Goal: Task Accomplishment & Management: Manage account settings

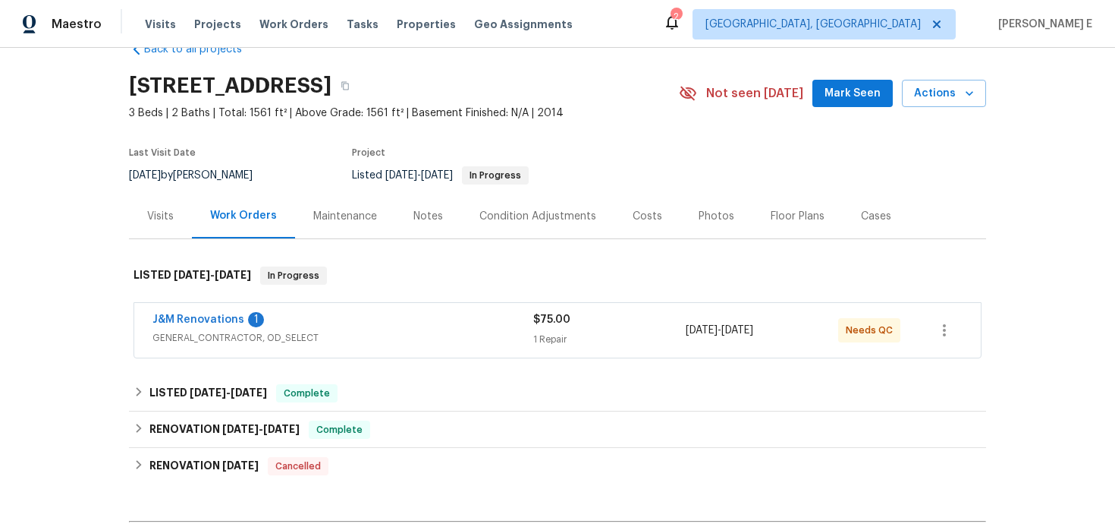
scroll to position [49, 0]
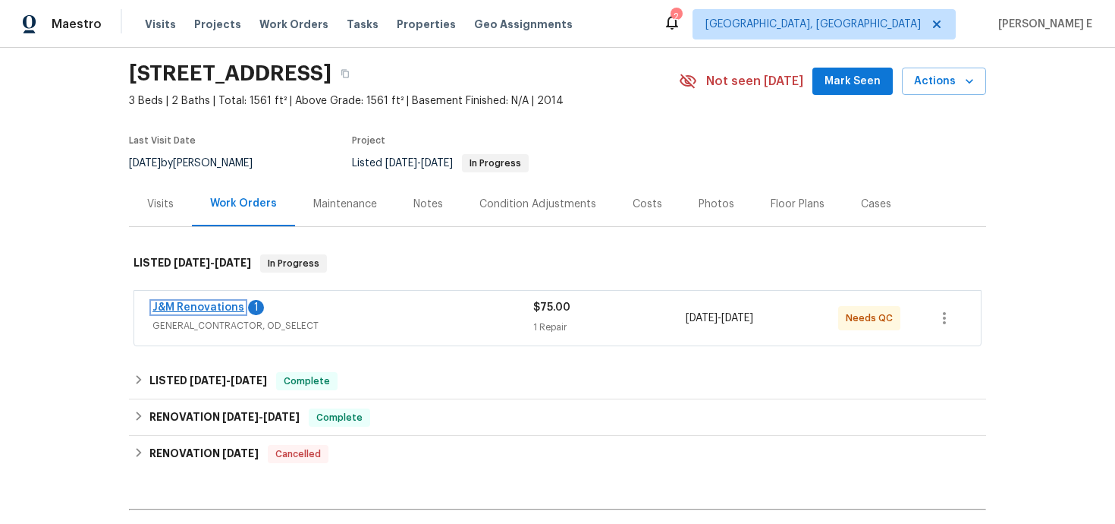
click at [206, 313] on link "J&M Renovations" at bounding box center [199, 307] width 92 height 11
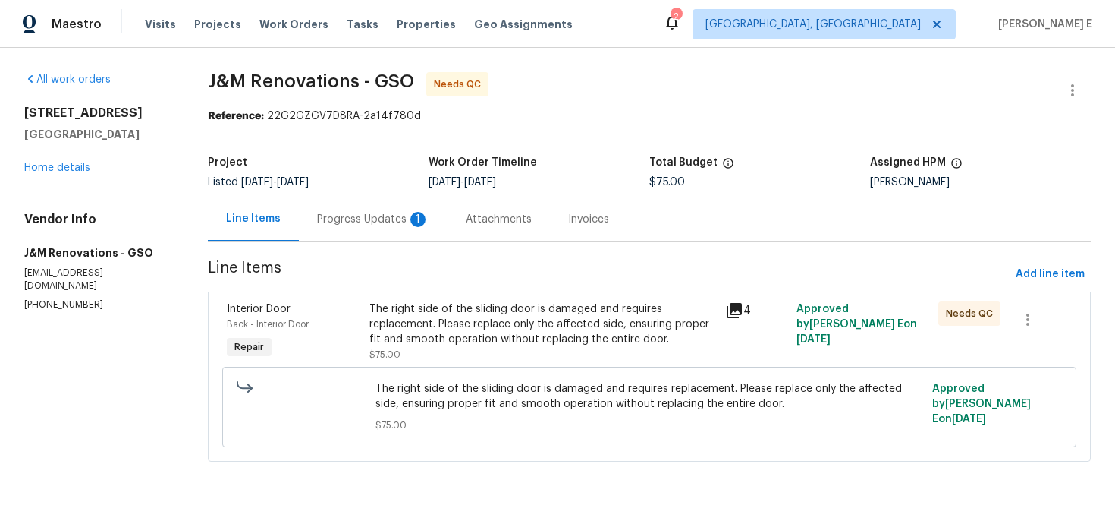
click at [402, 230] on div "Progress Updates 1" at bounding box center [373, 219] width 149 height 45
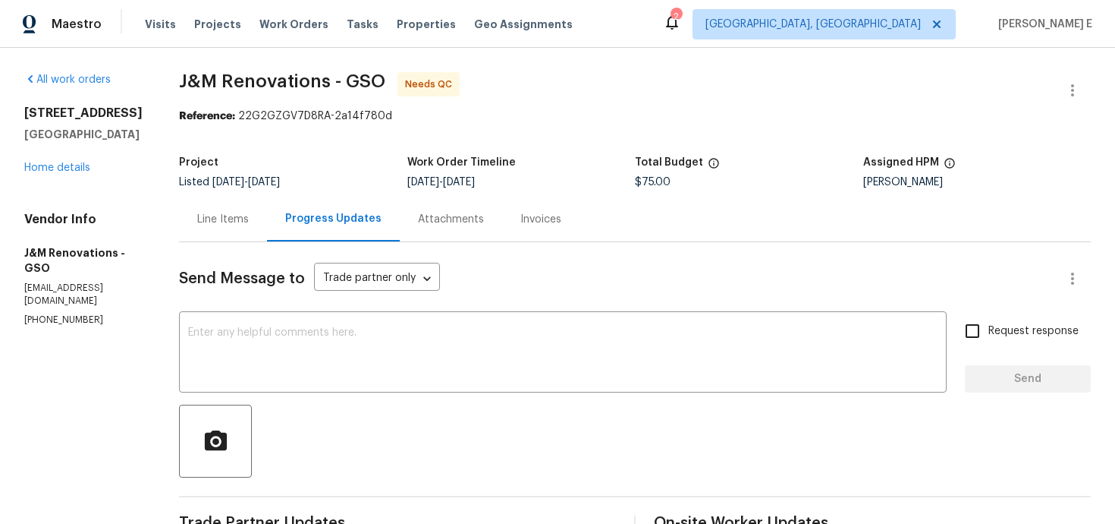
click at [228, 217] on div "Line Items" at bounding box center [223, 219] width 52 height 15
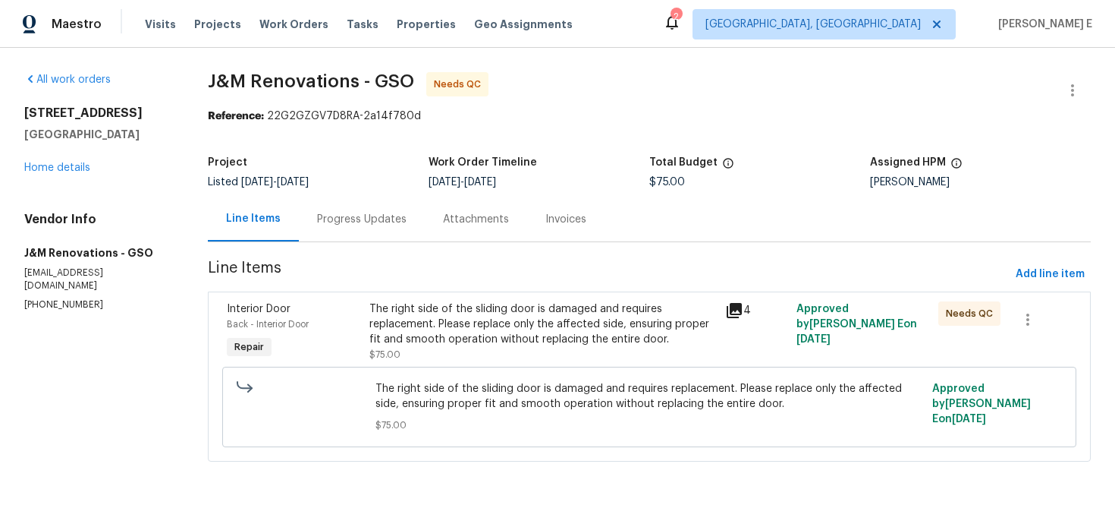
click at [431, 313] on div "The right side of the sliding door is damaged and requires replacement. Please …" at bounding box center [543, 324] width 347 height 46
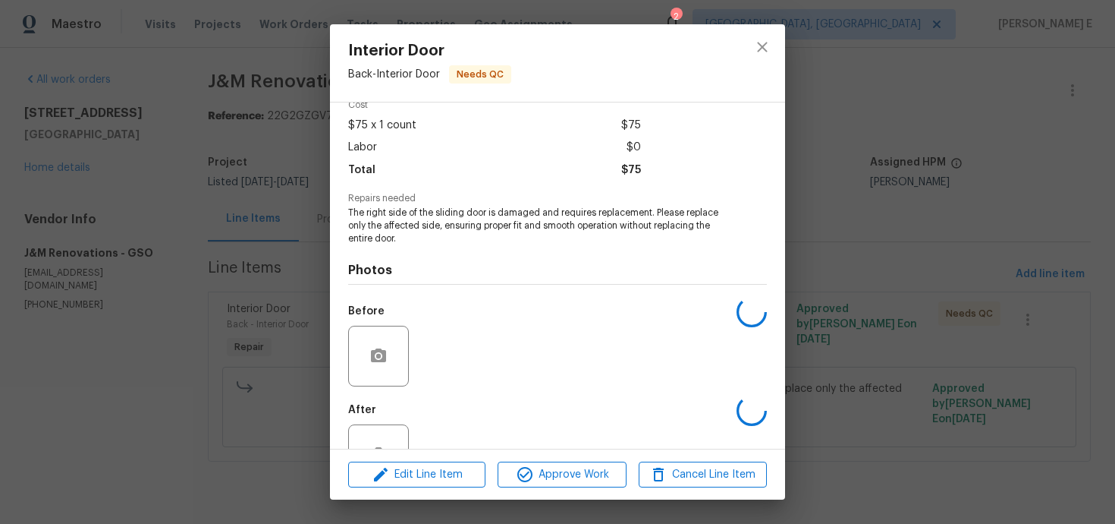
scroll to position [124, 0]
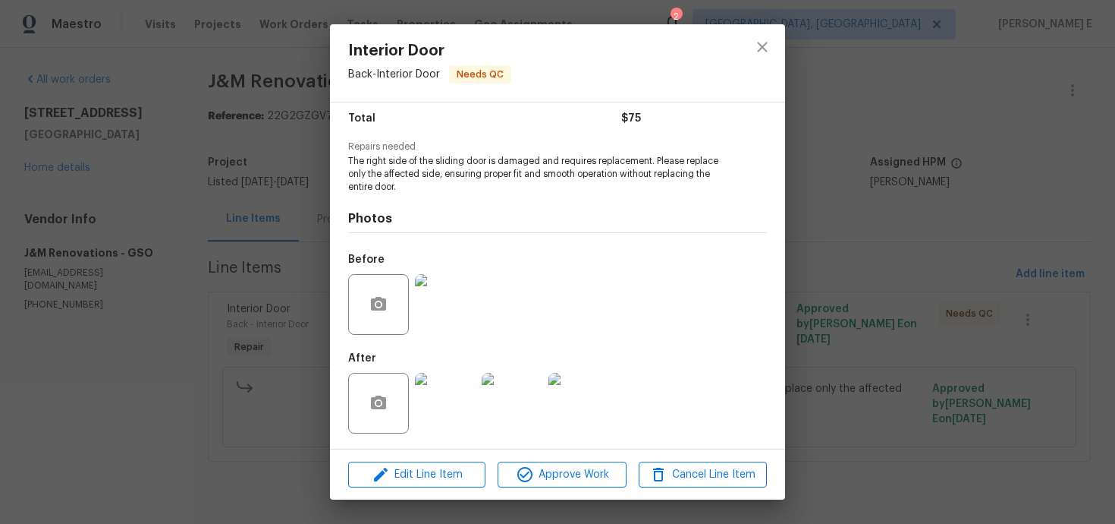
click at [419, 386] on img at bounding box center [445, 403] width 61 height 61
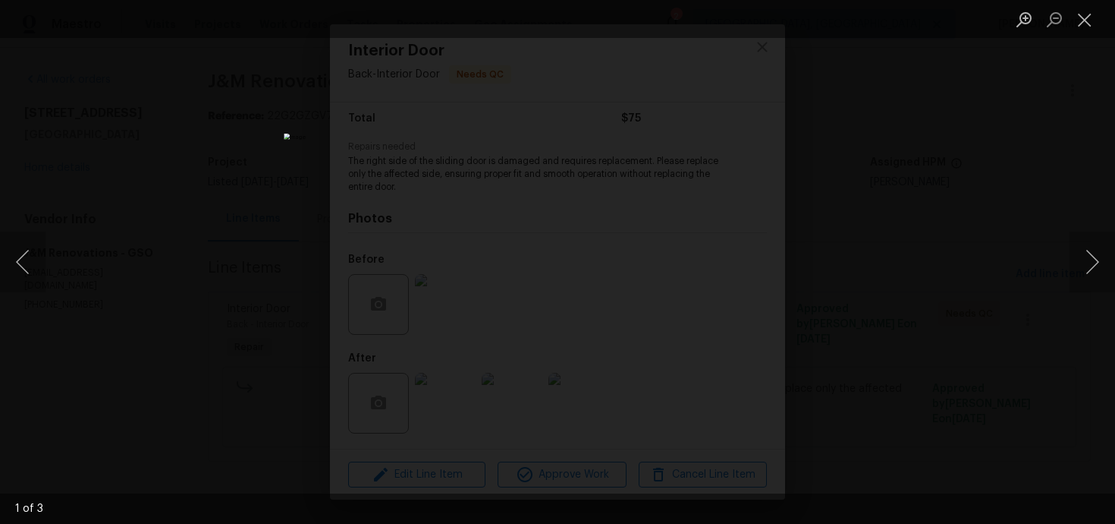
click at [872, 139] on div "Lightbox" at bounding box center [557, 262] width 1115 height 524
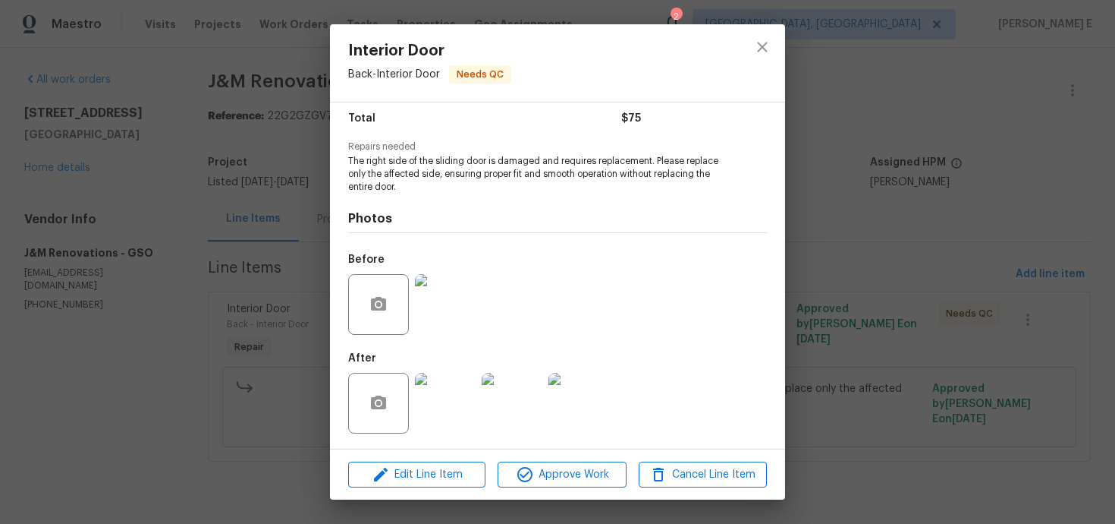
click at [872, 139] on div "Interior Door Back - Interior Door Needs QC Vendor J&M Renovations Account Cate…" at bounding box center [557, 262] width 1115 height 524
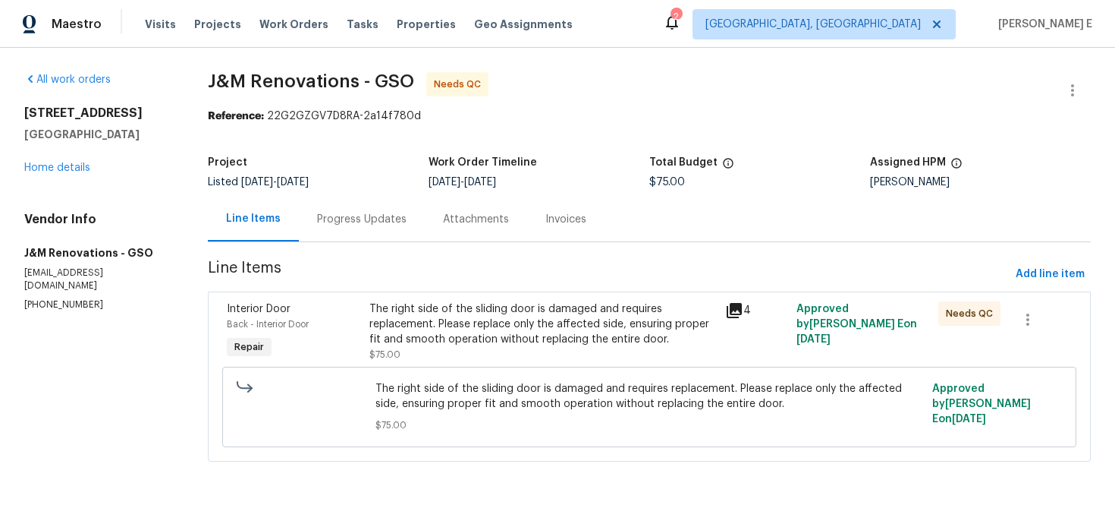
click at [363, 205] on div "Progress Updates" at bounding box center [362, 219] width 126 height 45
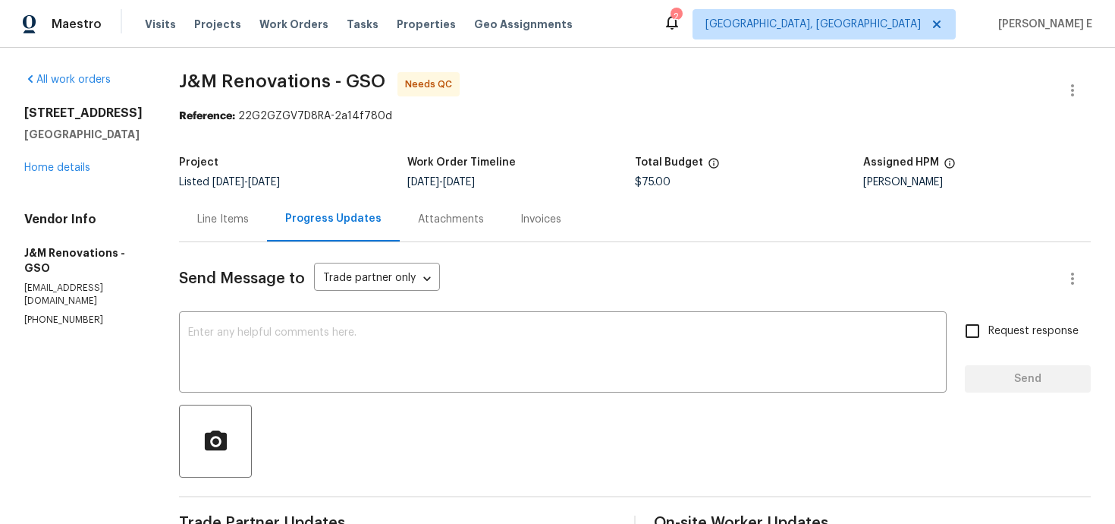
click at [726, 115] on div "Reference: 22G2GZGV7D8RA-2a14f780d" at bounding box center [635, 116] width 912 height 15
click at [236, 228] on div "Line Items" at bounding box center [223, 219] width 88 height 45
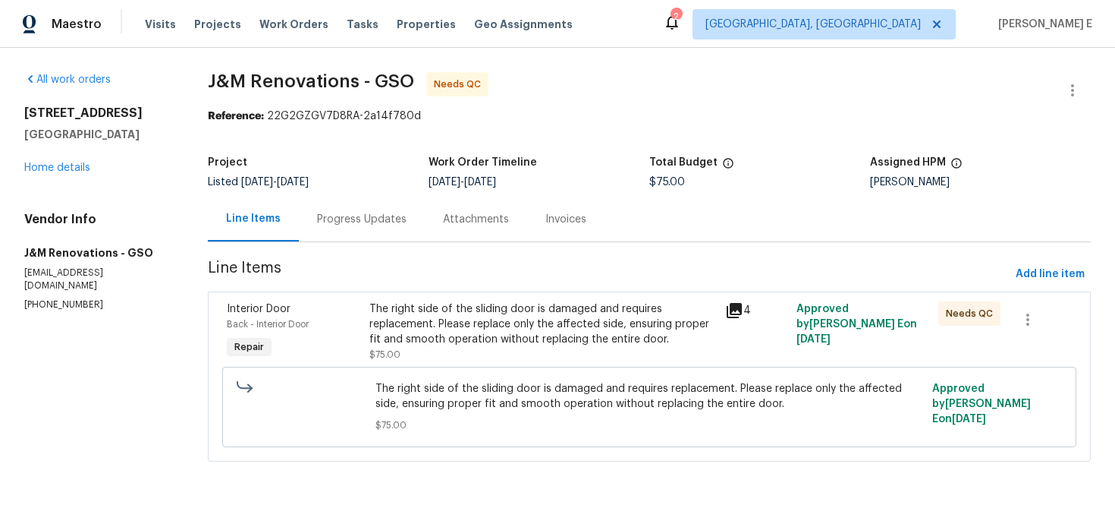
click at [411, 290] on section "J&M Renovations - GSO Needs QC Reference: 22G2GZGV7D8RA-2a14f780d Project Liste…" at bounding box center [649, 275] width 883 height 407
click at [414, 333] on div "The right side of the sliding door is damaged and requires replacement. Please …" at bounding box center [543, 324] width 347 height 46
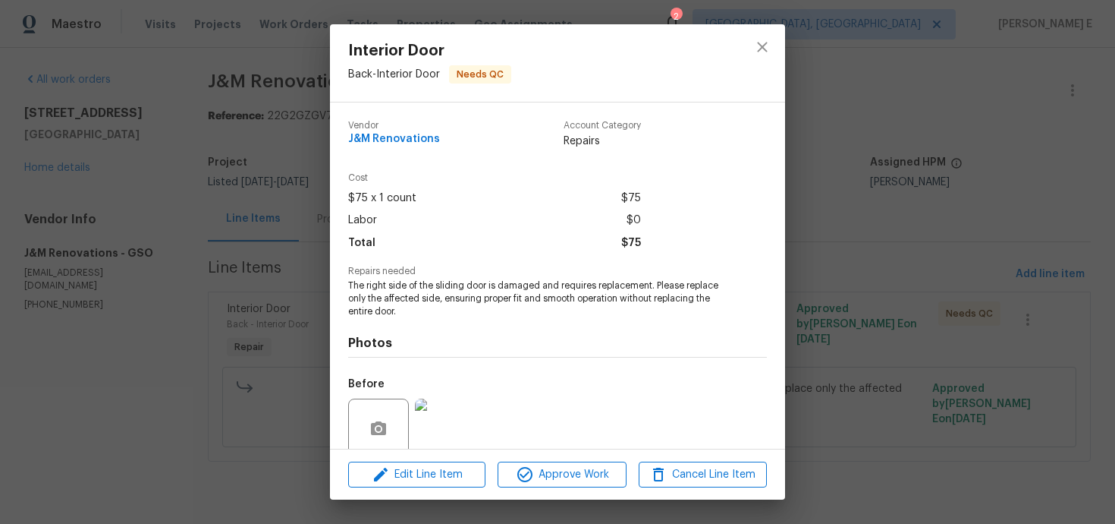
scroll to position [124, 0]
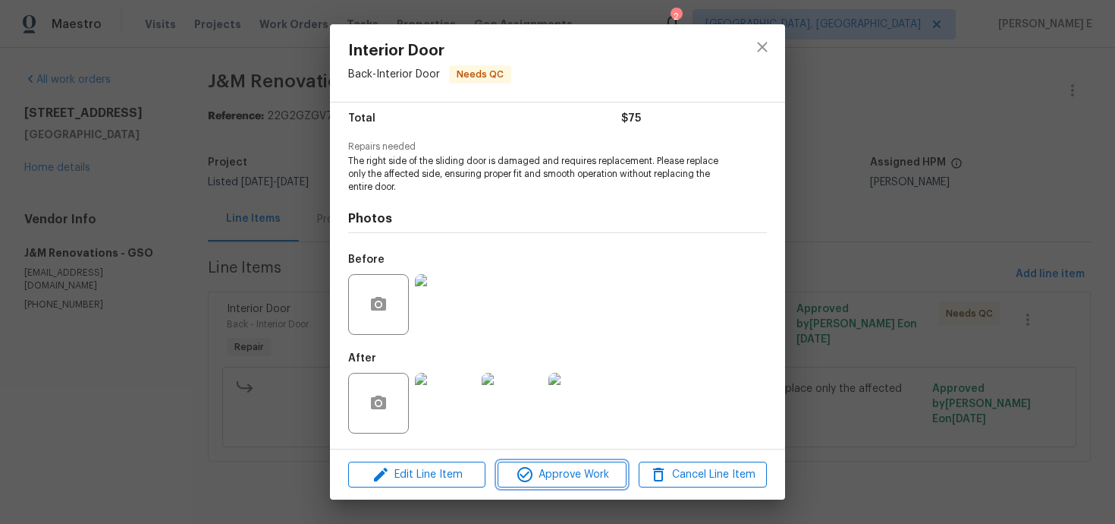
click at [554, 467] on span "Approve Work" at bounding box center [561, 474] width 119 height 19
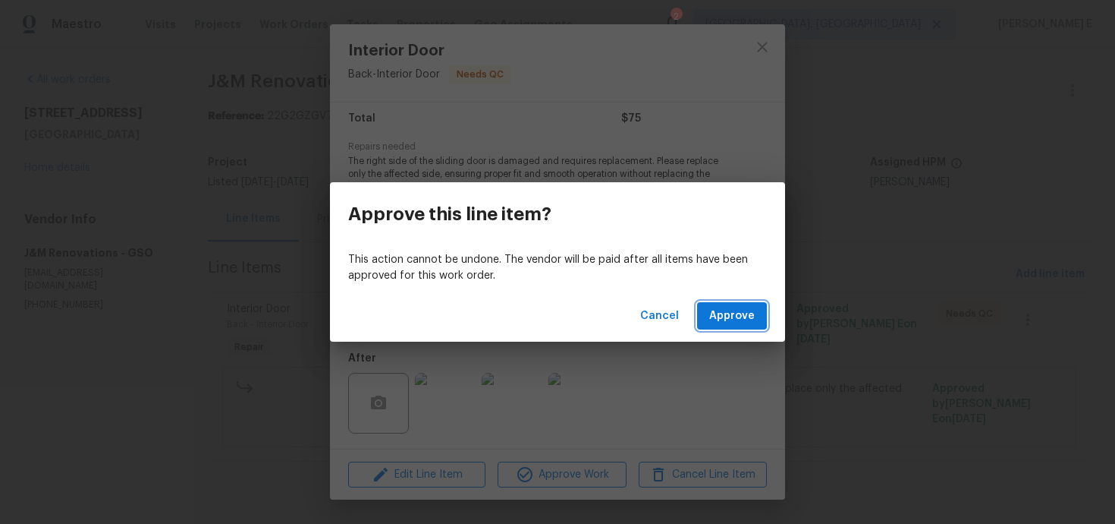
click at [753, 320] on span "Approve" at bounding box center [732, 316] width 46 height 19
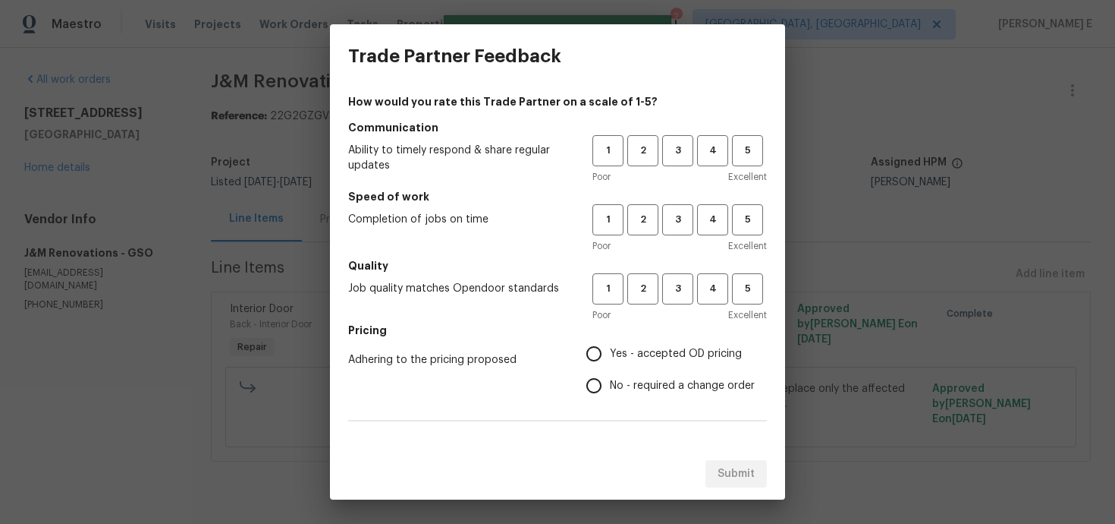
click at [659, 154] on div "1 2 3 4 5" at bounding box center [680, 150] width 175 height 31
click at [678, 159] on span "3" at bounding box center [678, 150] width 28 height 17
click at [676, 225] on span "3" at bounding box center [678, 219] width 28 height 17
click at [671, 281] on span "3" at bounding box center [678, 288] width 28 height 17
click at [609, 351] on input "Yes - accepted OD pricing" at bounding box center [594, 354] width 32 height 32
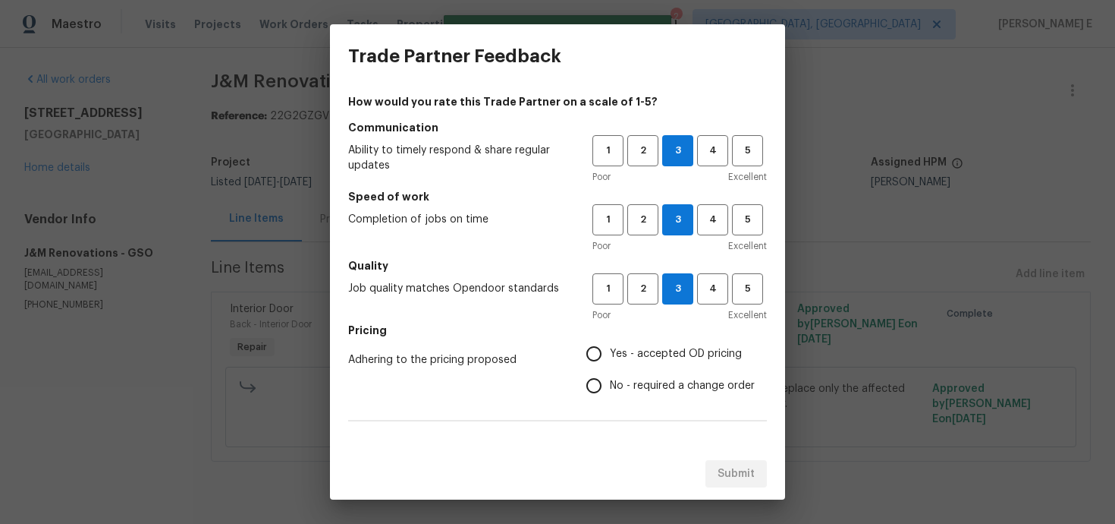
radio input "true"
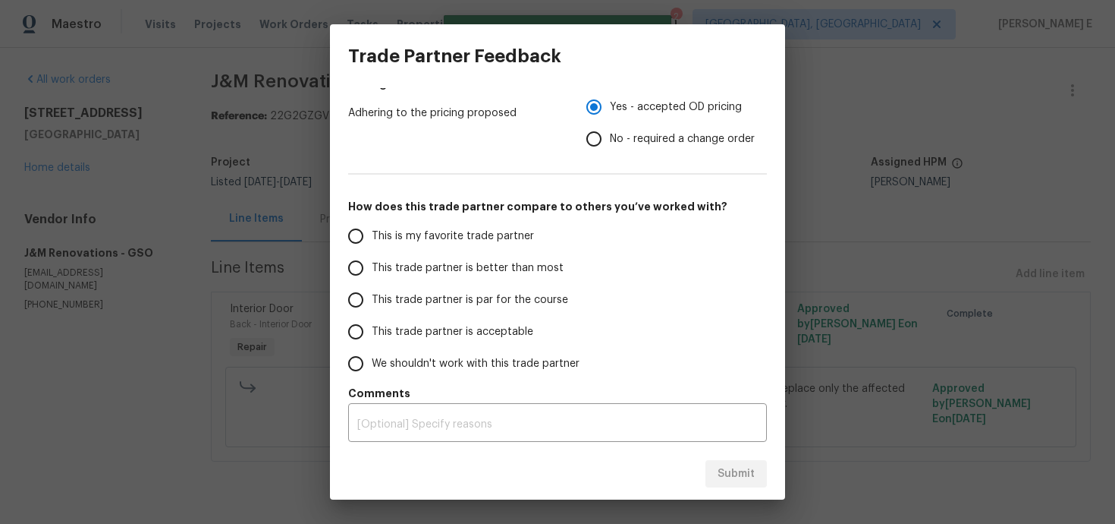
click at [453, 313] on label "This trade partner is par for the course" at bounding box center [460, 300] width 240 height 32
click at [372, 313] on input "This trade partner is par for the course" at bounding box center [356, 300] width 32 height 32
click at [734, 472] on span "Submit" at bounding box center [736, 473] width 37 height 19
radio input "true"
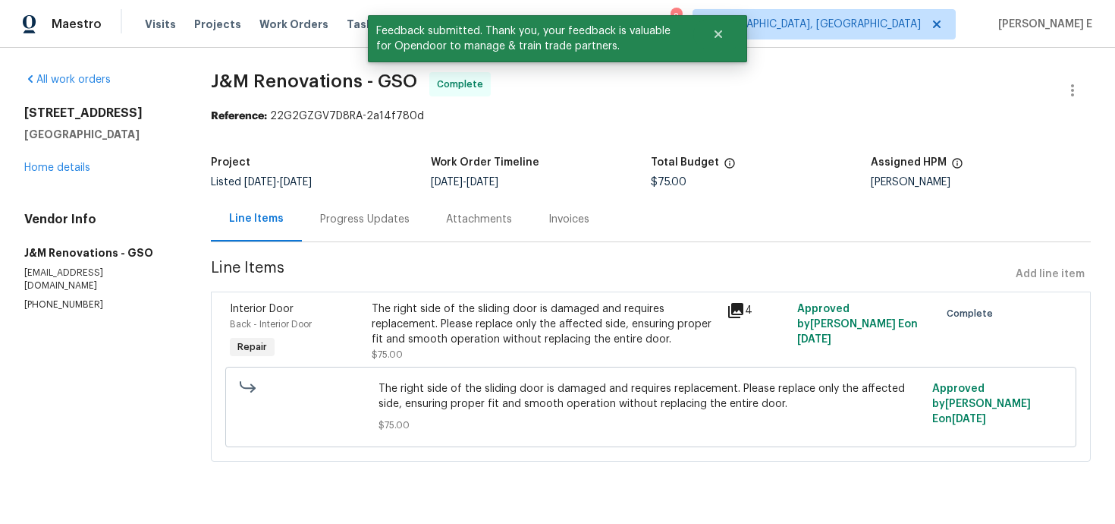
click at [382, 200] on div "Progress Updates" at bounding box center [365, 219] width 126 height 45
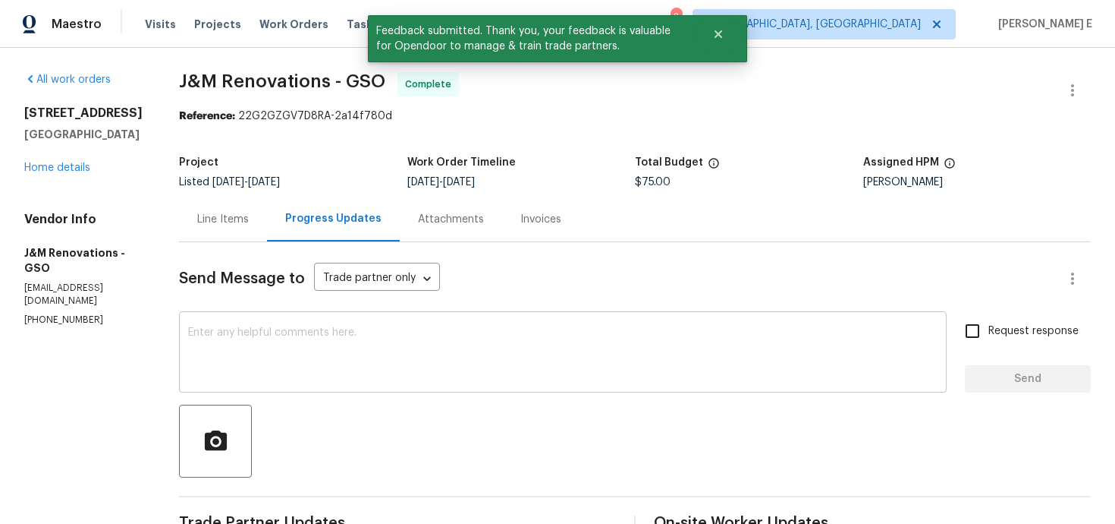
click at [360, 337] on textarea at bounding box center [563, 353] width 750 height 53
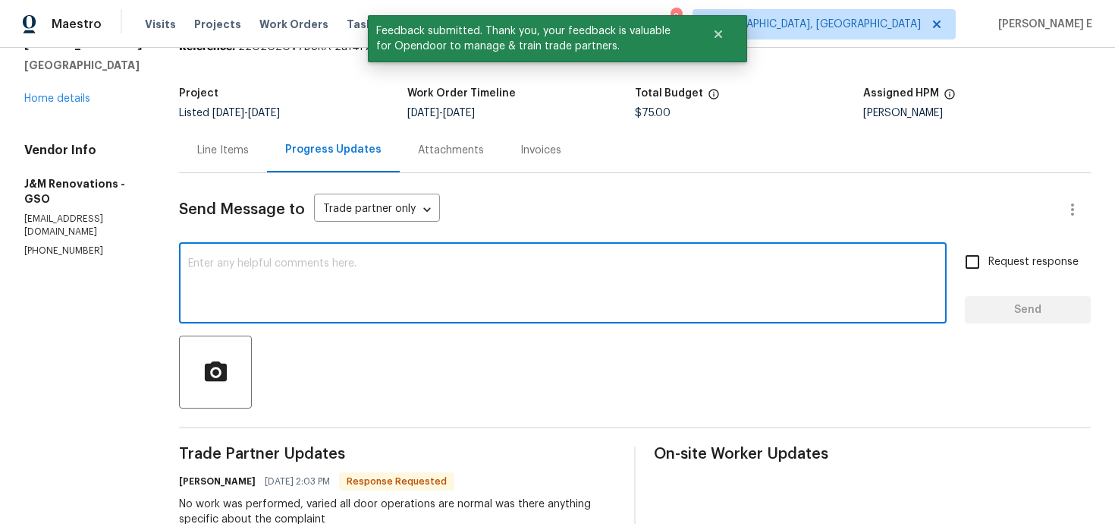
scroll to position [126, 0]
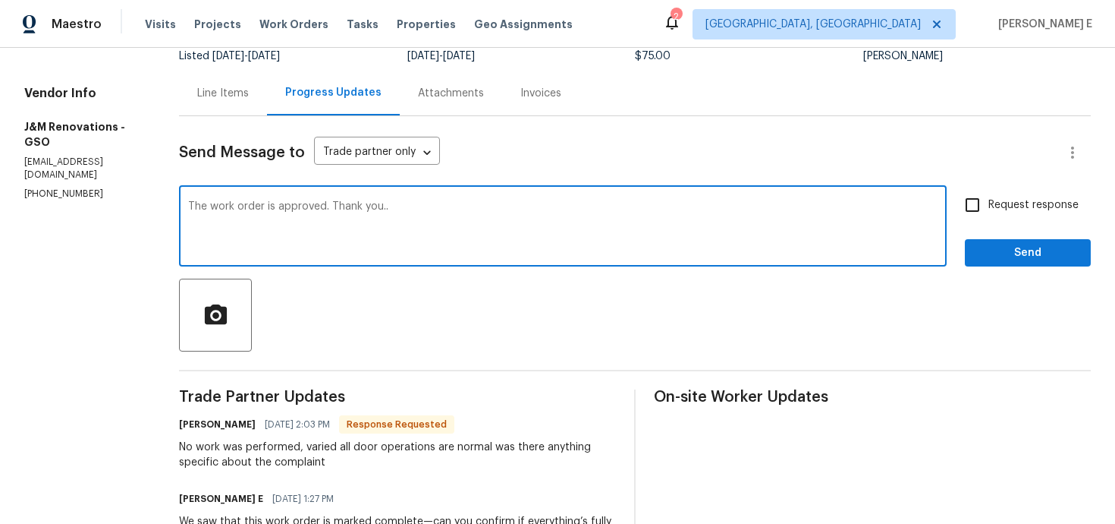
type textarea "The work order is approved. Thank you.."
click at [999, 209] on span "Request response" at bounding box center [1034, 205] width 90 height 16
click at [989, 209] on input "Request response" at bounding box center [973, 205] width 32 height 32
checkbox input "true"
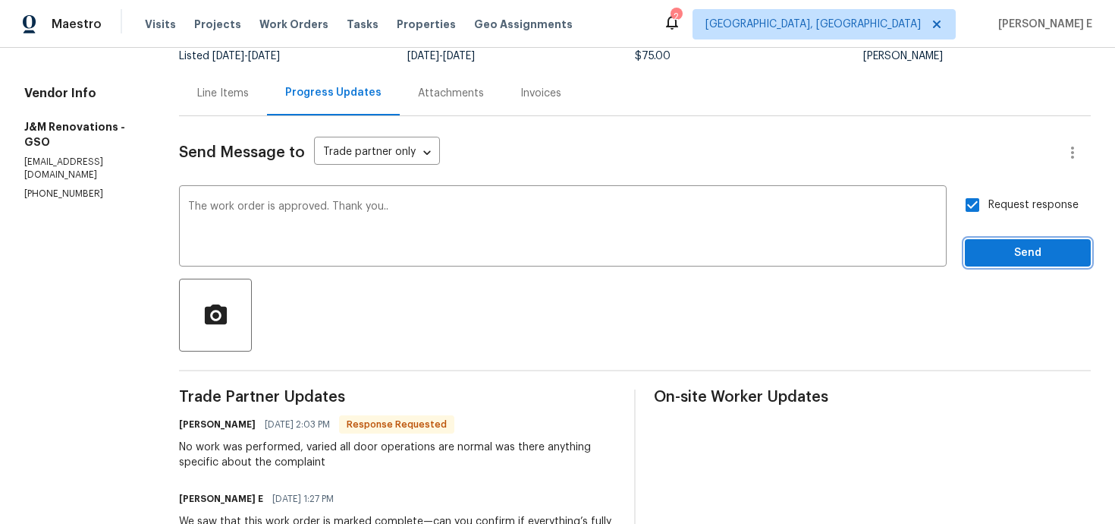
click at [999, 259] on span "Send" at bounding box center [1028, 253] width 102 height 19
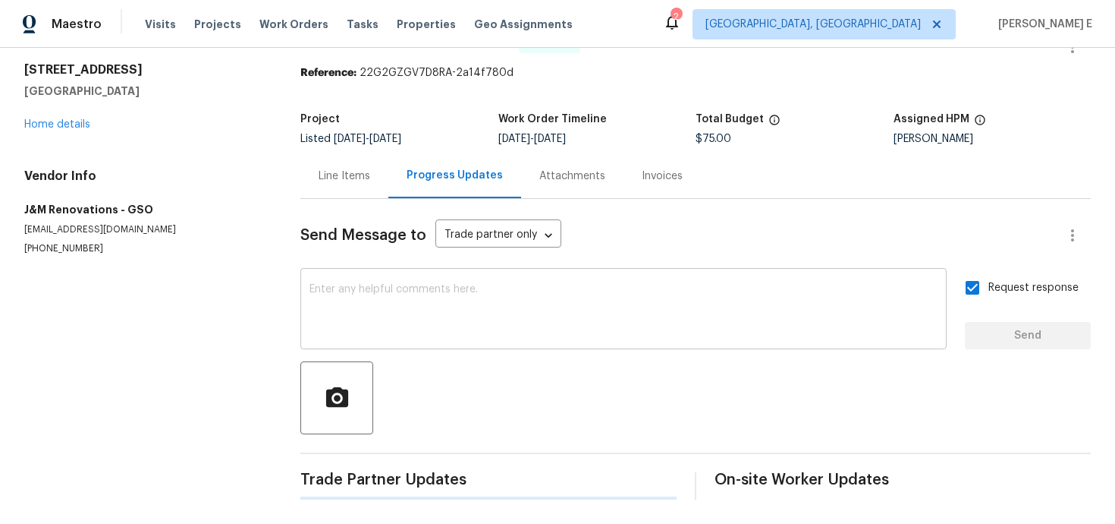
scroll to position [0, 0]
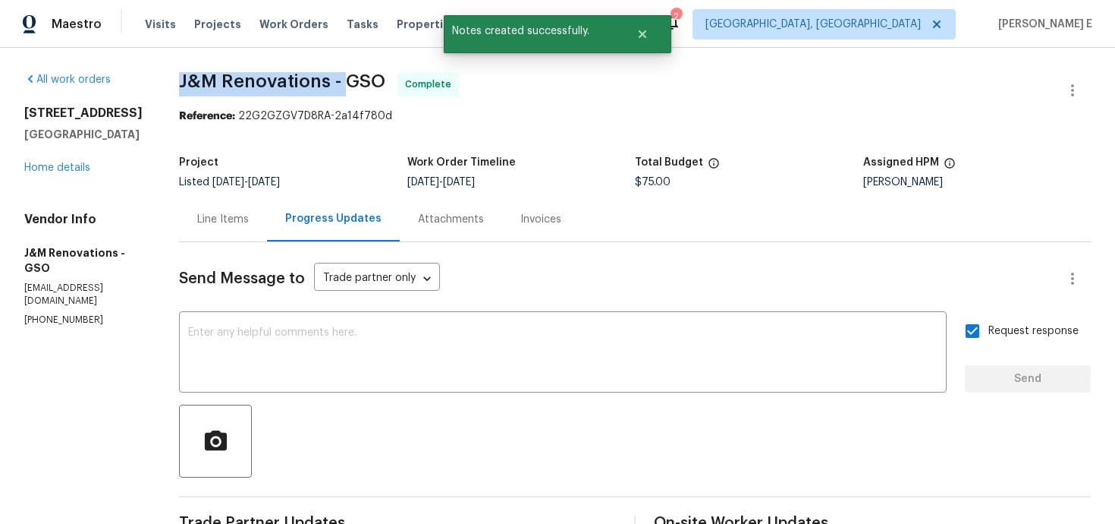
drag, startPoint x: 180, startPoint y: 87, endPoint x: 342, endPoint y: 87, distance: 162.4
click at [342, 87] on span "J&M Renovations - GSO" at bounding box center [282, 81] width 206 height 18
copy span "J&M Renovations -"
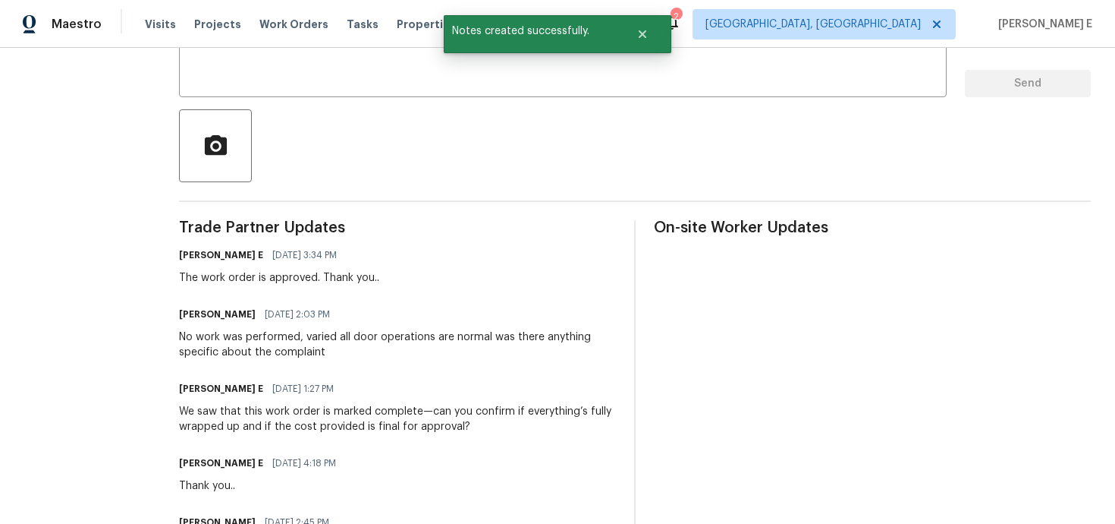
scroll to position [305, 0]
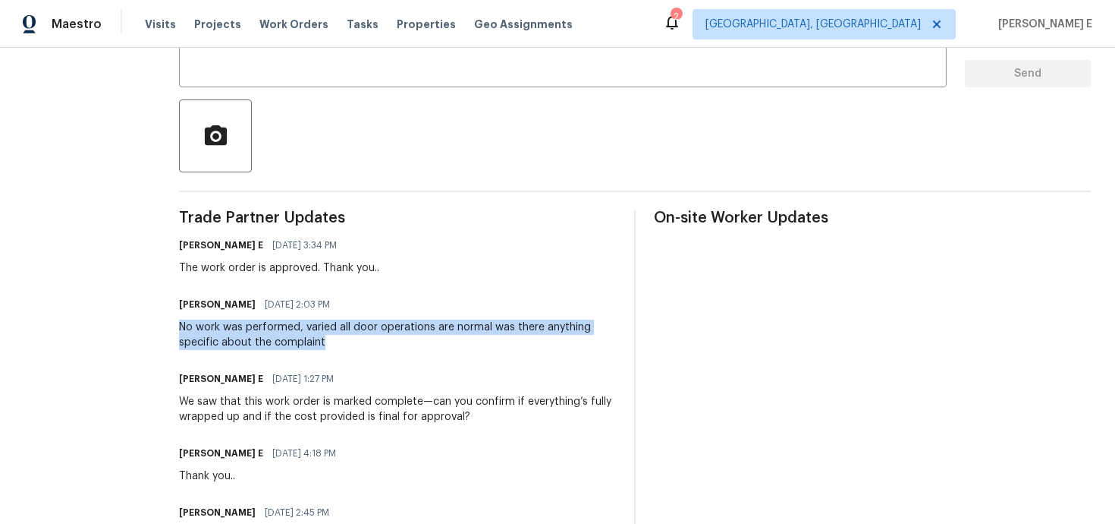
drag, startPoint x: 181, startPoint y: 329, endPoint x: 343, endPoint y: 347, distance: 163.3
click at [343, 347] on div "No work was performed, varied all door operations are normal was there anything…" at bounding box center [397, 334] width 437 height 30
copy div "No work was performed, varied all door operations are normal was there anything…"
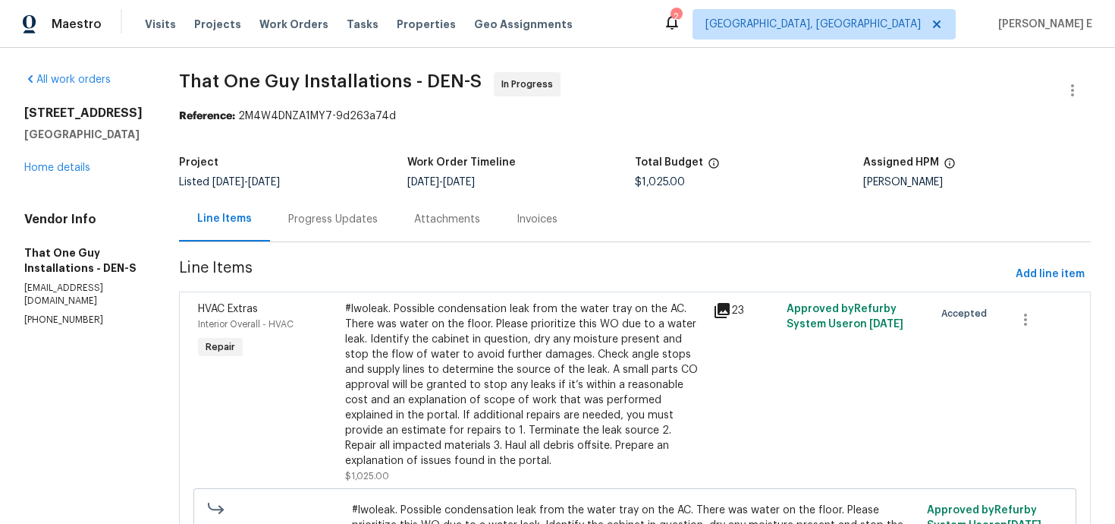
click at [332, 232] on div "Progress Updates" at bounding box center [333, 219] width 126 height 45
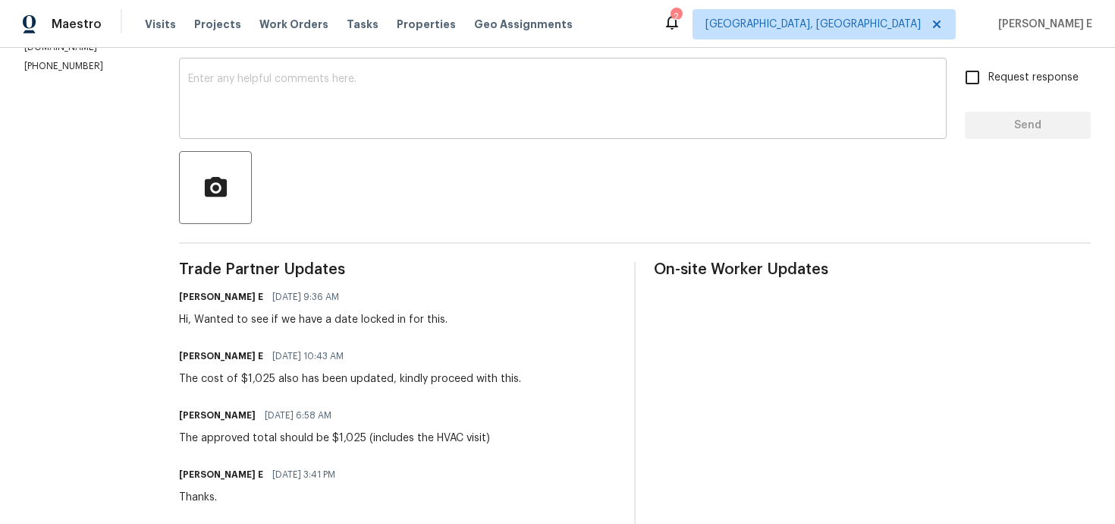
scroll to position [254, 0]
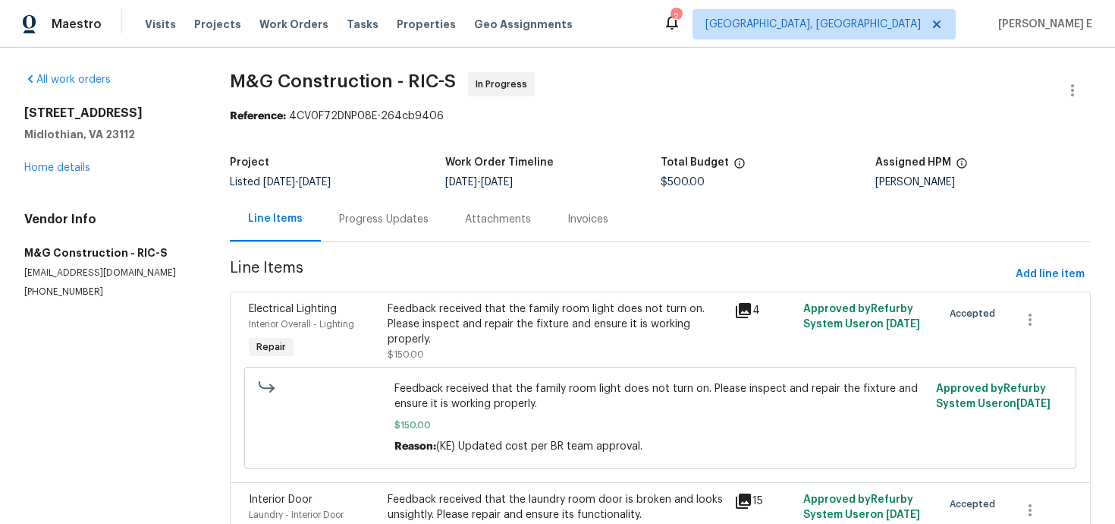
click at [382, 225] on div "Progress Updates" at bounding box center [384, 219] width 90 height 15
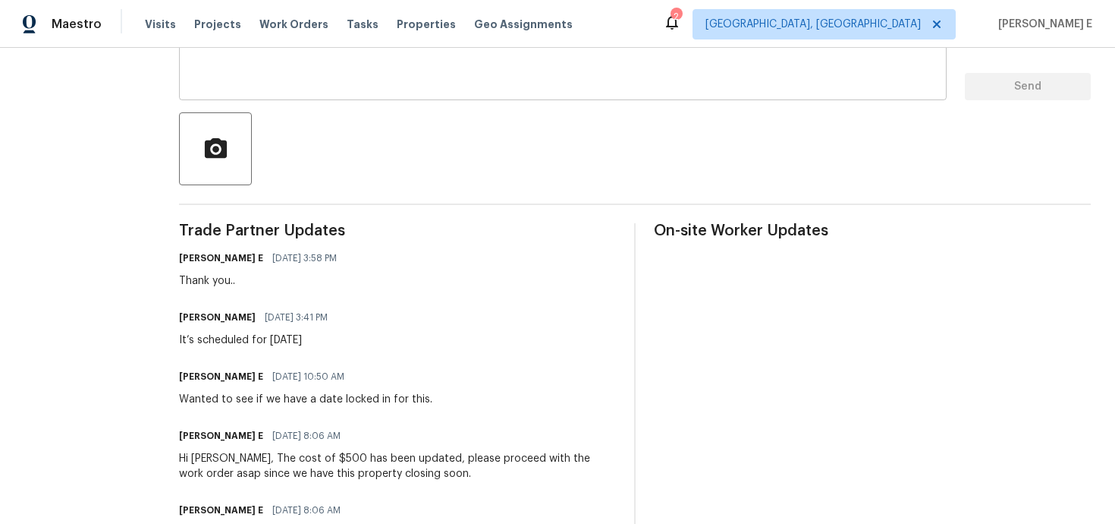
scroll to position [296, 0]
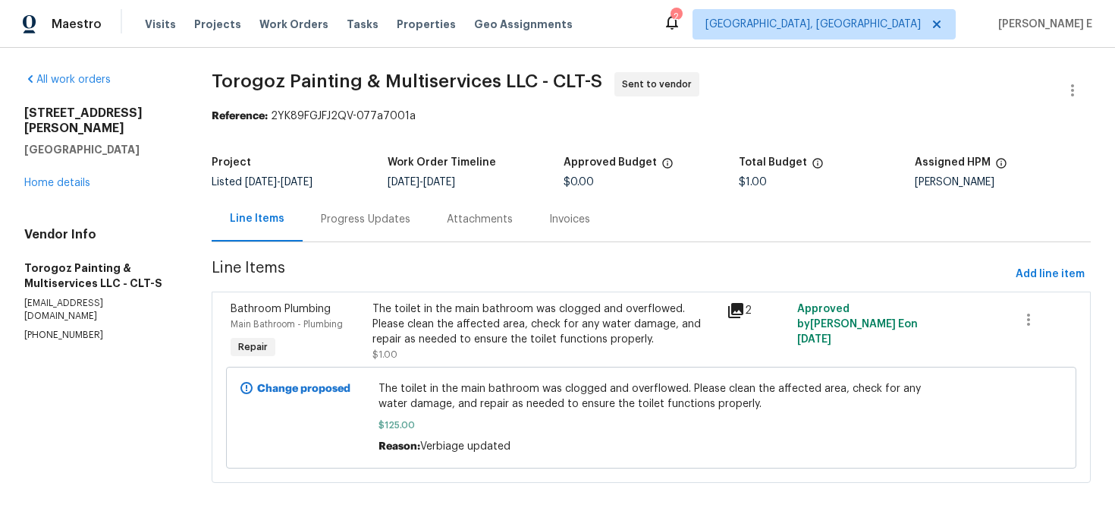
click at [383, 222] on div "Progress Updates" at bounding box center [366, 219] width 90 height 15
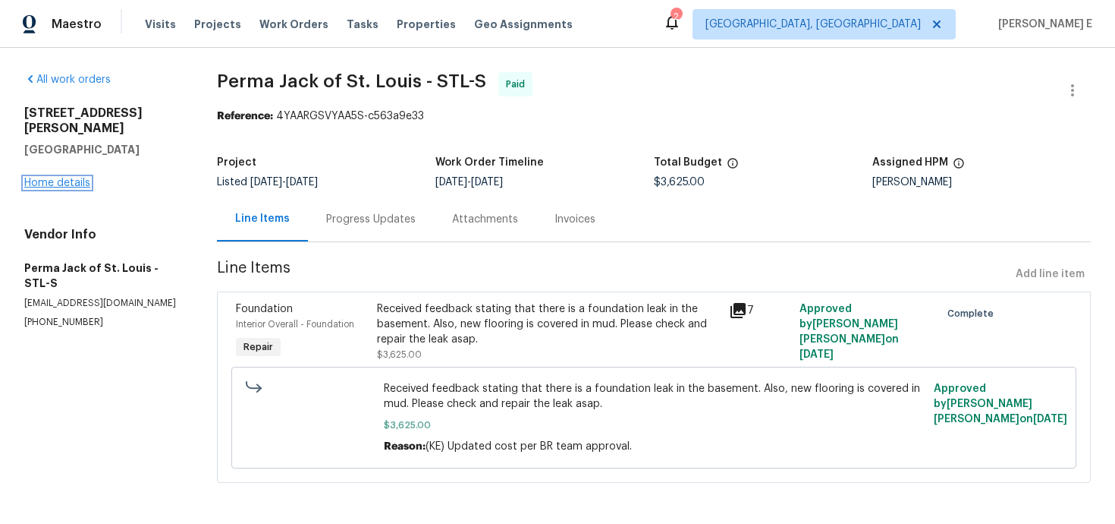
click at [66, 178] on link "Home details" at bounding box center [57, 183] width 66 height 11
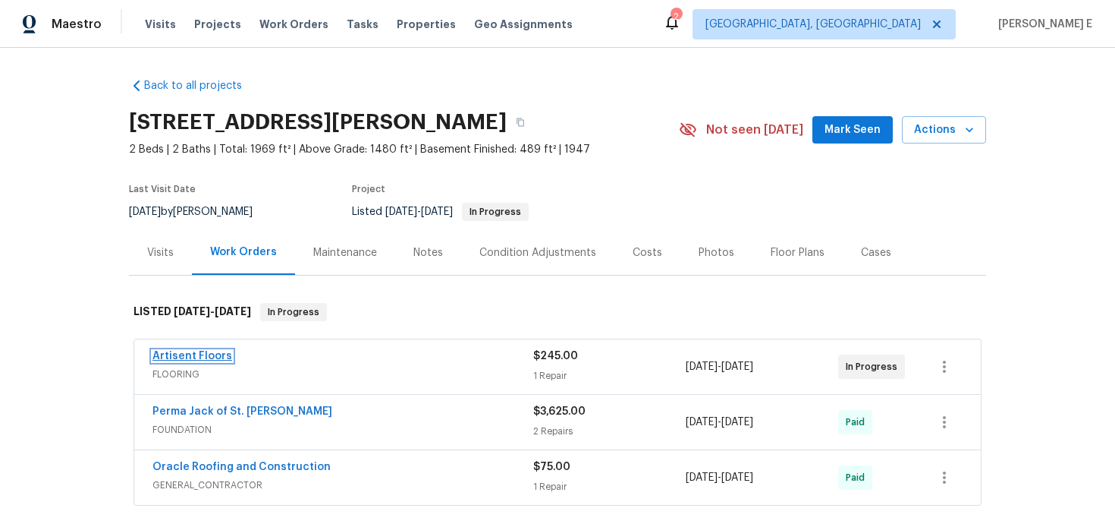
click at [194, 354] on link "Artisent Floors" at bounding box center [193, 356] width 80 height 11
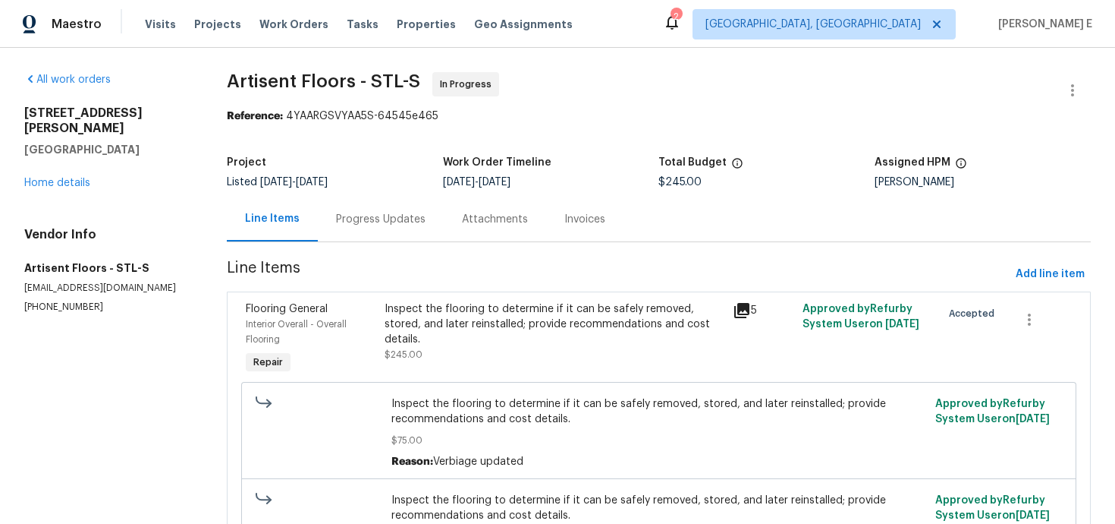
click at [390, 231] on div "Progress Updates" at bounding box center [381, 219] width 126 height 45
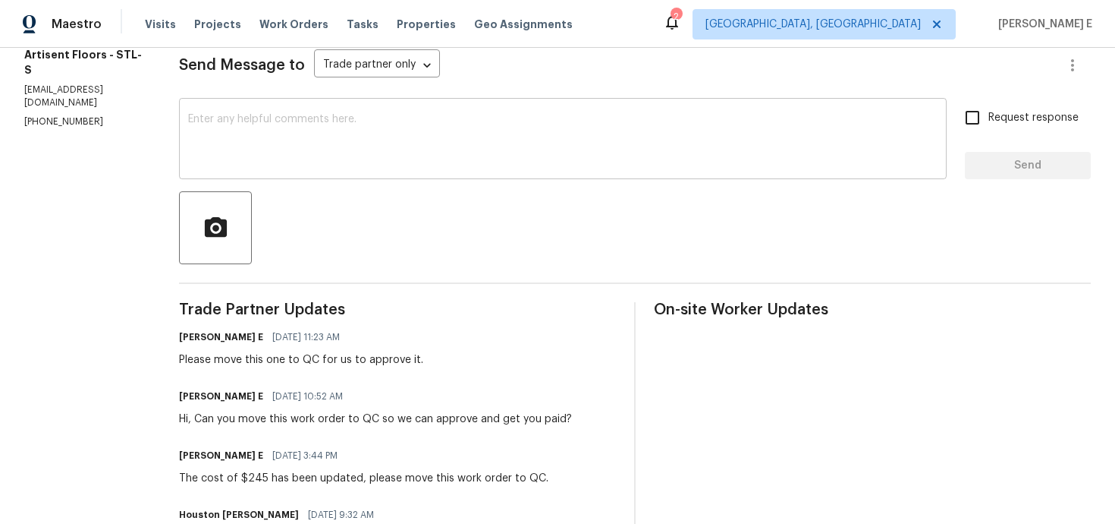
scroll to position [94, 0]
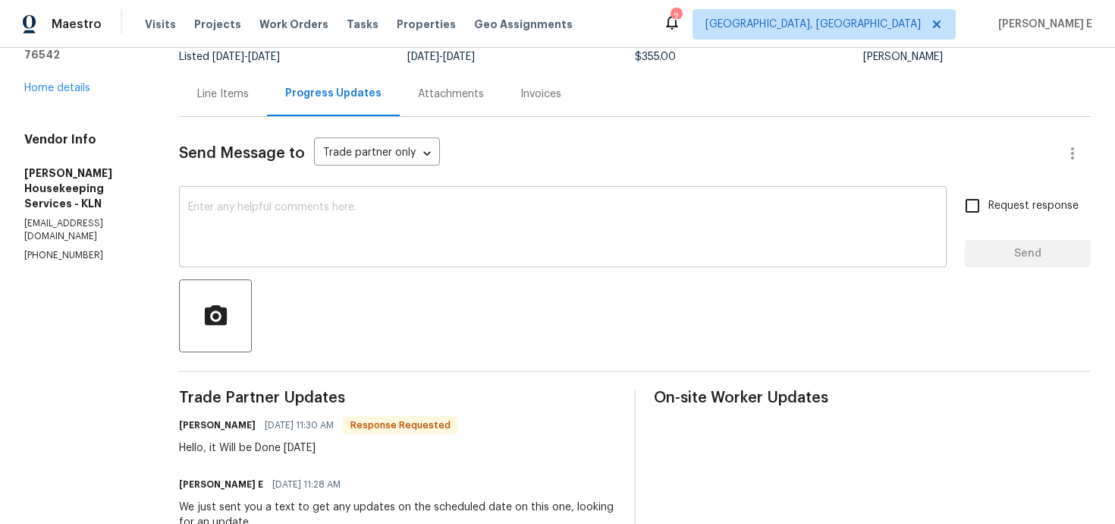
scroll to position [107, 0]
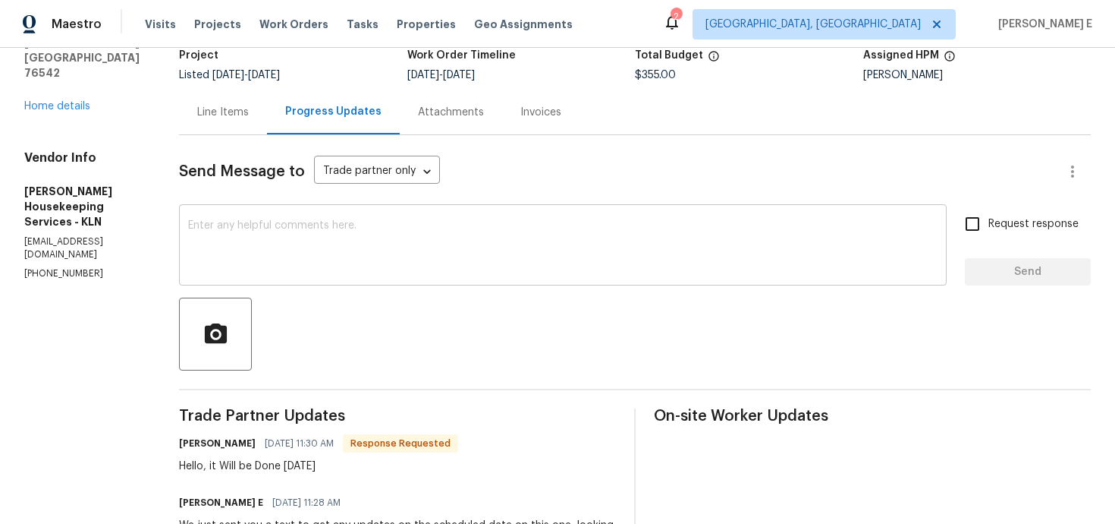
click at [559, 237] on textarea at bounding box center [563, 246] width 750 height 53
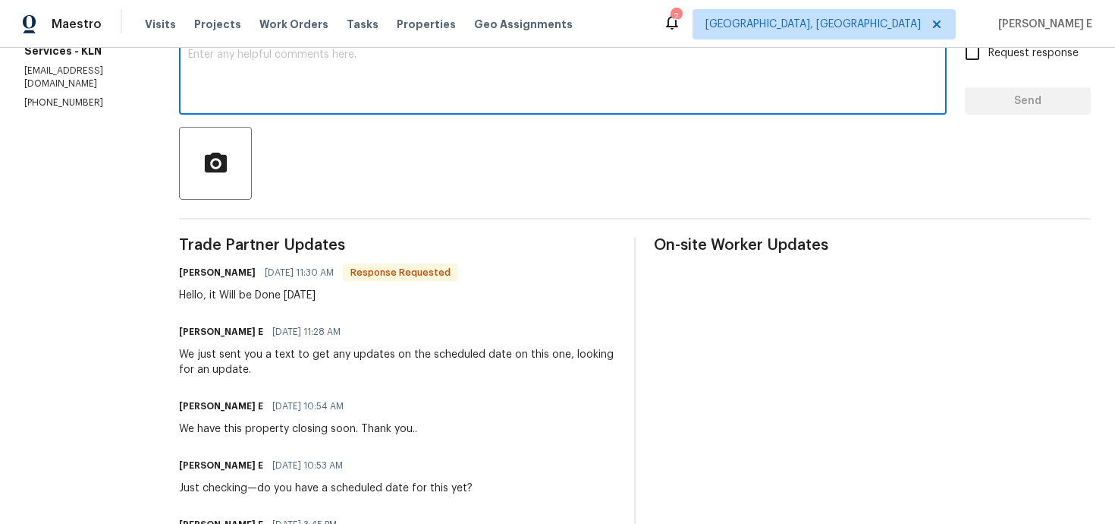
scroll to position [275, 0]
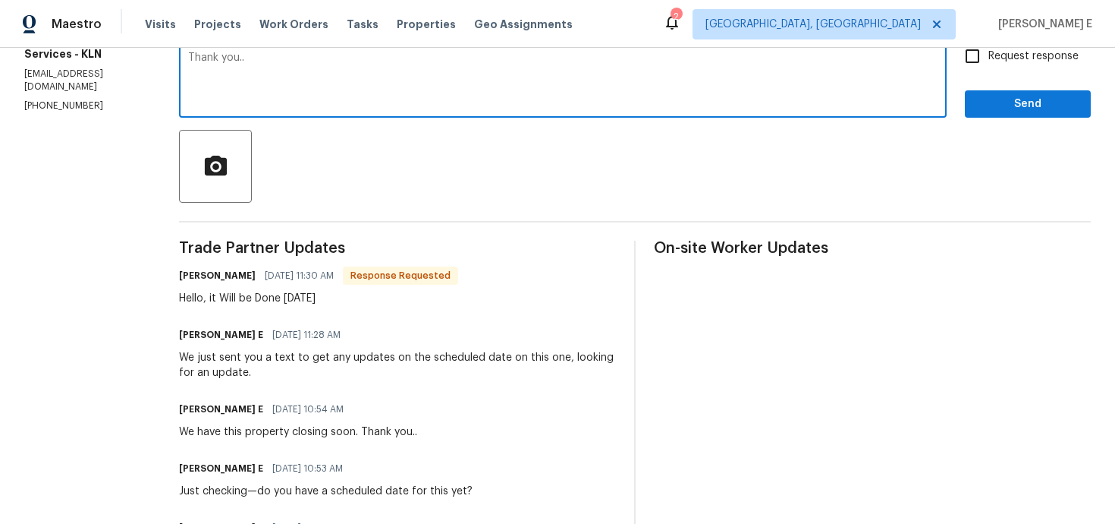
type textarea "Thank you.."
click at [1043, 106] on span "Send" at bounding box center [1028, 104] width 102 height 19
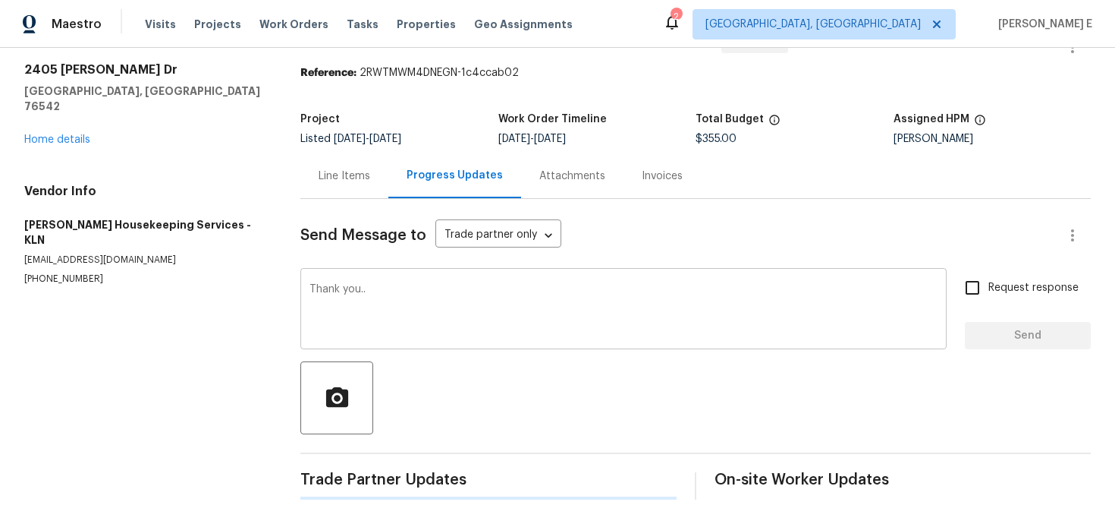
scroll to position [0, 0]
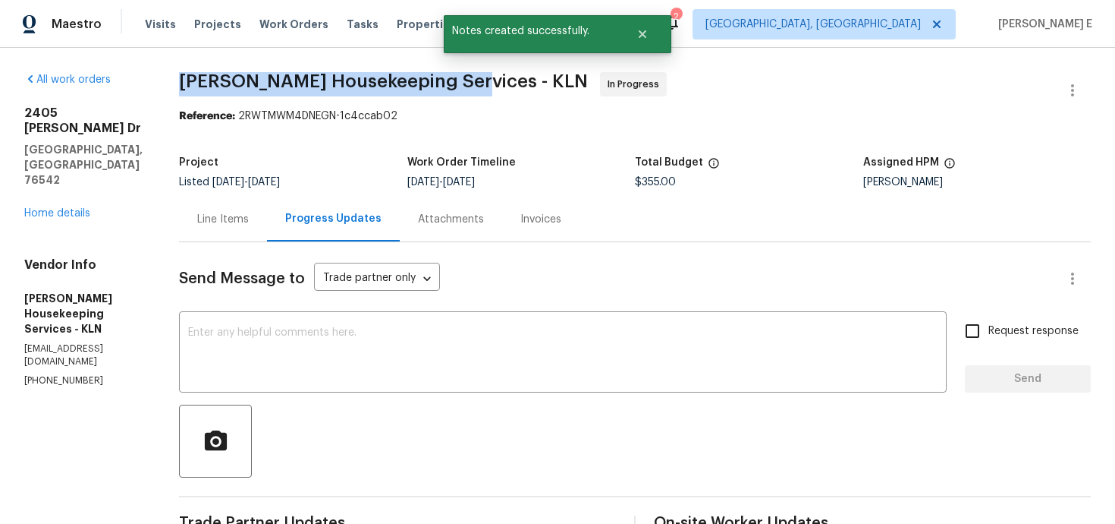
drag, startPoint x: 187, startPoint y: 77, endPoint x: 463, endPoint y: 84, distance: 275.5
copy span "Arelis Housekeeping Services -"
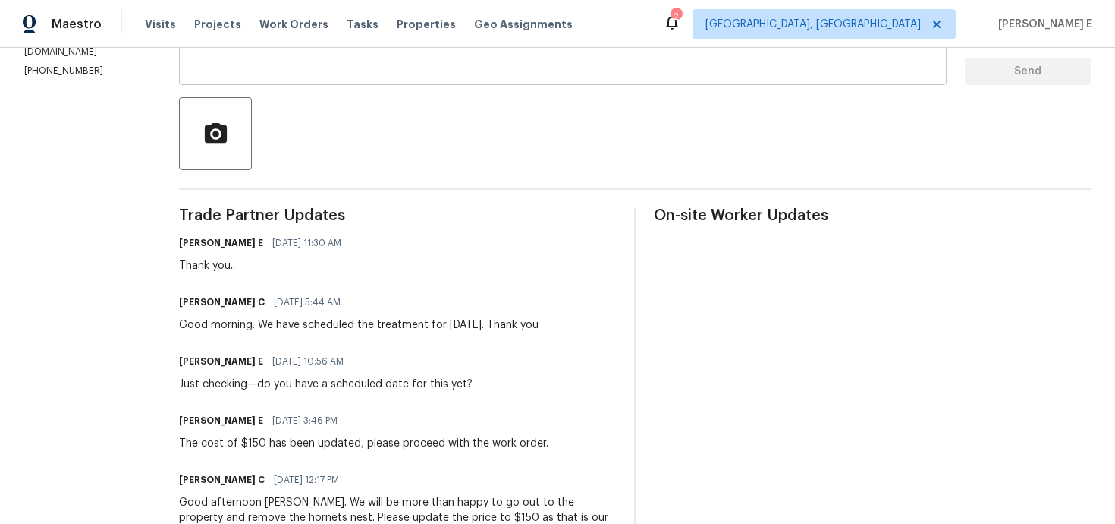
scroll to position [319, 0]
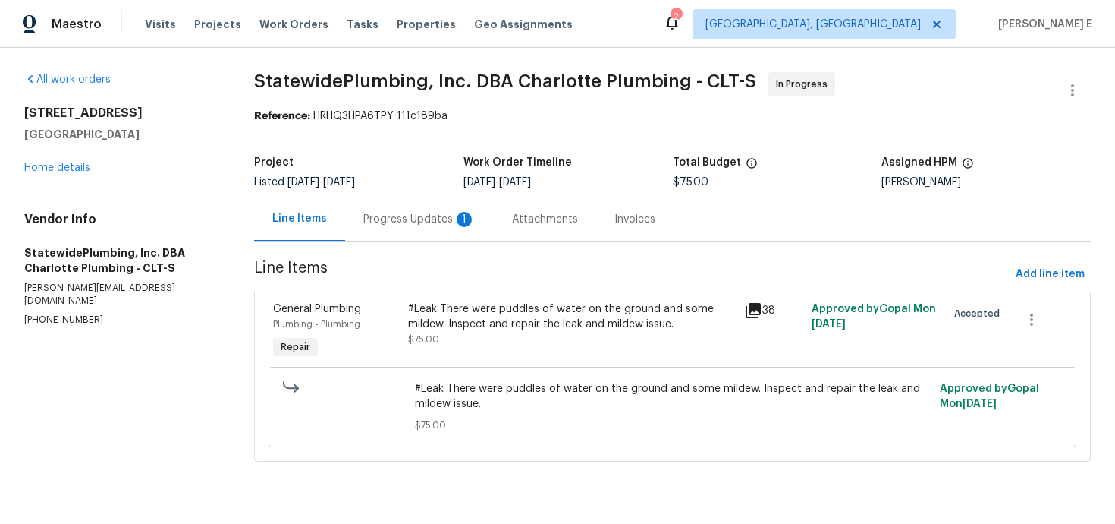
click at [398, 221] on div "Progress Updates 1" at bounding box center [419, 219] width 112 height 15
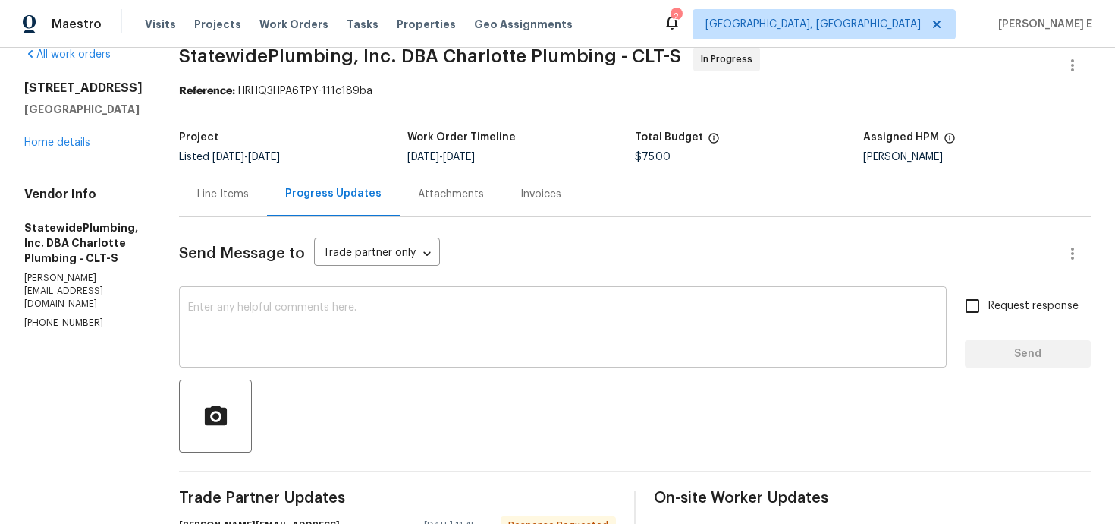
scroll to position [29, 0]
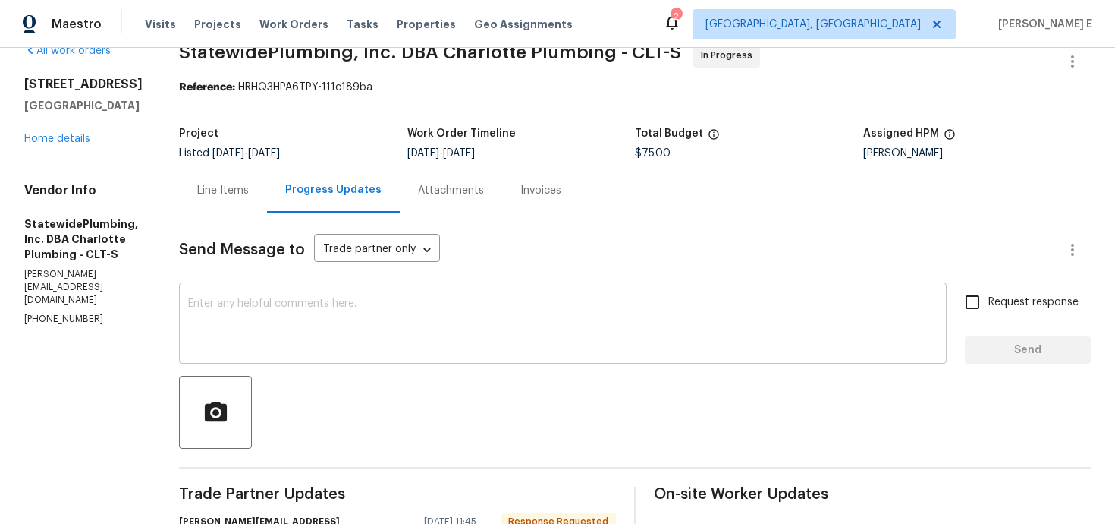
click at [461, 342] on textarea at bounding box center [563, 324] width 750 height 53
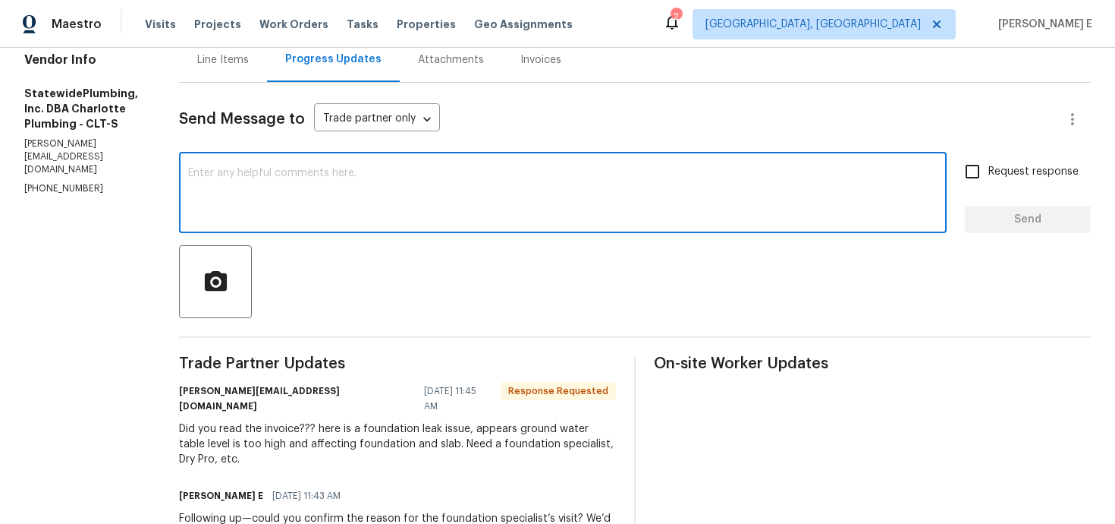
scroll to position [158, 0]
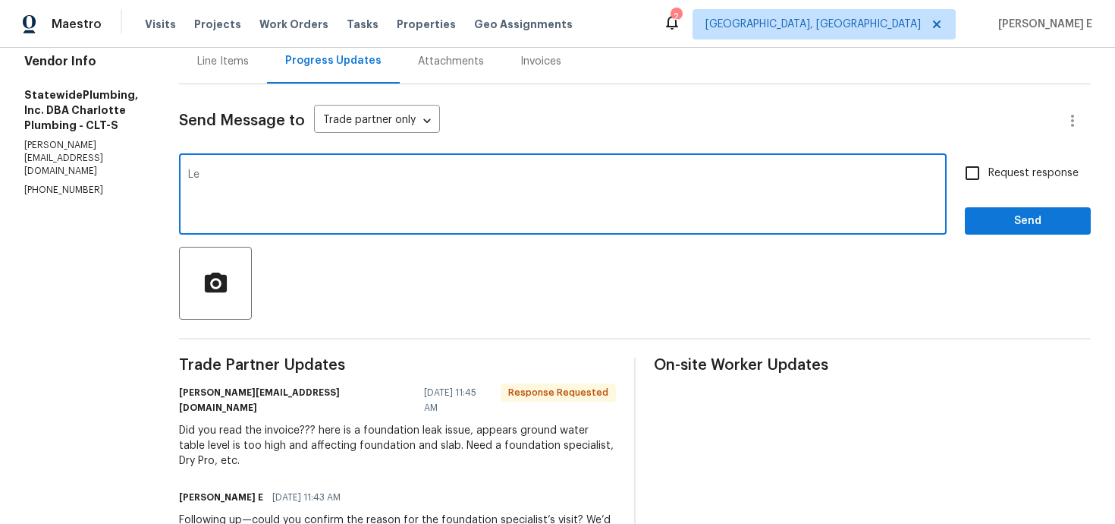
type textarea "L"
type textarea "Let me check and circle back."
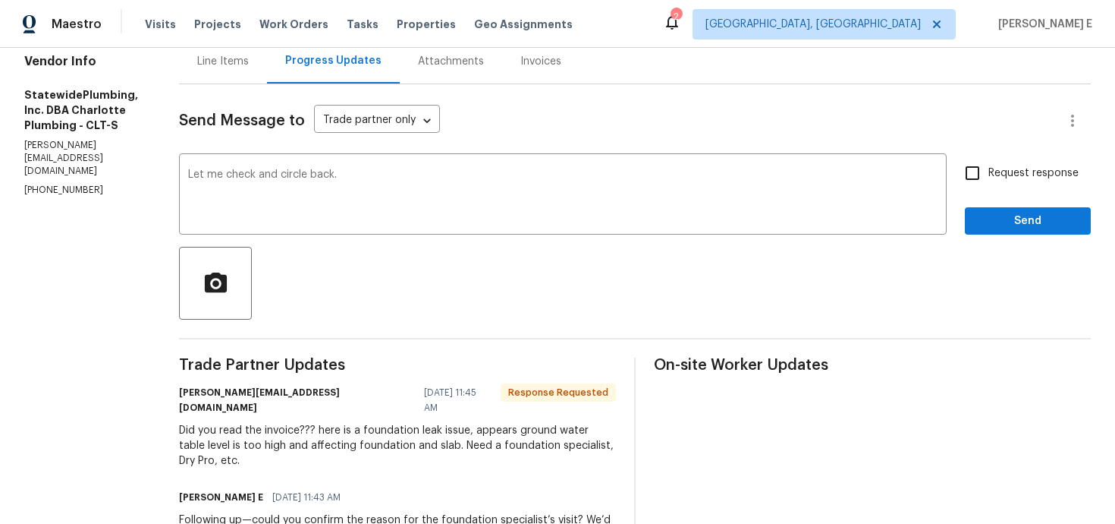
click at [1044, 222] on span "Send" at bounding box center [1028, 221] width 102 height 19
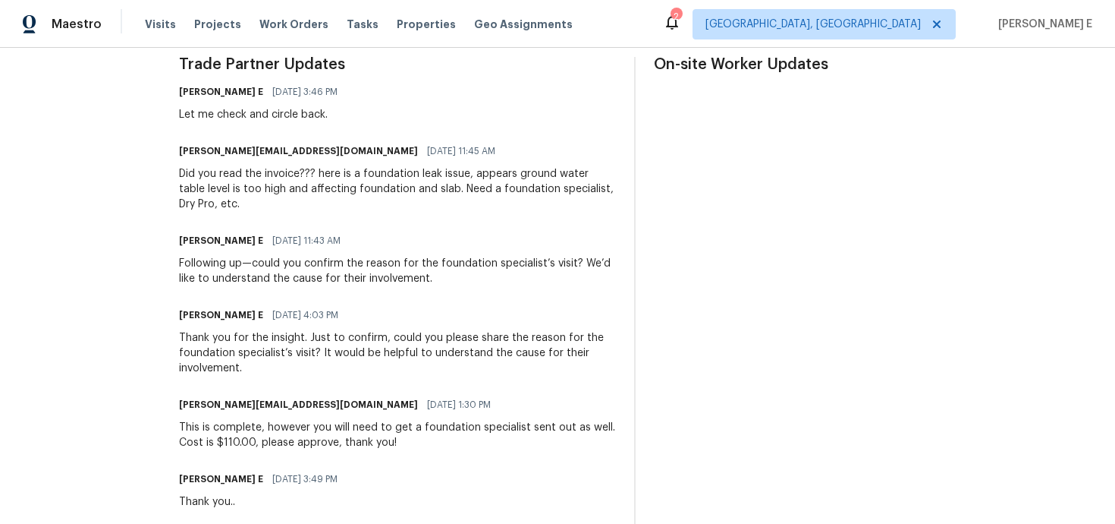
scroll to position [392, 0]
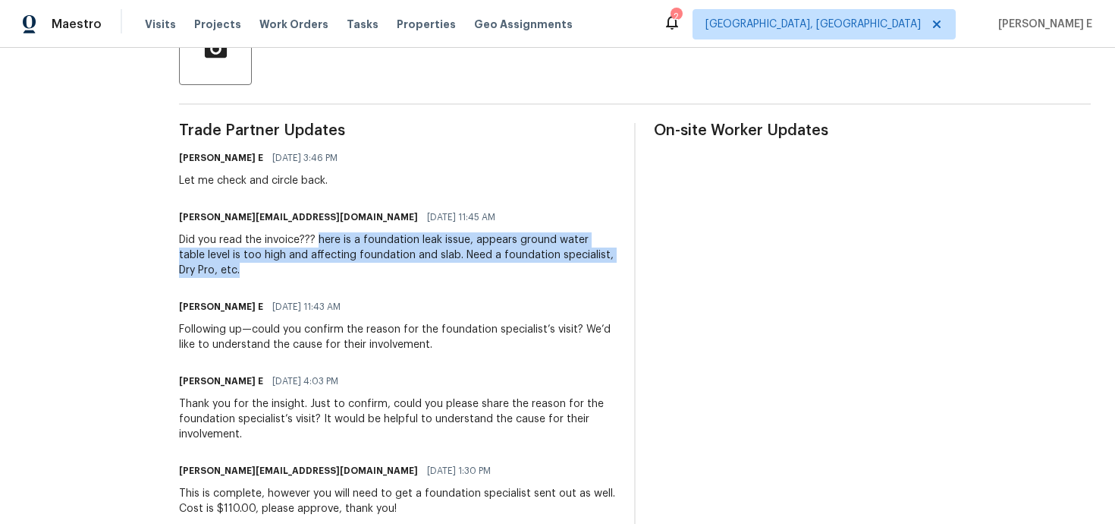
drag, startPoint x: 346, startPoint y: 237, endPoint x: 351, endPoint y: 269, distance: 33.1
click at [351, 269] on div "Did you read the invoice??? here is a foundation leak issue, appears ground wat…" at bounding box center [397, 255] width 437 height 46
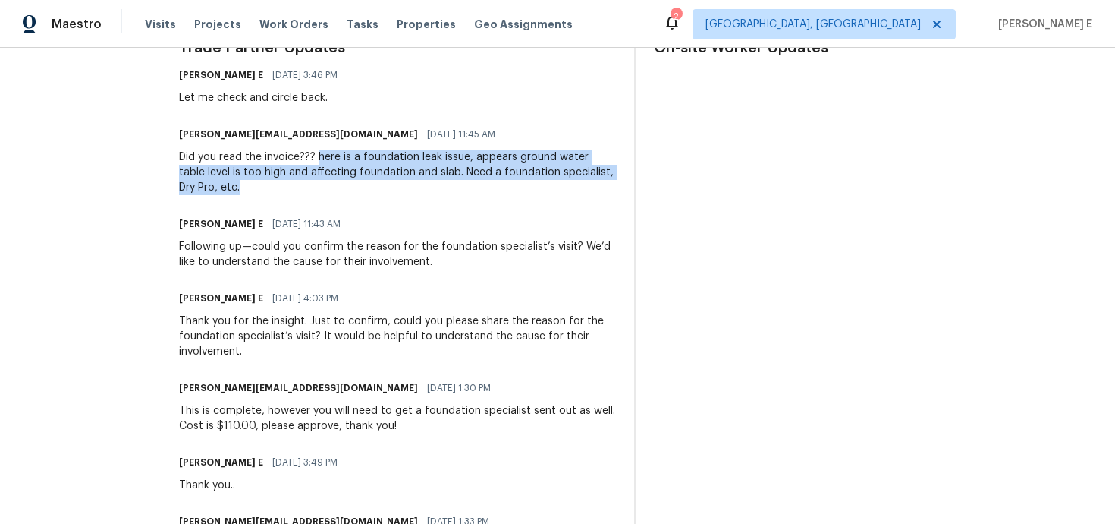
click at [322, 269] on div "Following up—could you confirm the reason for the foundation specialist’s visit…" at bounding box center [397, 254] width 437 height 30
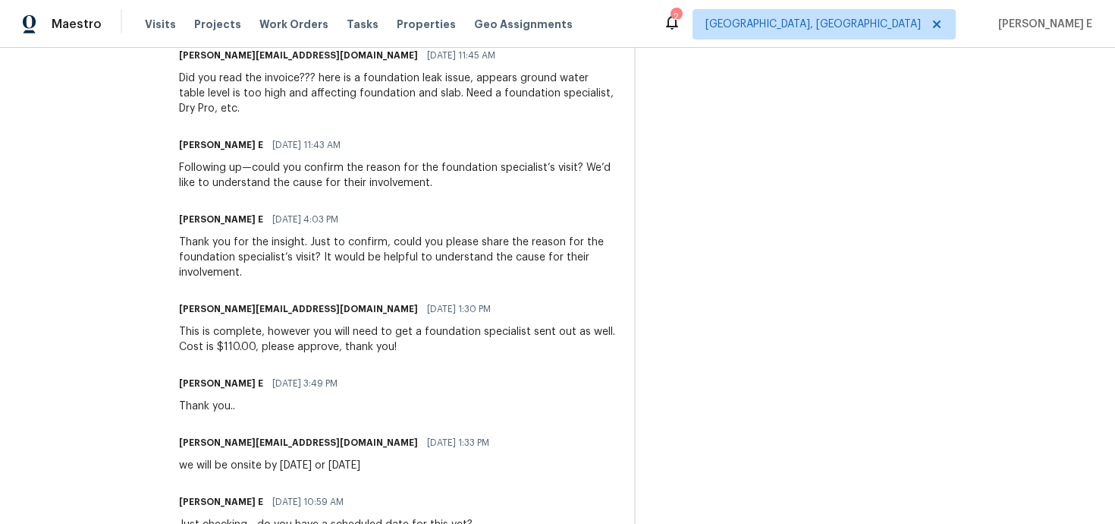
scroll to position [609, 0]
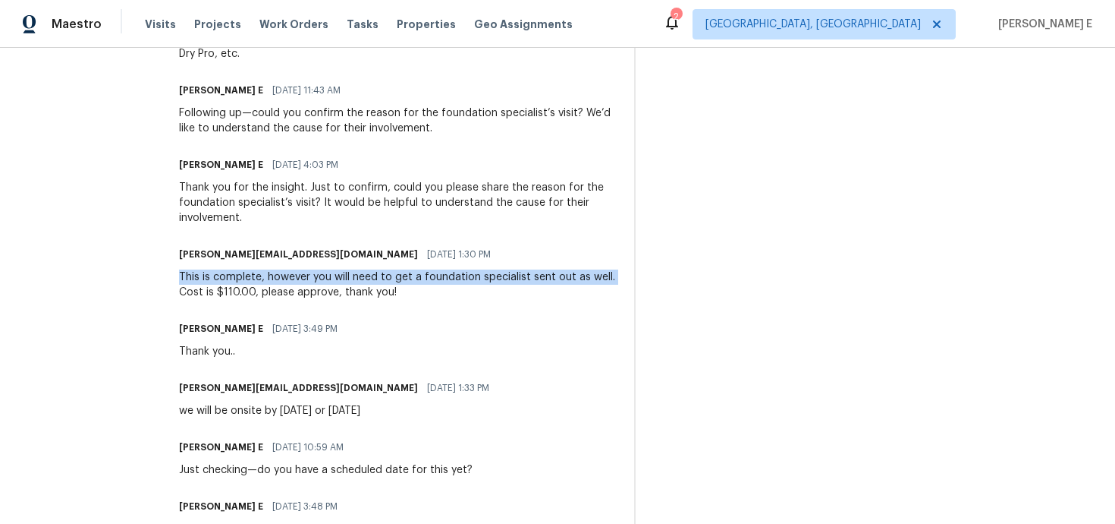
drag, startPoint x: 203, startPoint y: 275, endPoint x: 231, endPoint y: 292, distance: 32.0
click at [231, 292] on div "All work orders 711 Forest Rd Rock Hill, SC 29730 Home details Vendor Info Stat…" at bounding box center [557, 143] width 1115 height 1408
copy div "This is complete, however you will need to get a foundation specialist sent out…"
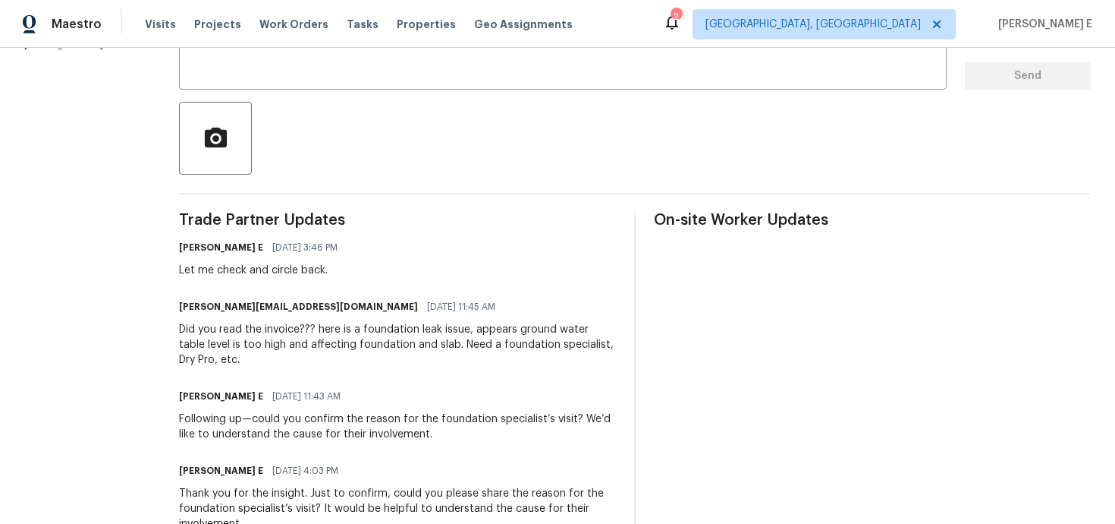
scroll to position [301, 0]
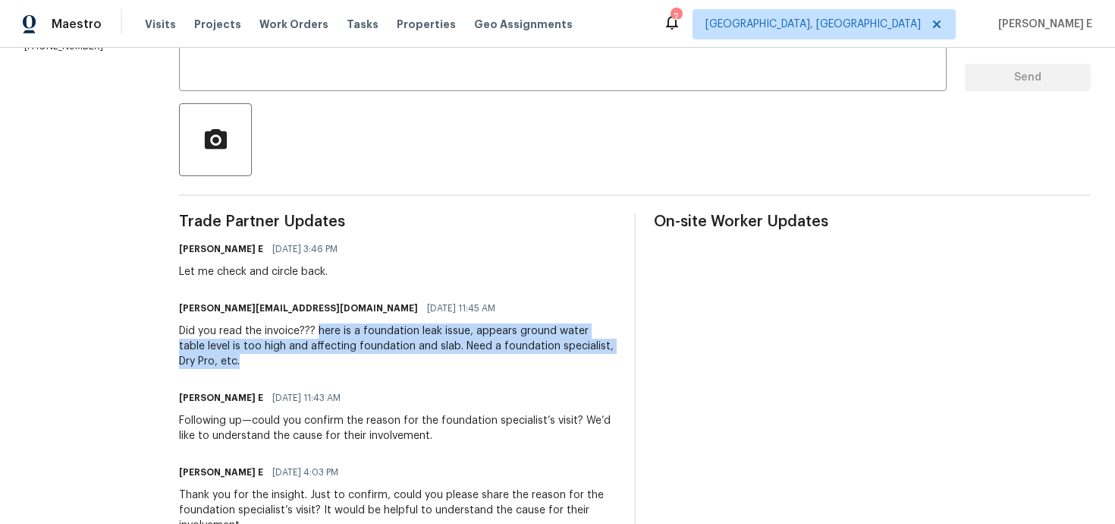
drag, startPoint x: 344, startPoint y: 332, endPoint x: 362, endPoint y: 354, distance: 29.1
click at [362, 354] on div "Did you read the invoice??? here is a foundation leak issue, appears ground wat…" at bounding box center [397, 346] width 437 height 46
copy div "here is a foundation leak issue, appears ground water table level is too high a…"
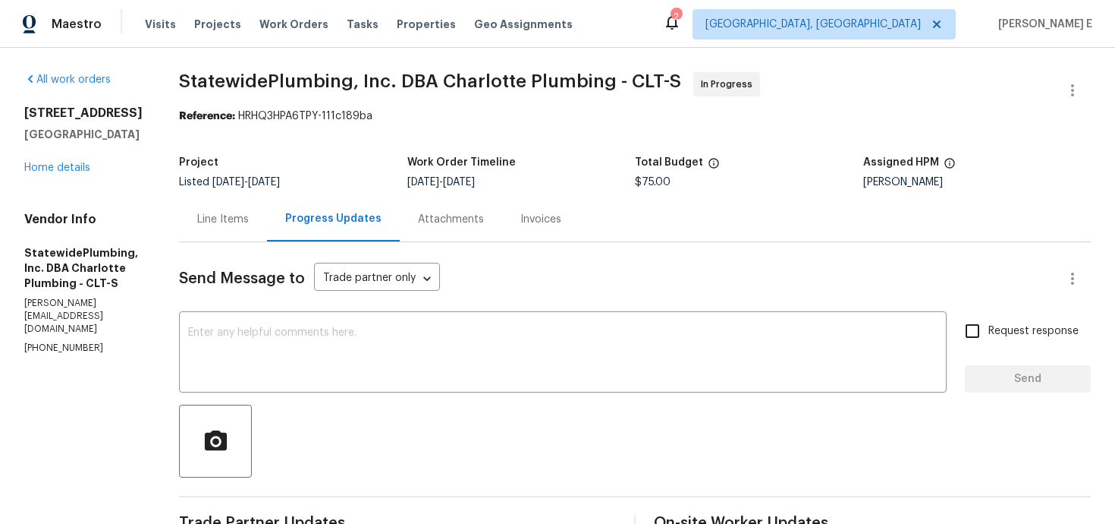
click at [244, 222] on div "Line Items" at bounding box center [223, 219] width 52 height 15
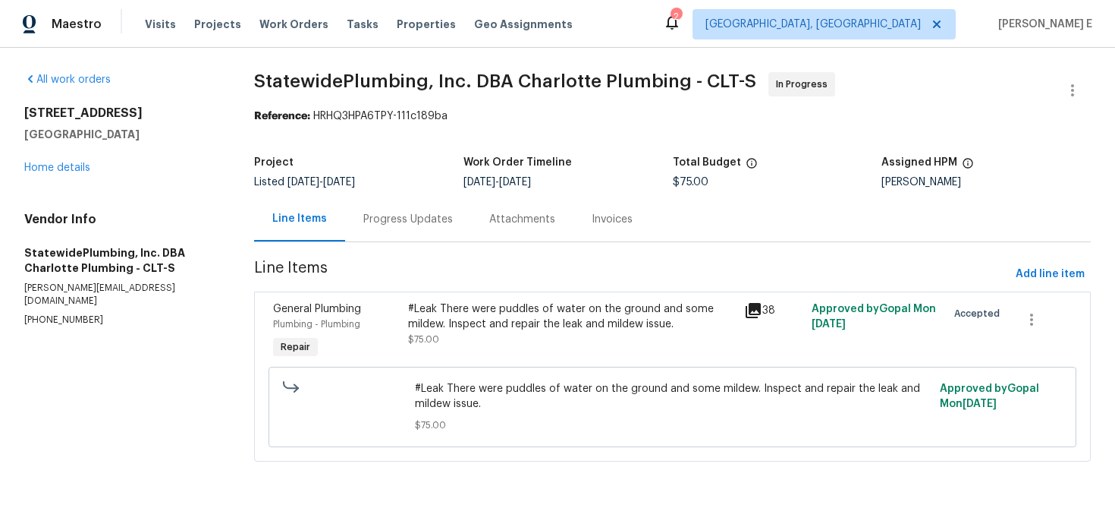
click at [498, 334] on div "#Leak There were puddles of water on the ground and some mildew. Inspect and re…" at bounding box center [572, 324] width 328 height 46
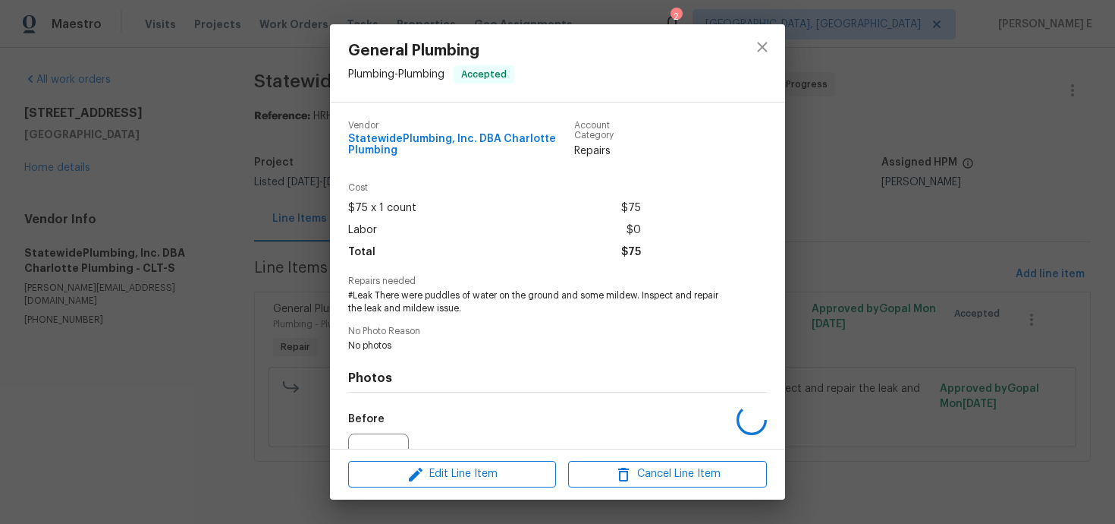
scroll to position [159, 0]
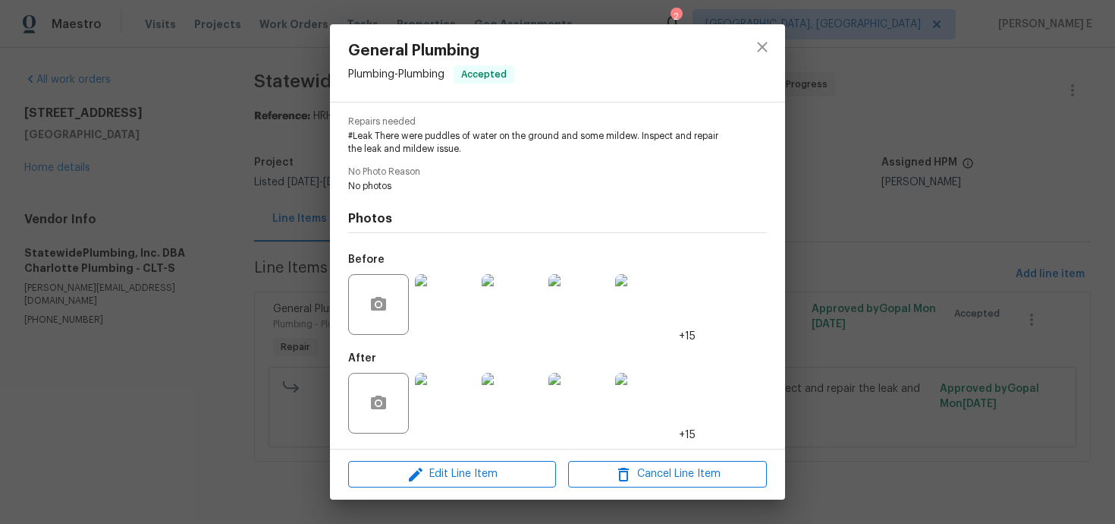
click at [448, 394] on img at bounding box center [445, 403] width 61 height 61
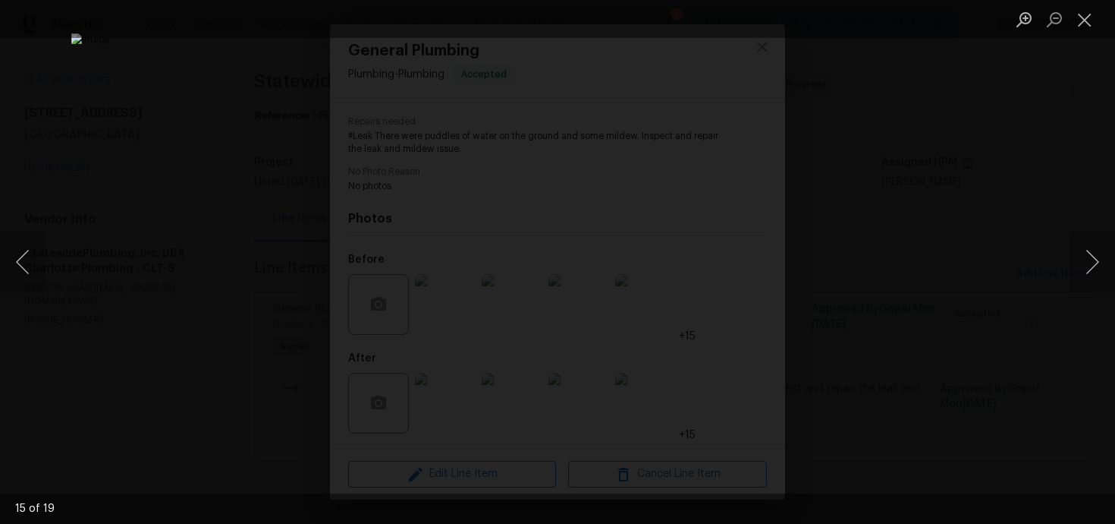
click at [1019, 165] on div "Lightbox" at bounding box center [557, 262] width 1115 height 524
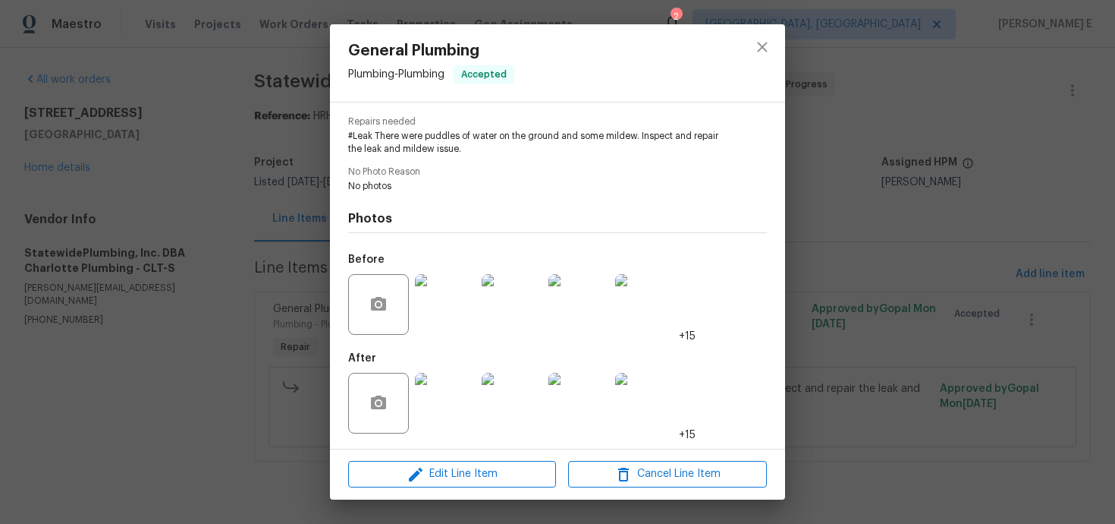
click at [1019, 165] on div "Lightbox" at bounding box center [557, 262] width 1115 height 524
click at [112, 216] on div "General Plumbing Plumbing - Plumbing Accepted Vendor StatewidePlumbing, Inc. DB…" at bounding box center [557, 262] width 1115 height 524
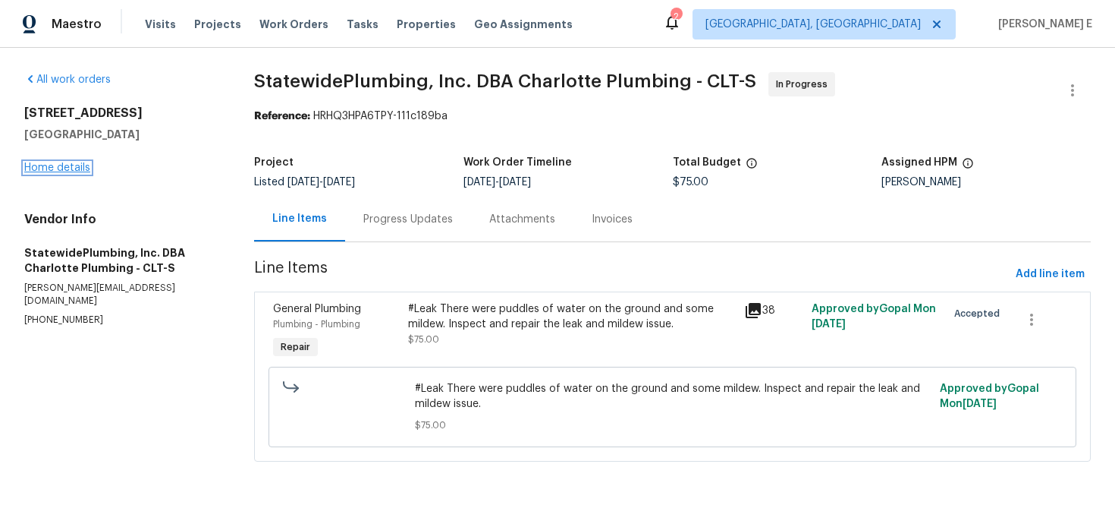
click at [69, 167] on link "Home details" at bounding box center [57, 167] width 66 height 11
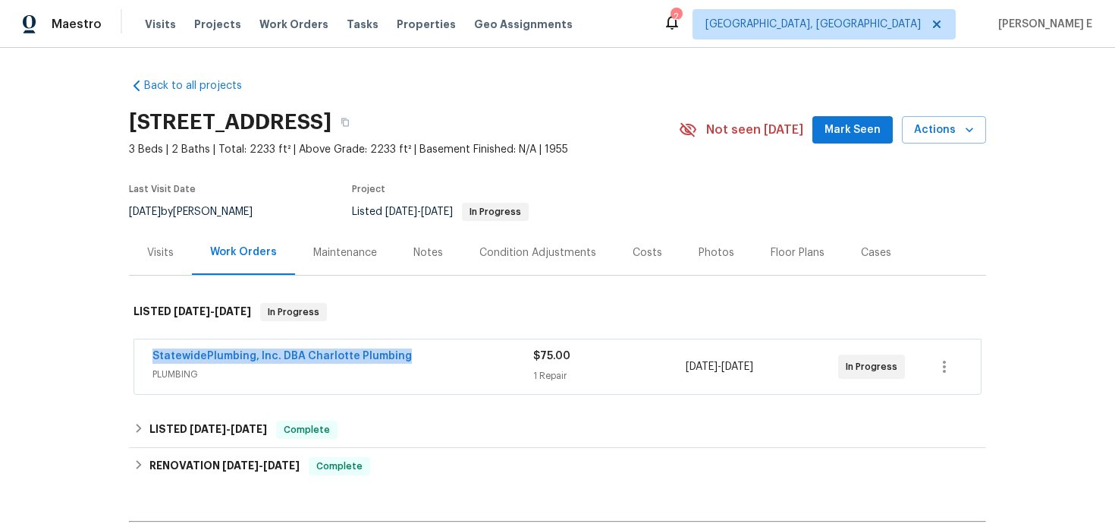
drag, startPoint x: 139, startPoint y: 355, endPoint x: 453, endPoint y: 355, distance: 314.1
click at [453, 355] on div "StatewidePlumbing, Inc. DBA Charlotte Plumbing PLUMBING $75.00 1 Repair 9/20/20…" at bounding box center [557, 366] width 847 height 55
copy link "StatewidePlumbing, Inc. DBA Charlotte Plumbing"
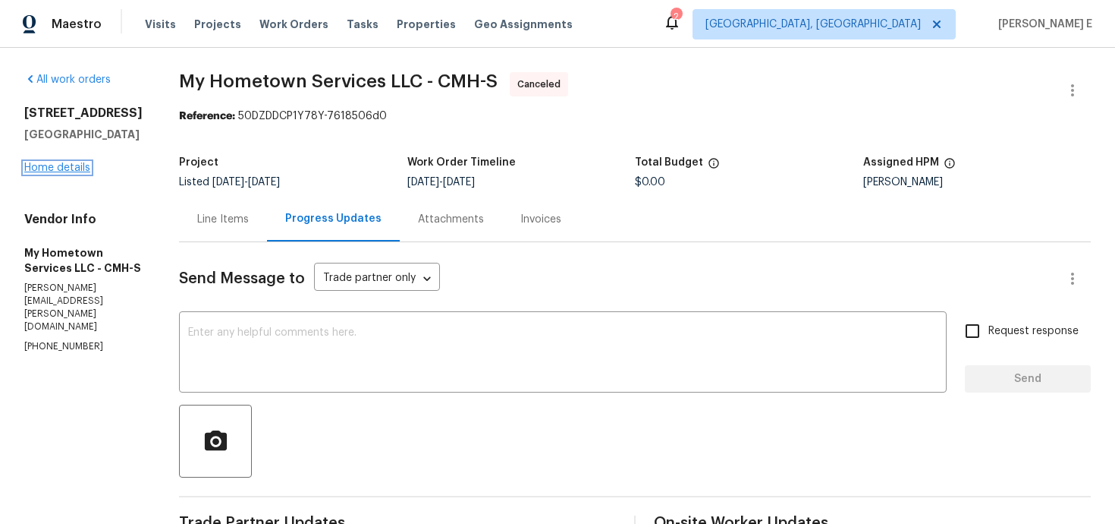
click at [72, 173] on link "Home details" at bounding box center [57, 167] width 66 height 11
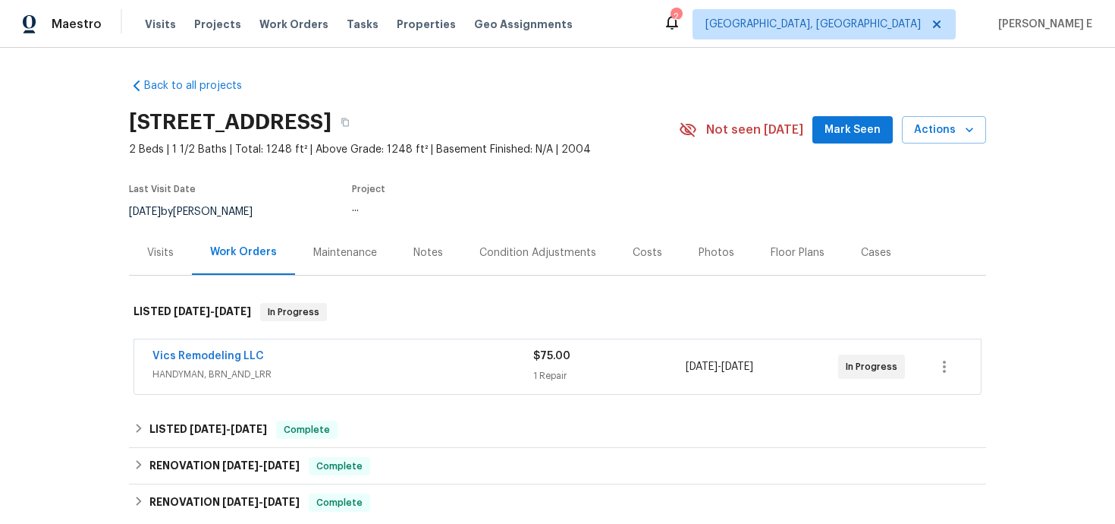
scroll to position [76, 0]
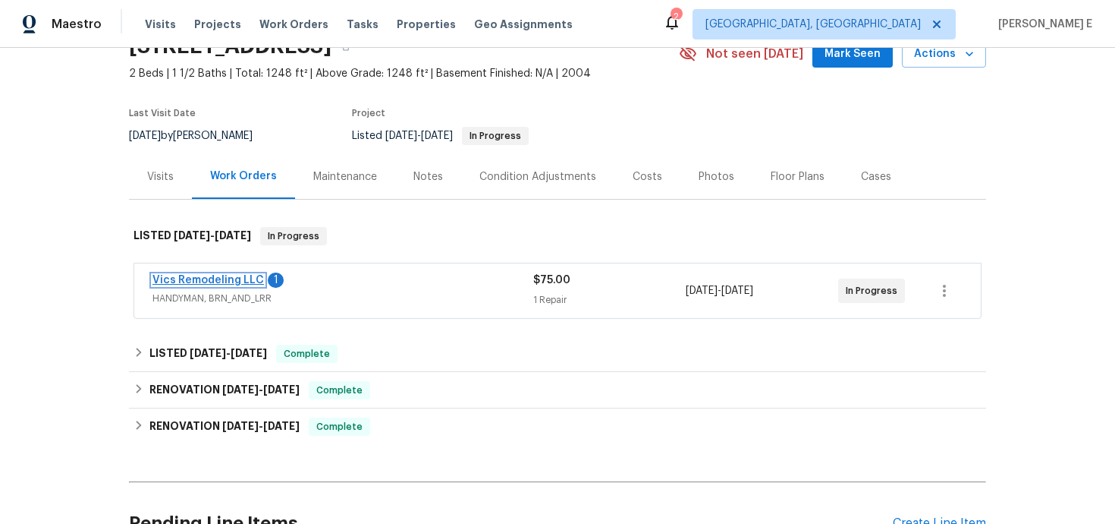
click at [200, 285] on link "Vics Remodeling LLC" at bounding box center [209, 280] width 112 height 11
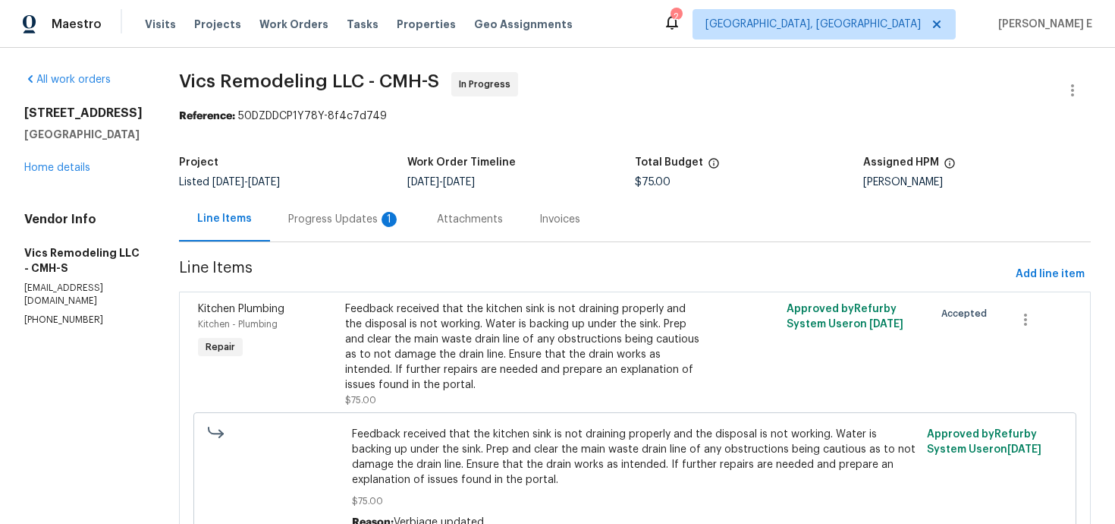
click at [329, 216] on div "Progress Updates 1" at bounding box center [344, 219] width 112 height 15
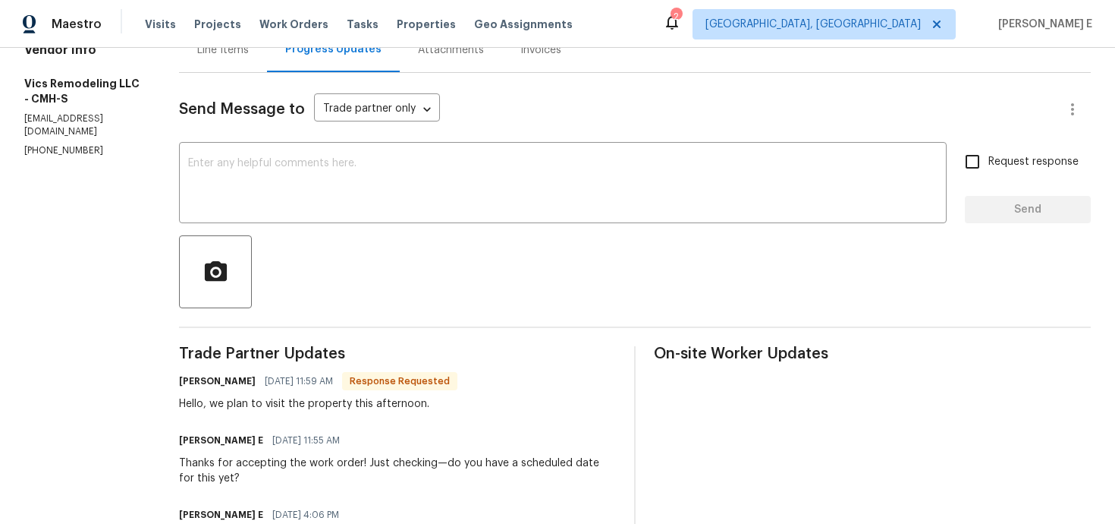
scroll to position [152, 0]
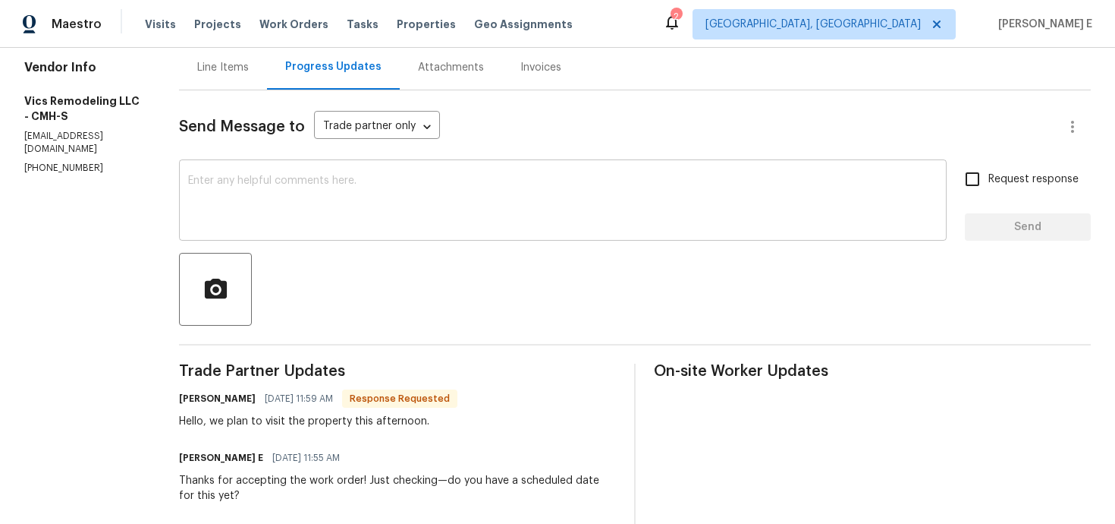
click at [436, 205] on textarea at bounding box center [563, 201] width 750 height 53
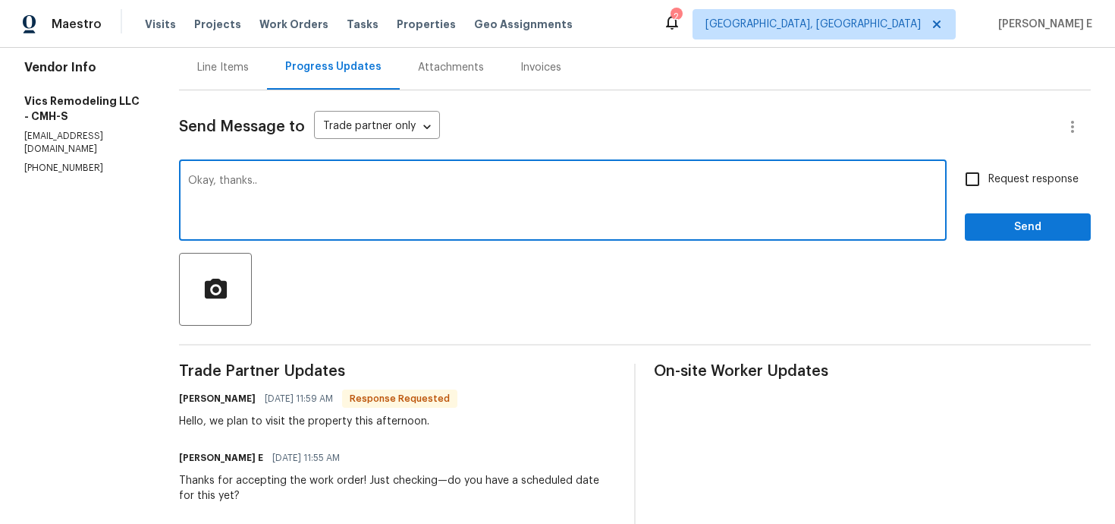
type textarea "Okay, thanks.."
click at [1001, 228] on span "Send" at bounding box center [1028, 227] width 102 height 19
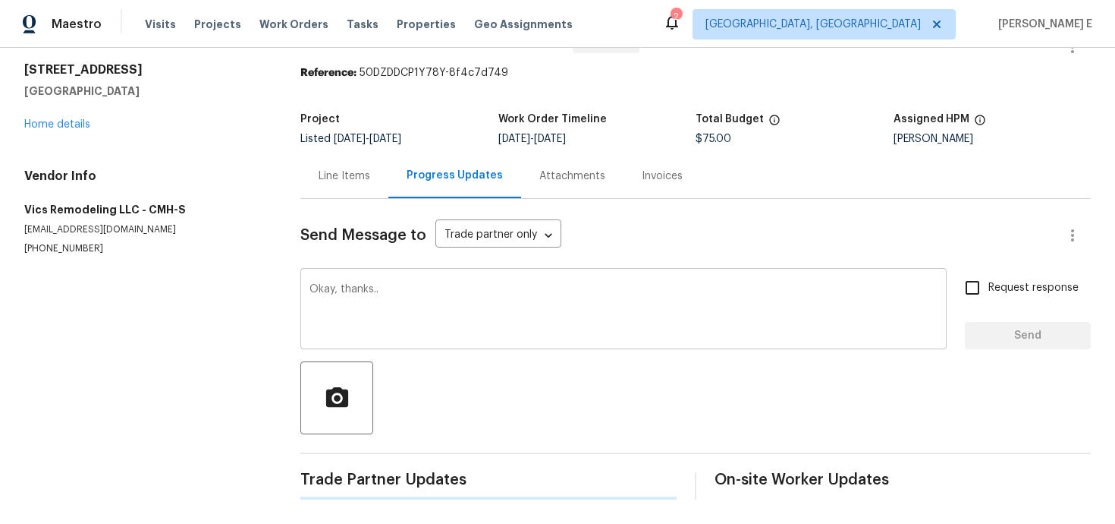
scroll to position [0, 0]
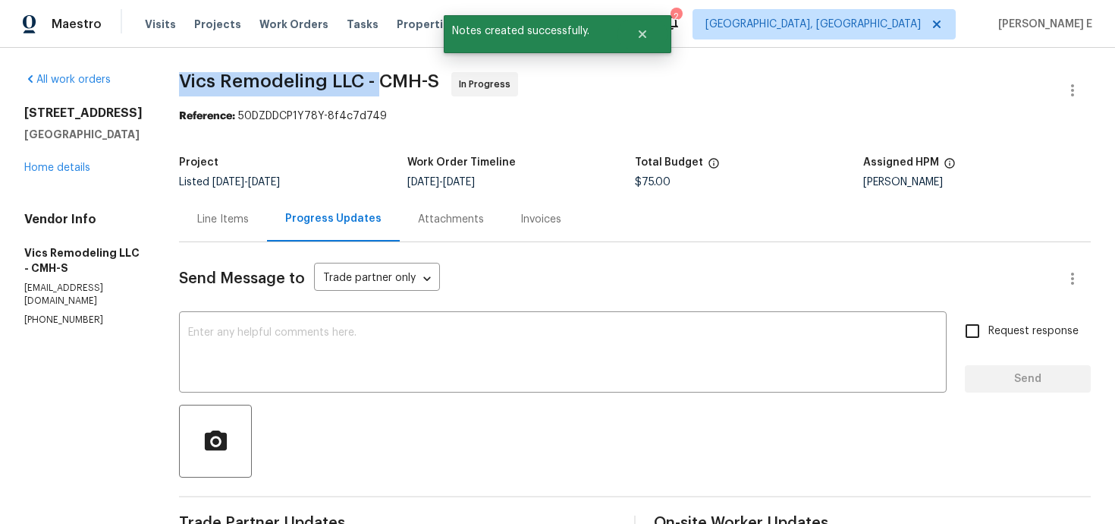
drag, startPoint x: 161, startPoint y: 86, endPoint x: 374, endPoint y: 86, distance: 213.2
click at [374, 86] on div "All work orders 5200 Mantua Dr # 63-C Canal Winchester, OH 43110 Home details V…" at bounding box center [557, 514] width 1115 height 933
copy span "Vics Remodeling LLC -"
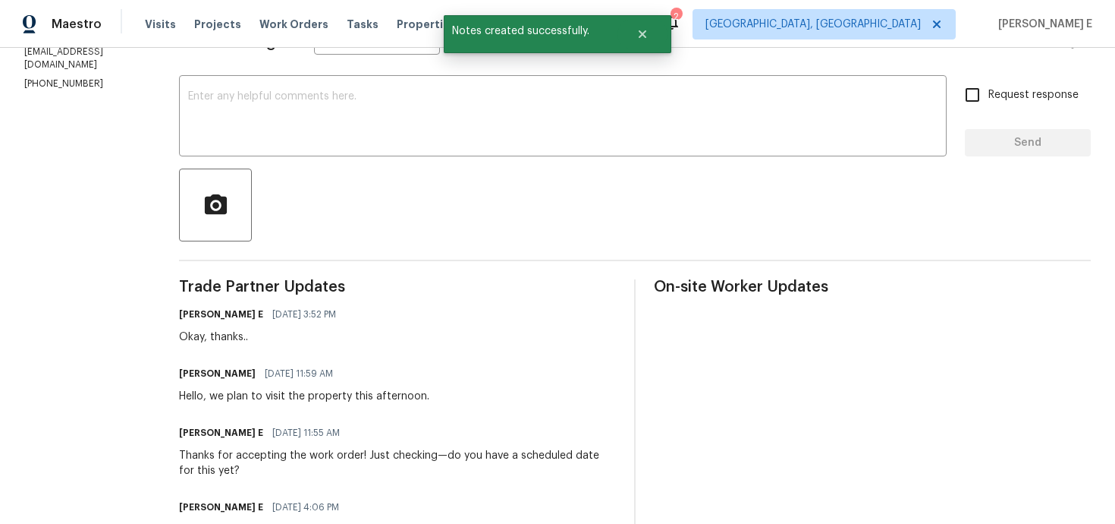
scroll to position [473, 0]
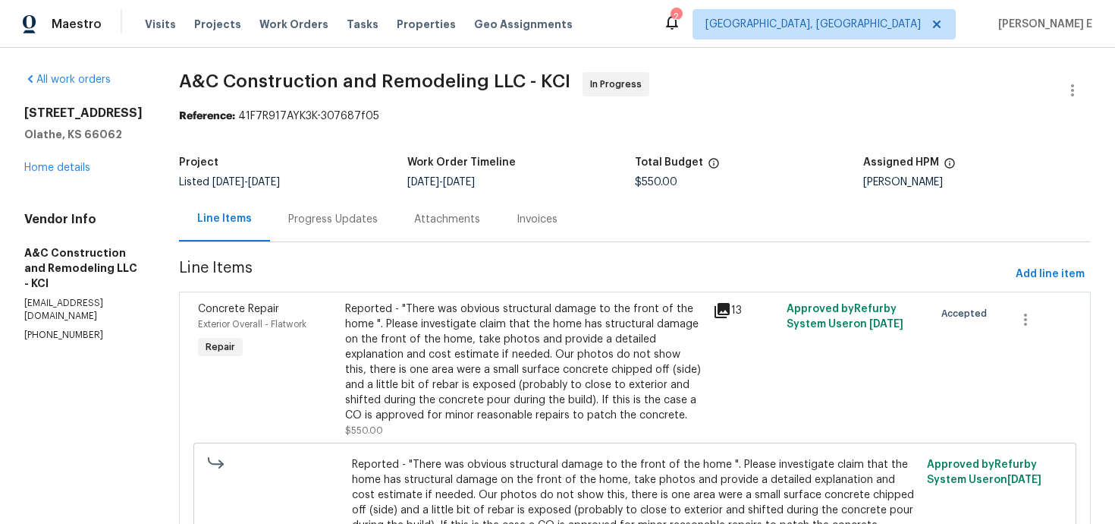
click at [363, 230] on div "Progress Updates" at bounding box center [333, 219] width 126 height 45
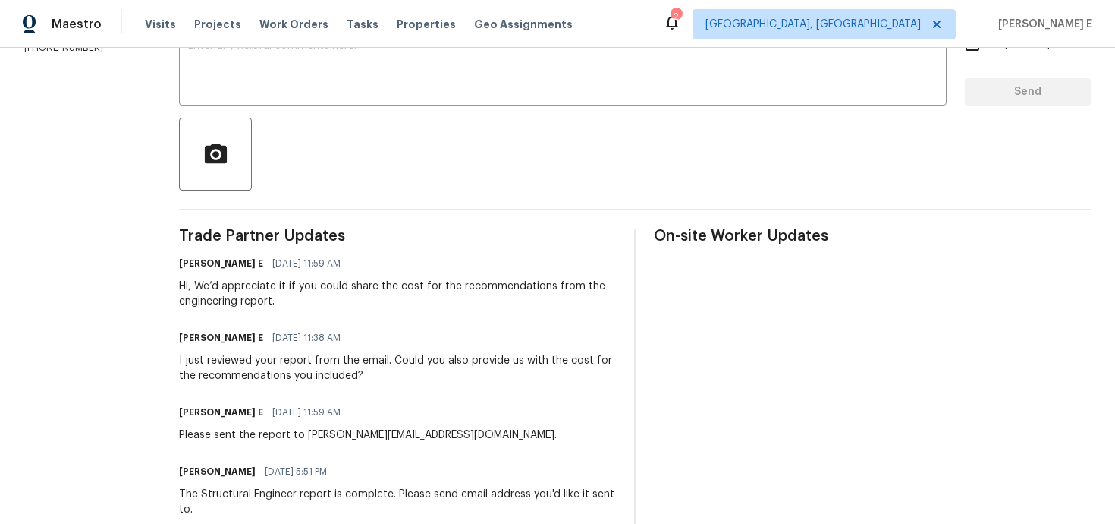
scroll to position [248, 0]
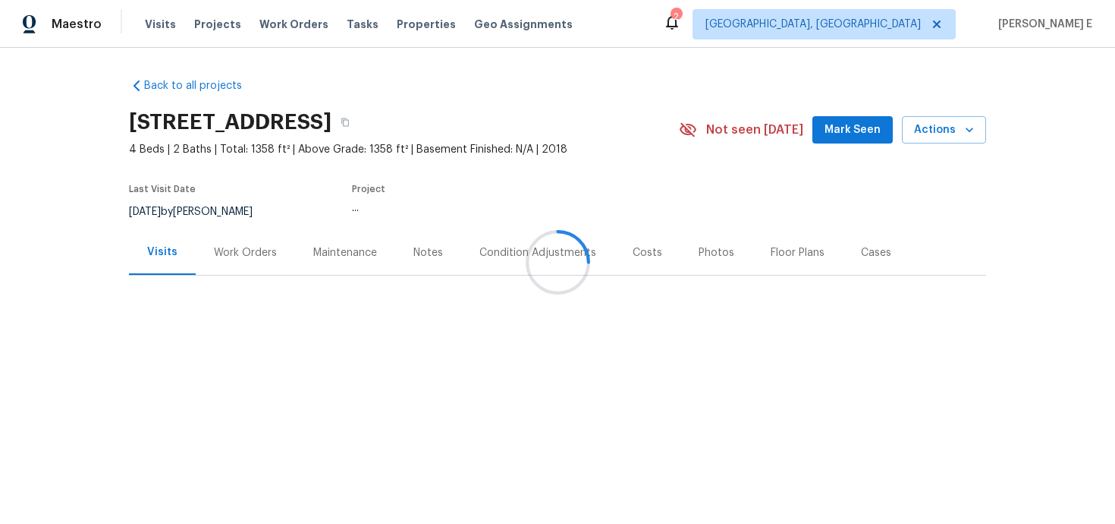
click at [231, 260] on div "Work Orders" at bounding box center [245, 252] width 99 height 45
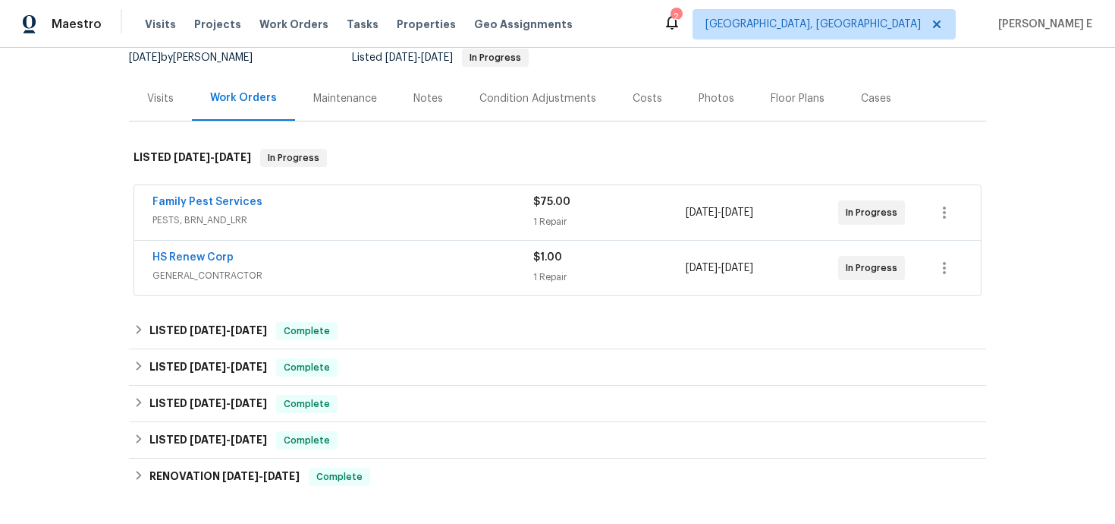
scroll to position [162, 0]
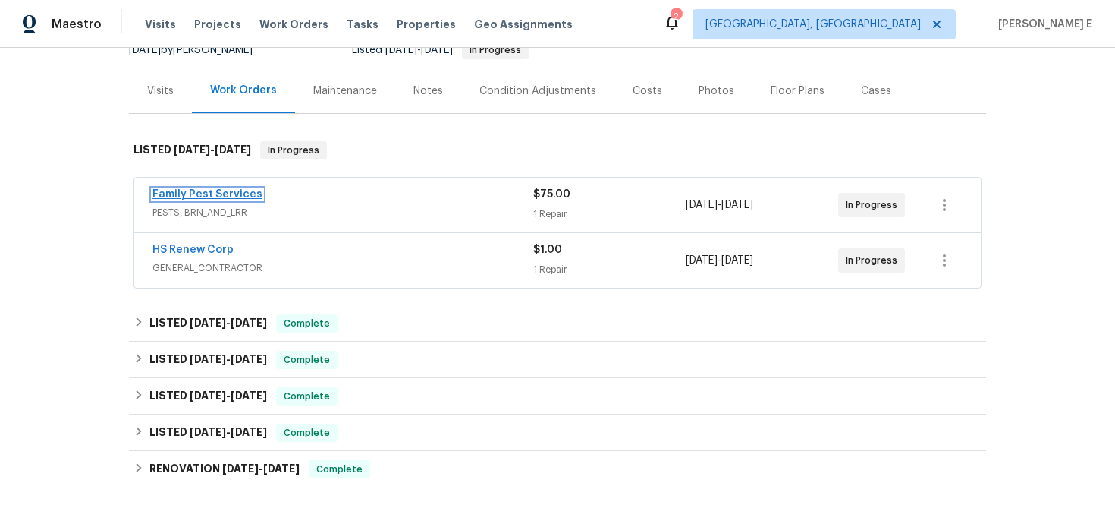
click at [241, 194] on link "Family Pest Services" at bounding box center [208, 194] width 110 height 11
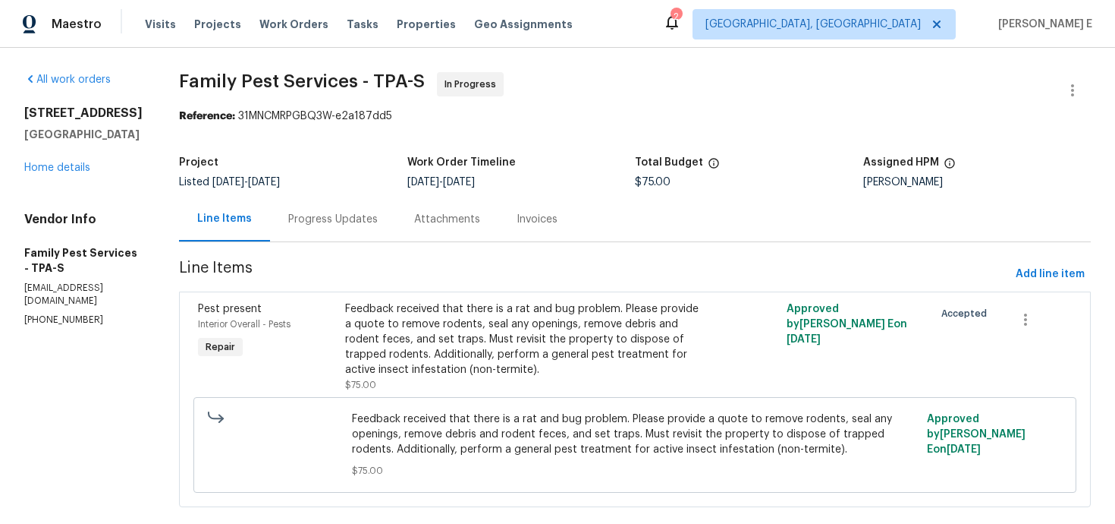
click at [350, 222] on div "Progress Updates" at bounding box center [333, 219] width 90 height 15
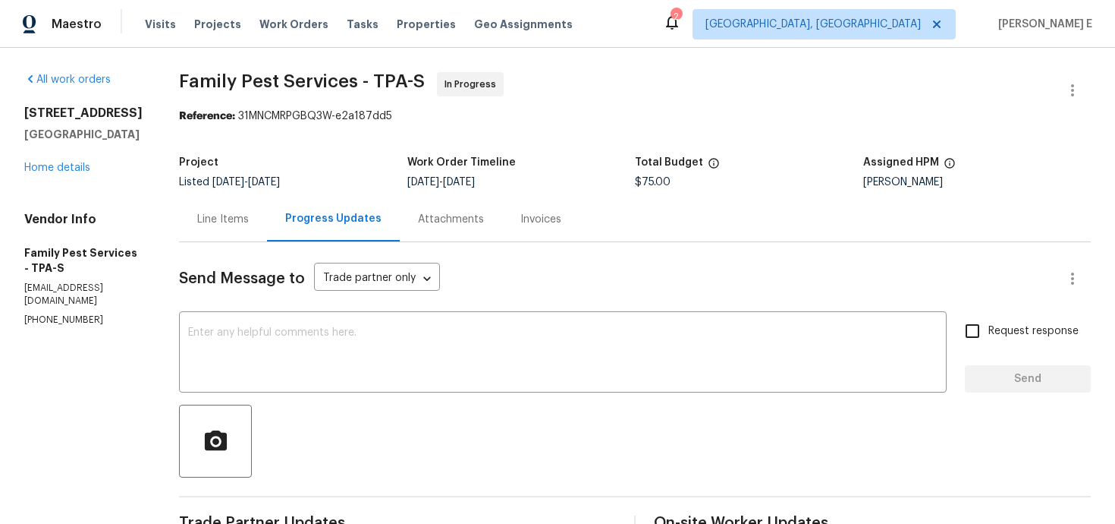
click at [61, 160] on div "27118 Fernery Ave Brooksville, FL 34602 Home details" at bounding box center [83, 140] width 118 height 70
click at [52, 169] on link "Home details" at bounding box center [57, 167] width 66 height 11
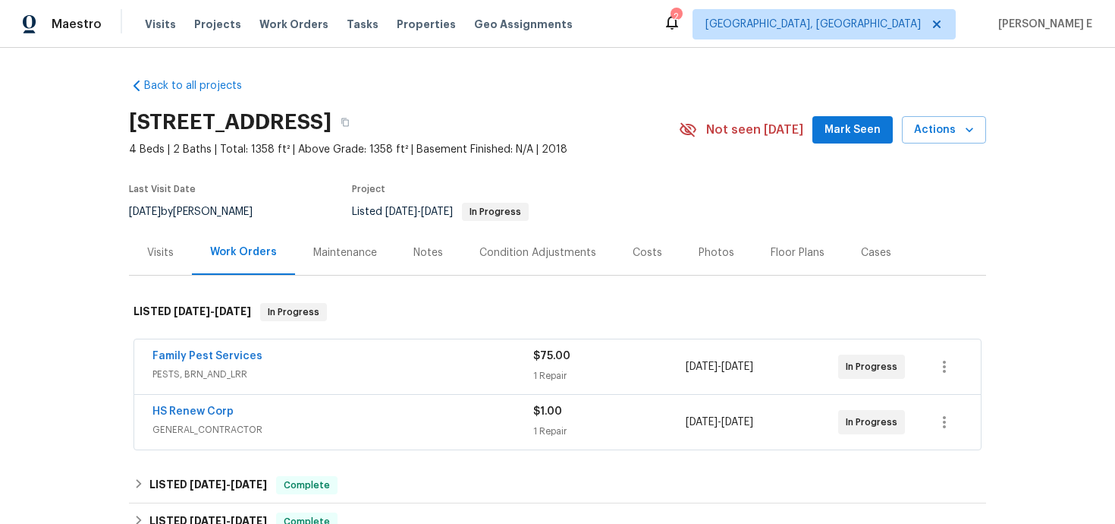
click at [171, 404] on span "HS Renew Corp" at bounding box center [193, 411] width 81 height 15
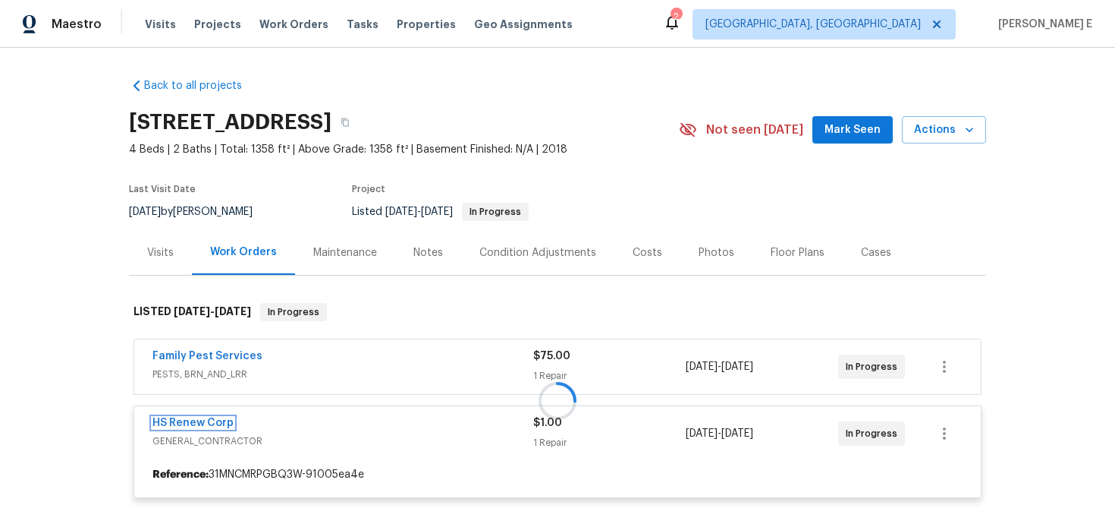
click at [176, 419] on link "HS Renew Corp" at bounding box center [193, 422] width 81 height 11
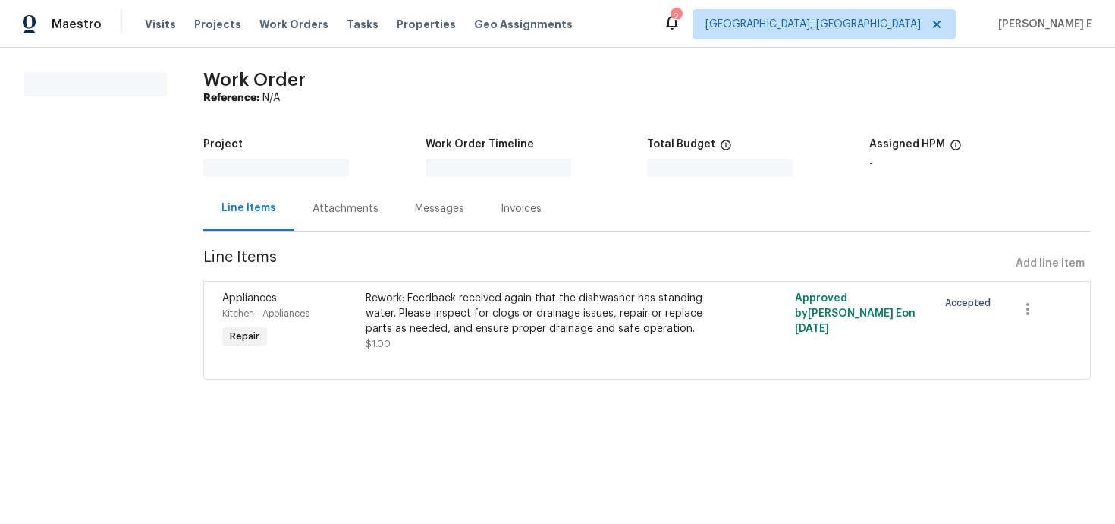
click at [176, 419] on div "All work orders Work Order Reference: N/A Project Work Order Timeline Total Bud…" at bounding box center [557, 235] width 1115 height 374
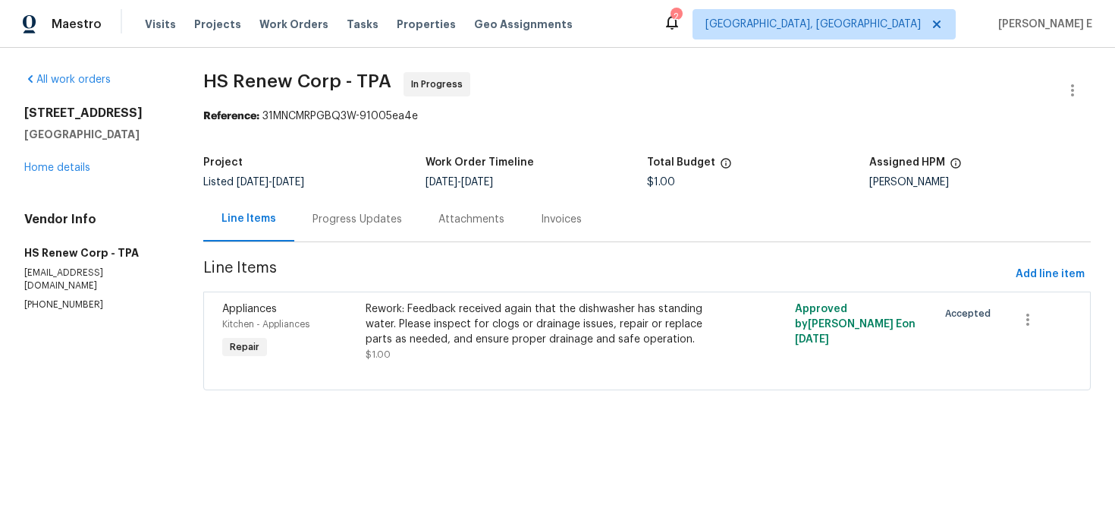
click at [332, 217] on div "Progress Updates" at bounding box center [358, 219] width 90 height 15
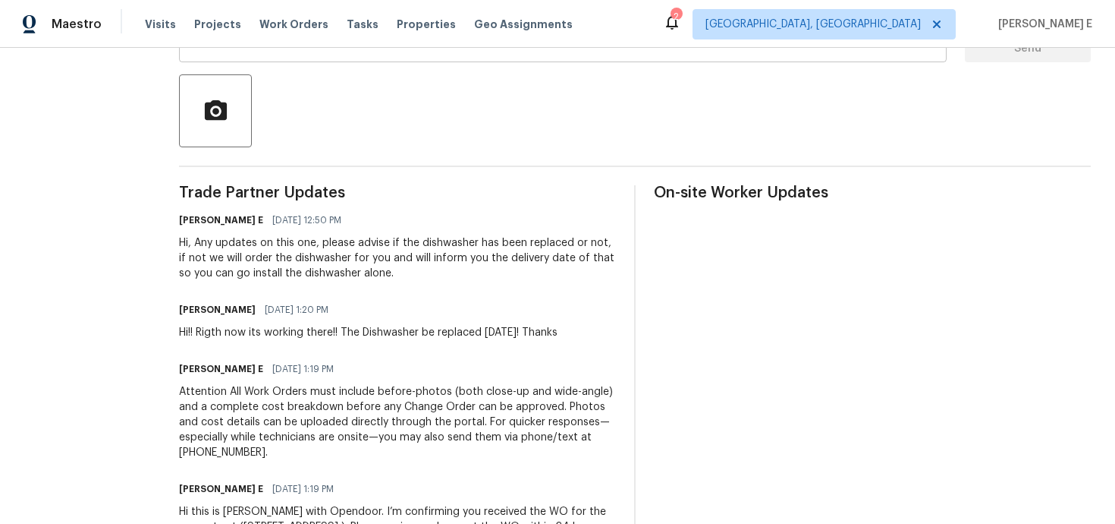
scroll to position [414, 0]
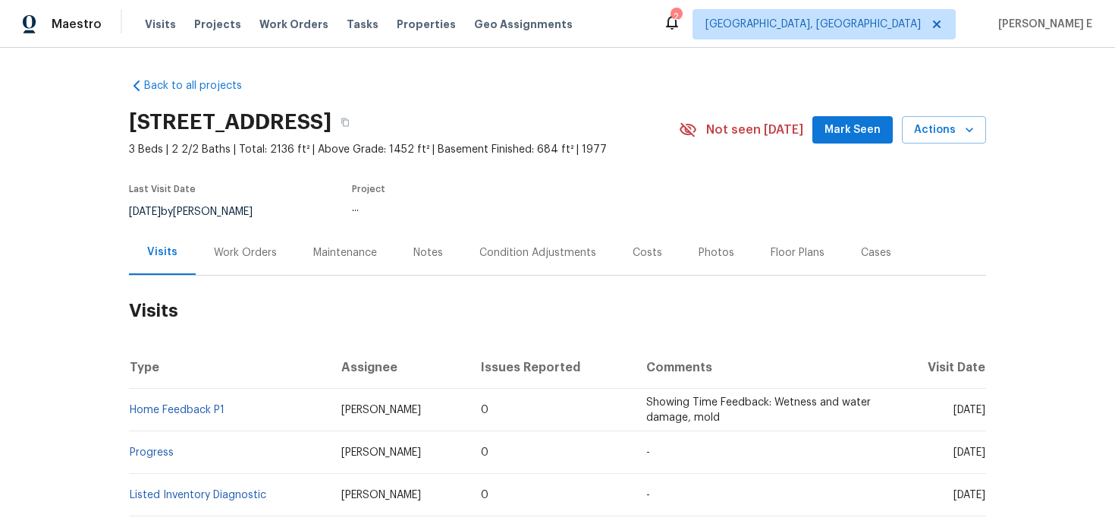
click at [241, 256] on div "Work Orders" at bounding box center [245, 252] width 63 height 15
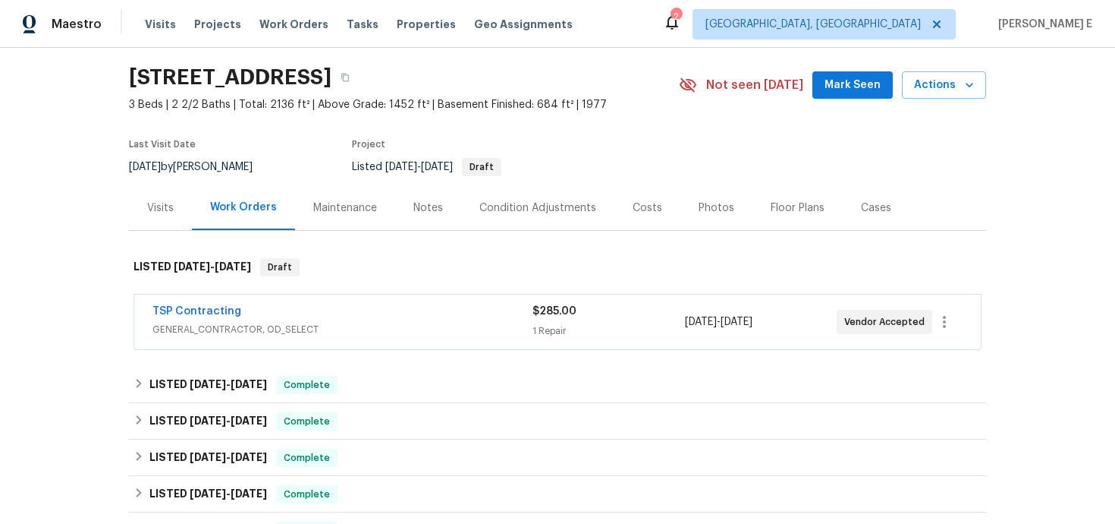
scroll to position [46, 0]
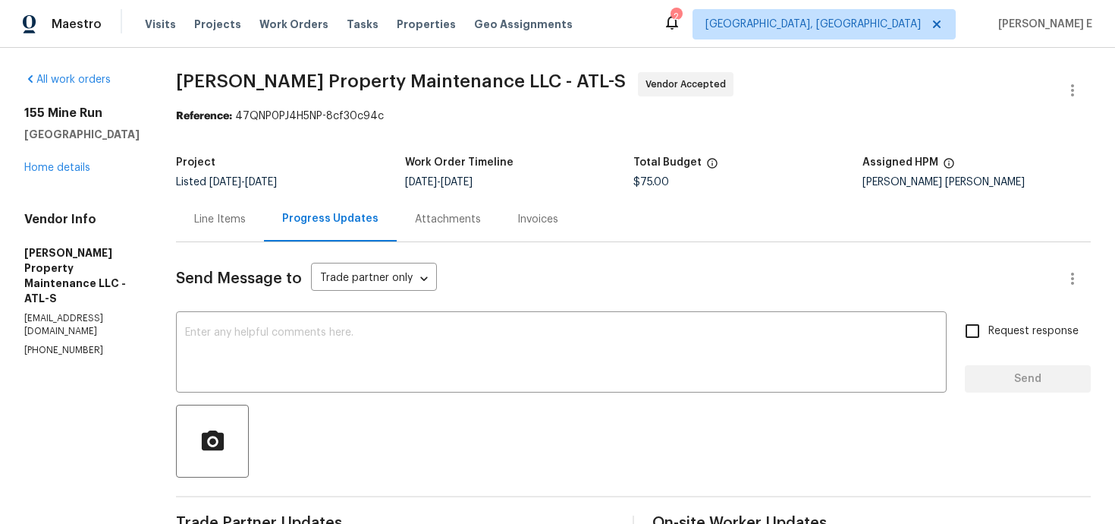
scroll to position [414, 0]
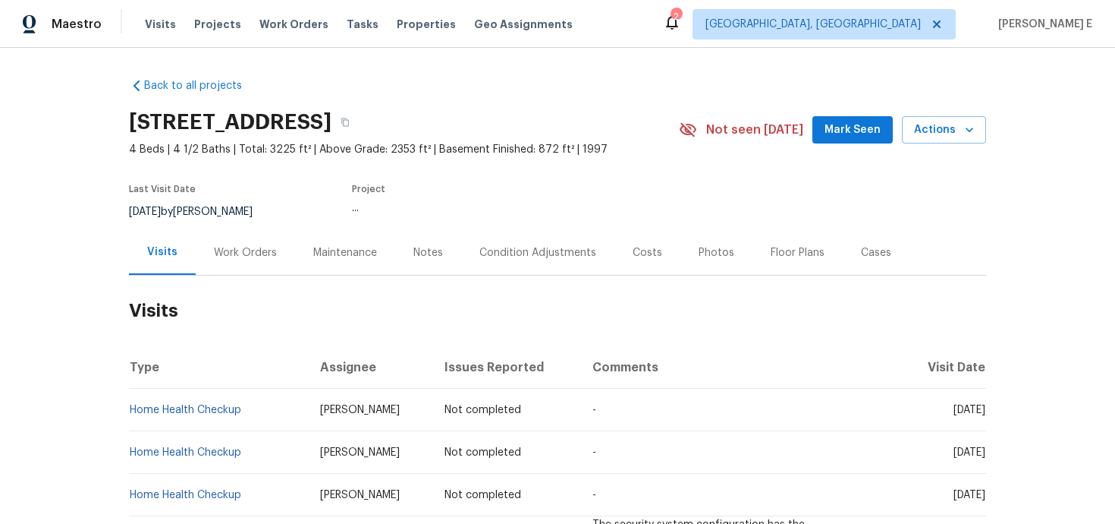
click at [247, 256] on div "Work Orders" at bounding box center [245, 252] width 63 height 15
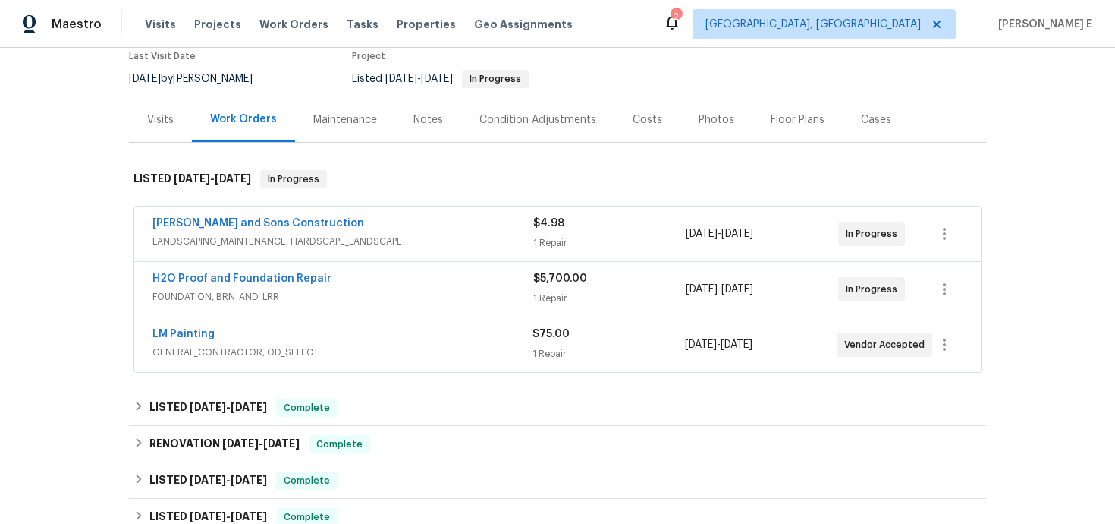
scroll to position [140, 0]
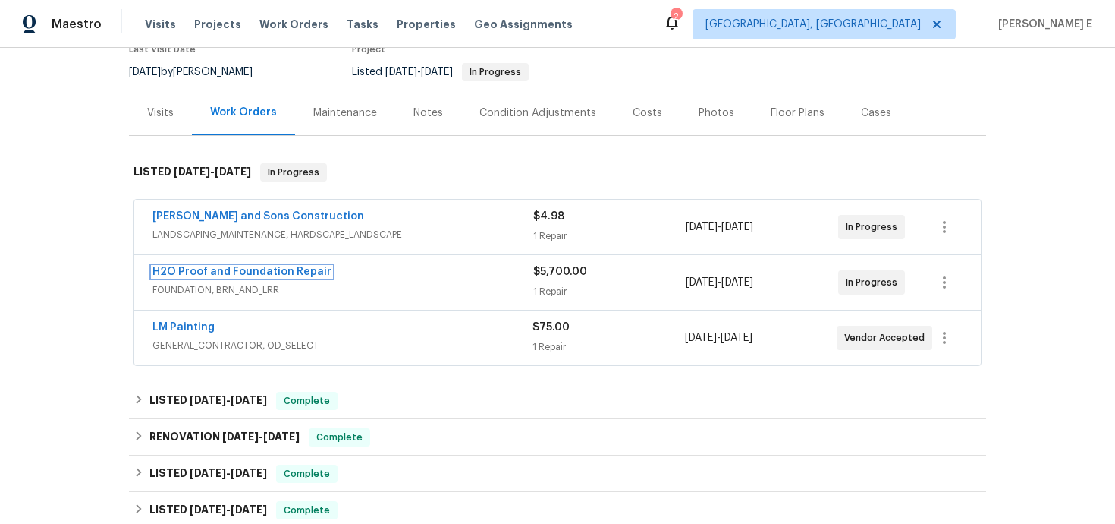
click at [284, 272] on link "H2O Proof and Foundation Repair" at bounding box center [242, 271] width 179 height 11
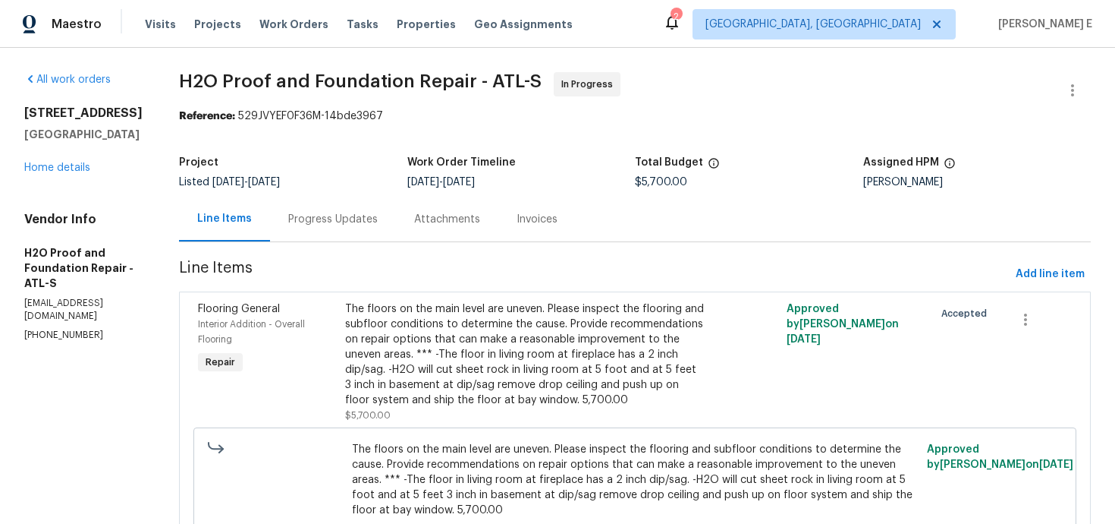
click at [334, 225] on div "Progress Updates" at bounding box center [333, 219] width 90 height 15
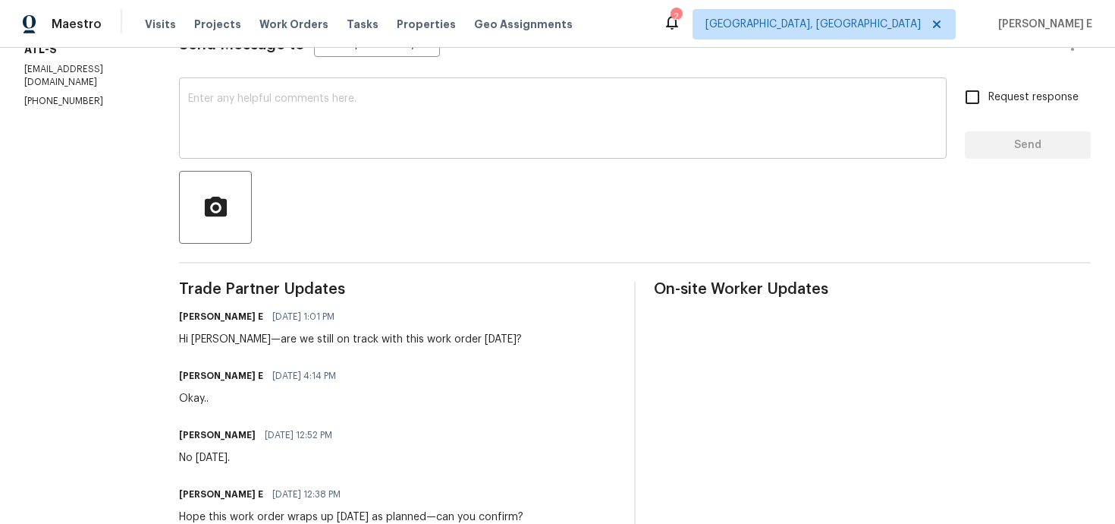
scroll to position [315, 0]
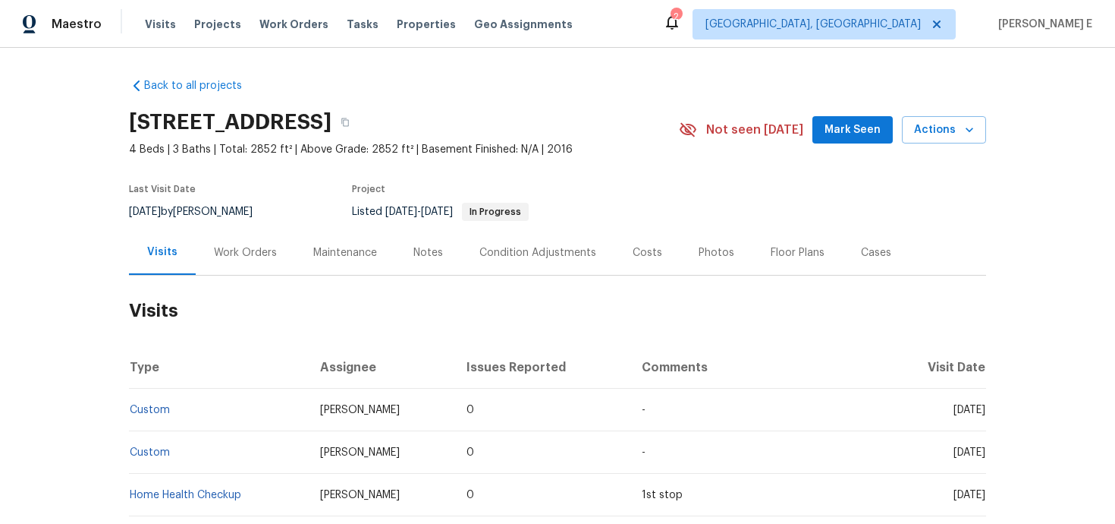
click at [233, 260] on div "Work Orders" at bounding box center [245, 252] width 63 height 15
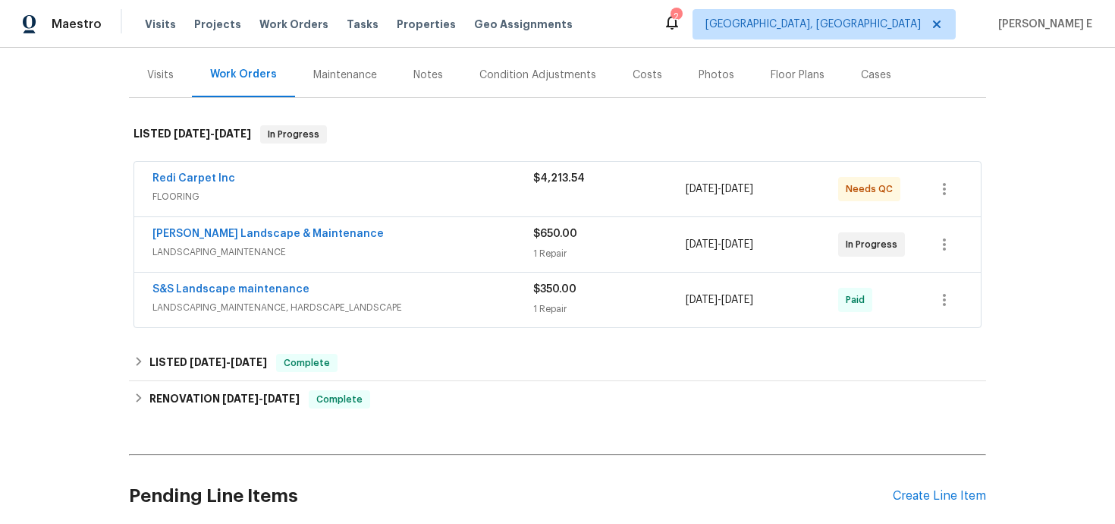
scroll to position [190, 0]
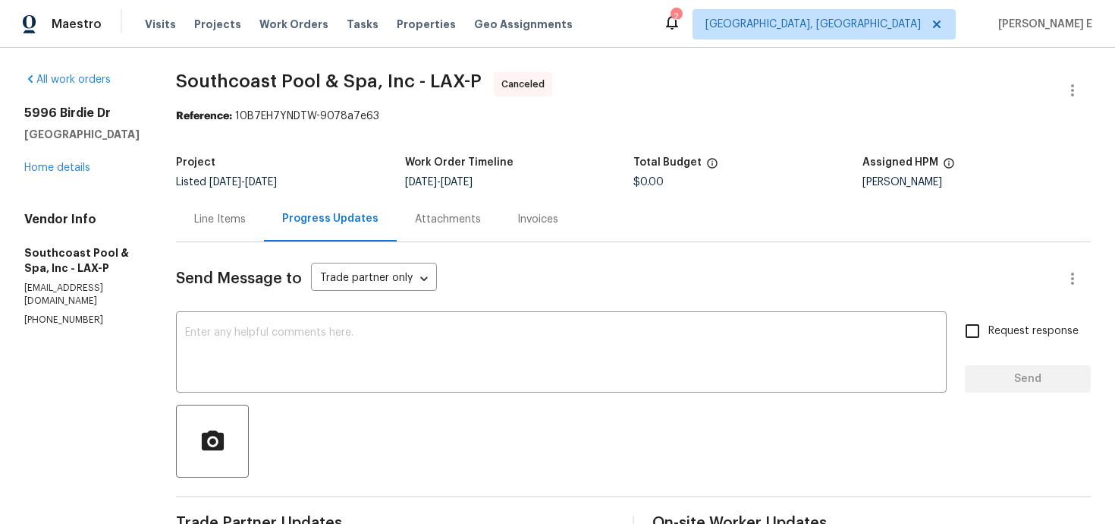
click at [64, 174] on div "[STREET_ADDRESS][PERSON_NAME] Home details" at bounding box center [81, 140] width 115 height 70
click at [69, 171] on link "Home details" at bounding box center [57, 167] width 66 height 11
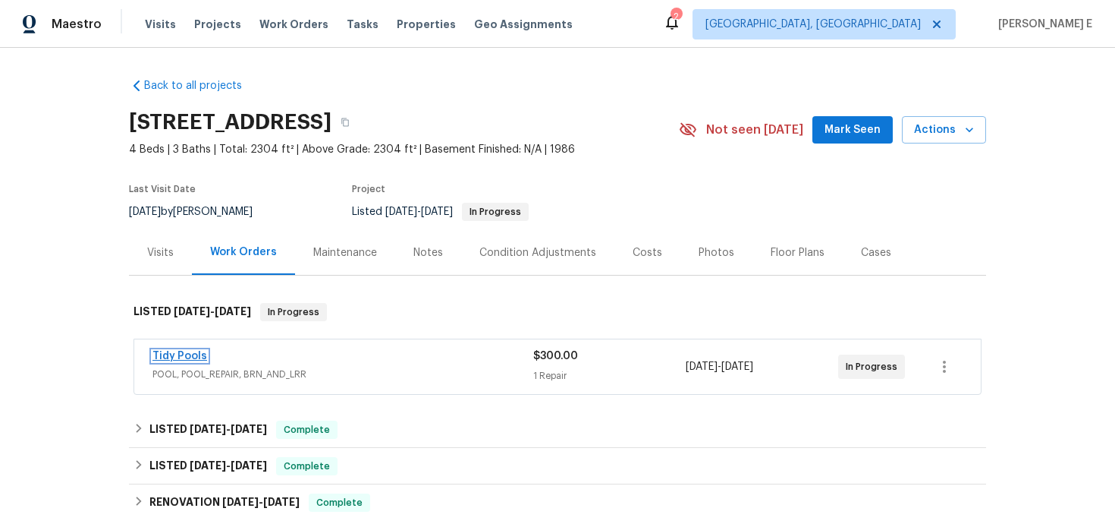
click at [168, 354] on link "Tidy Pools" at bounding box center [180, 356] width 55 height 11
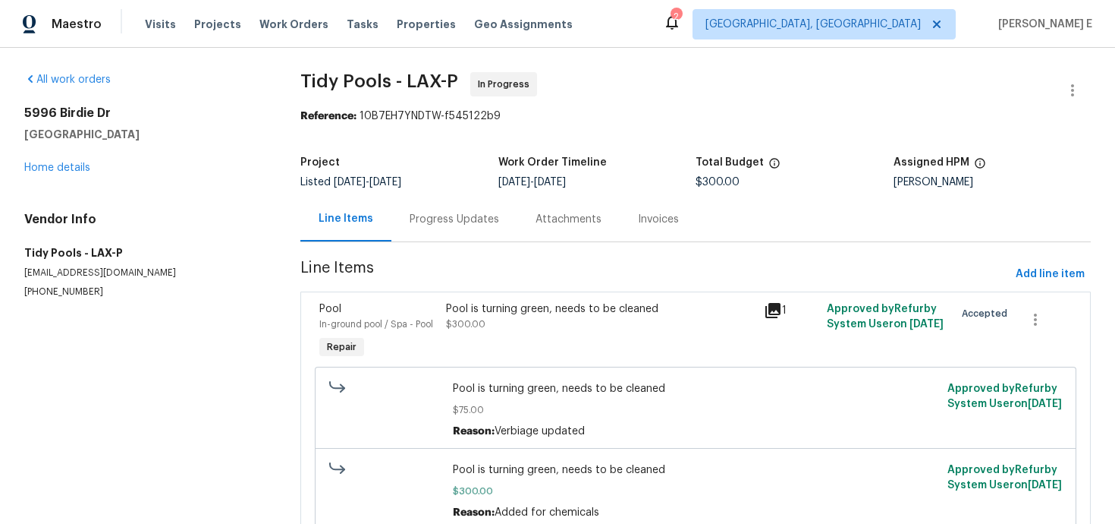
click at [442, 215] on div "Progress Updates" at bounding box center [455, 219] width 90 height 15
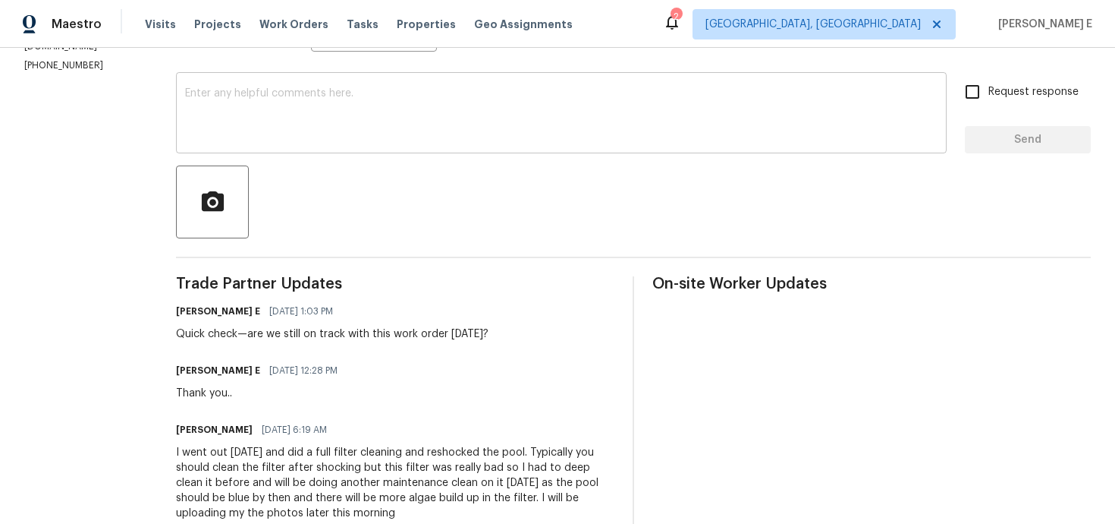
scroll to position [241, 0]
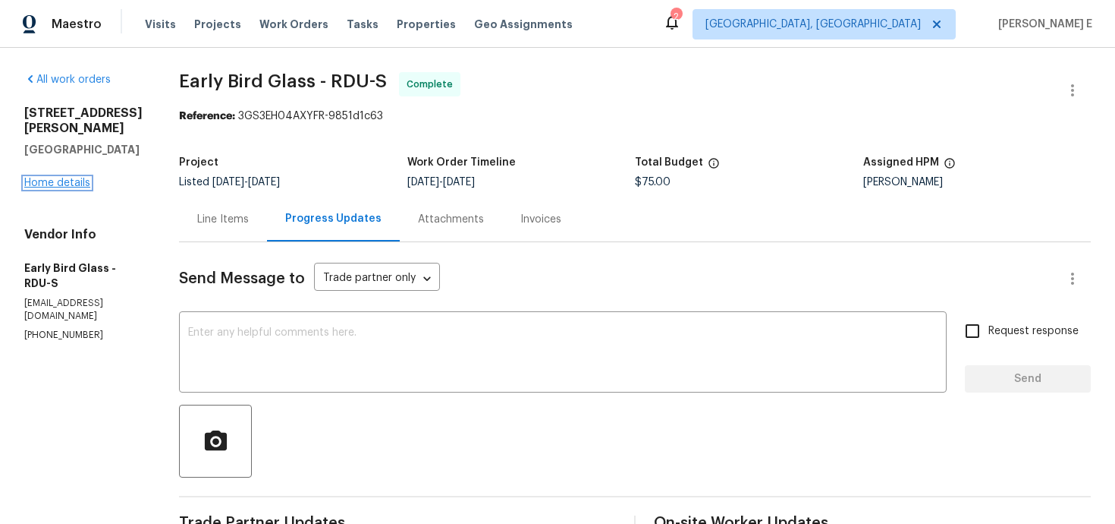
click at [57, 178] on link "Home details" at bounding box center [57, 183] width 66 height 11
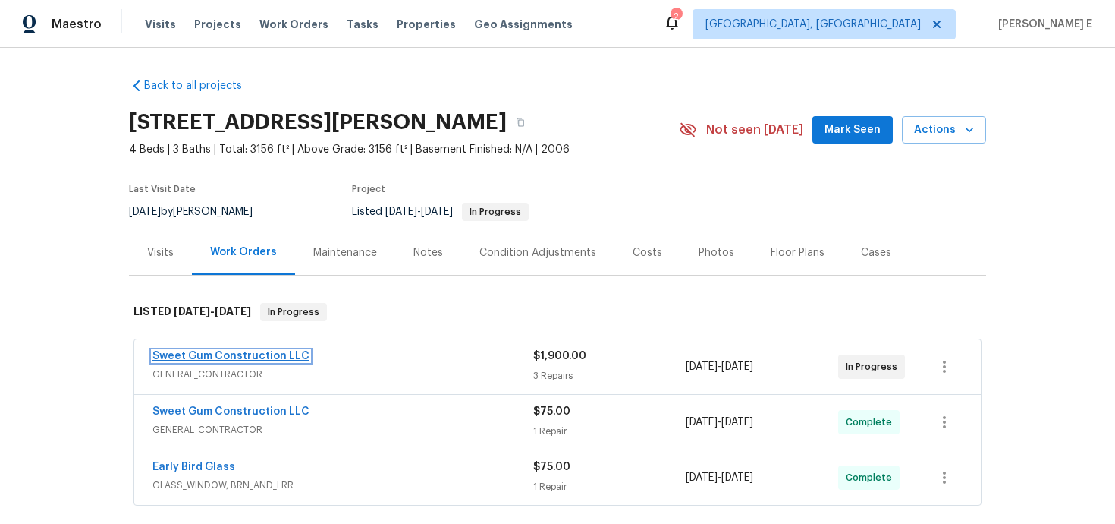
click at [266, 354] on link "Sweet Gum Construction LLC" at bounding box center [231, 356] width 157 height 11
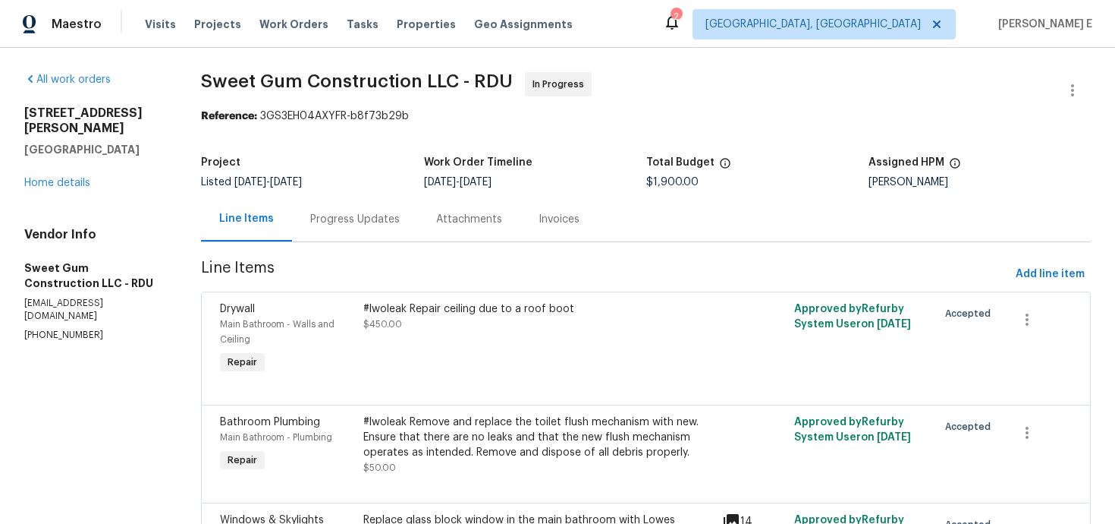
click at [392, 224] on div "Progress Updates" at bounding box center [355, 219] width 90 height 15
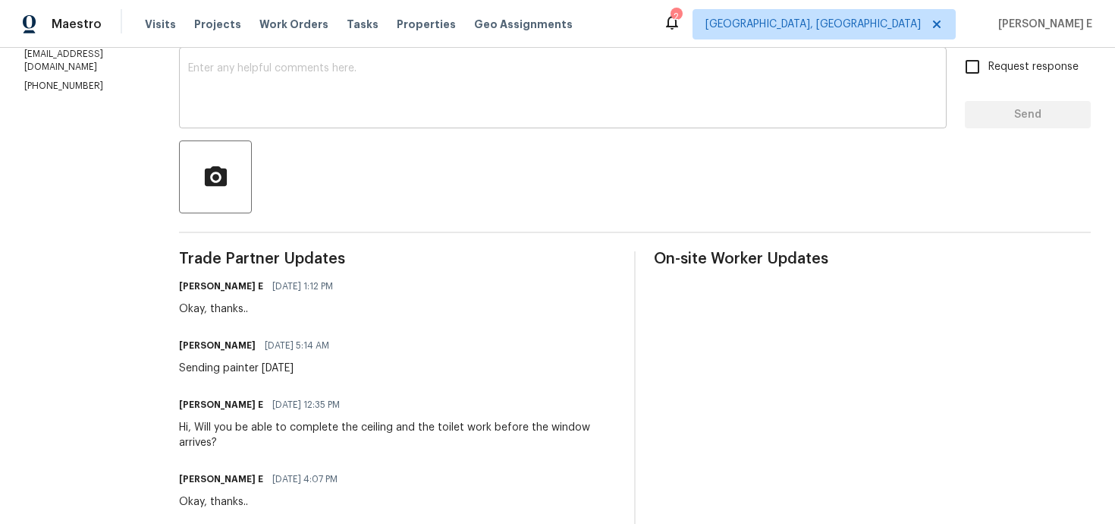
scroll to position [302, 0]
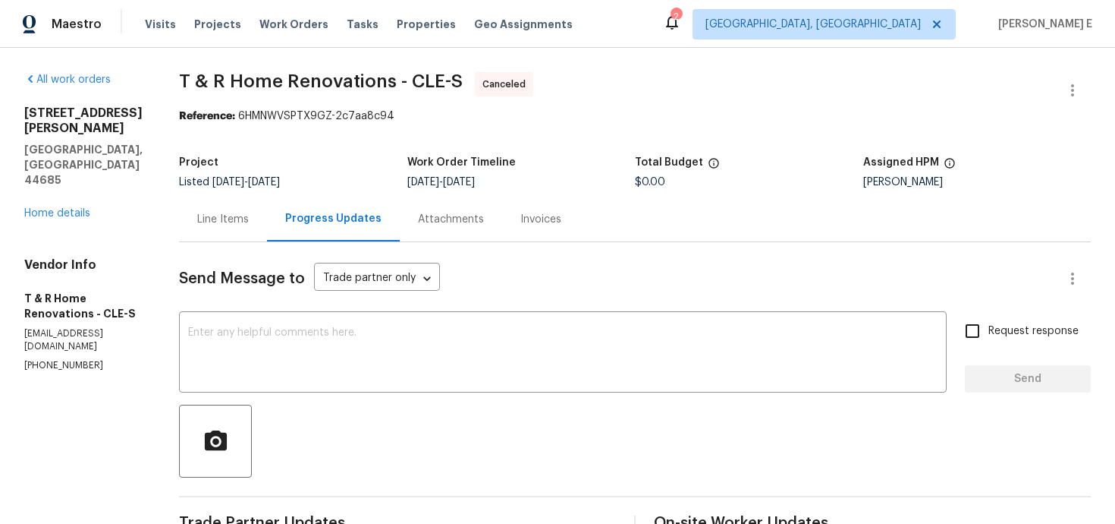
click at [69, 161] on div "[STREET_ADDRESS][PERSON_NAME] Home details" at bounding box center [83, 162] width 118 height 115
click at [65, 208] on link "Home details" at bounding box center [57, 213] width 66 height 11
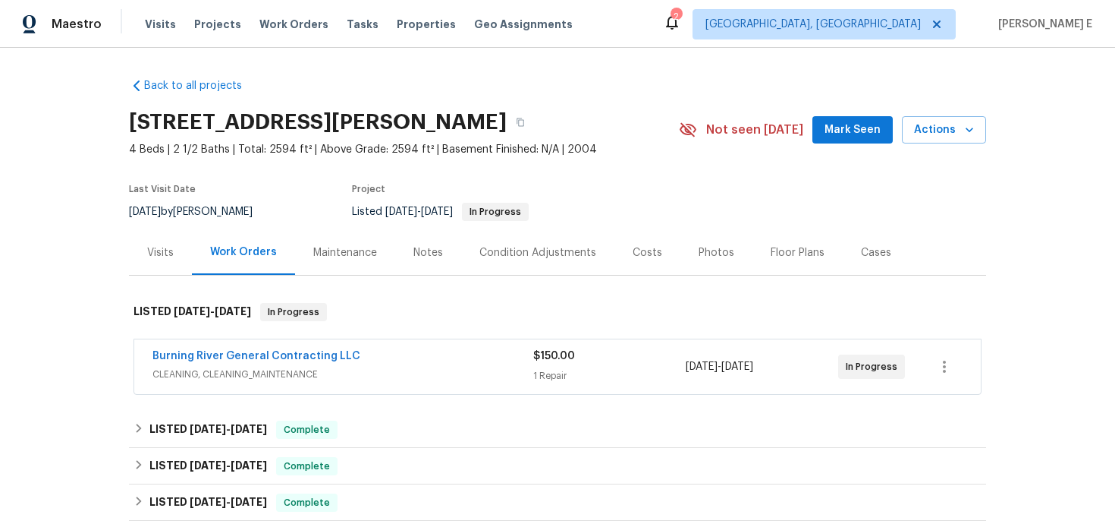
click at [309, 350] on span "Burning River General Contracting LLC" at bounding box center [257, 355] width 208 height 15
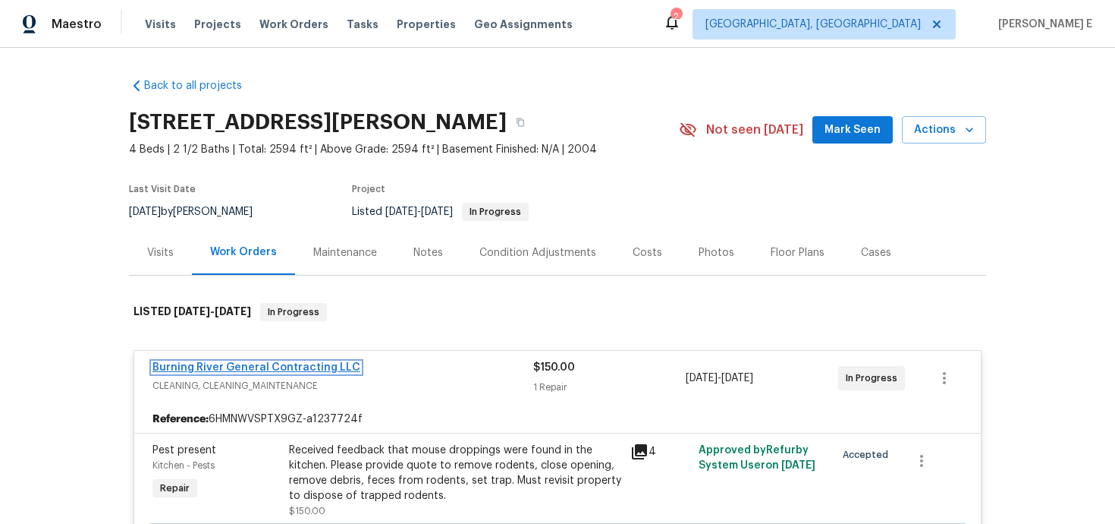
click at [288, 364] on link "Burning River General Contracting LLC" at bounding box center [257, 367] width 208 height 11
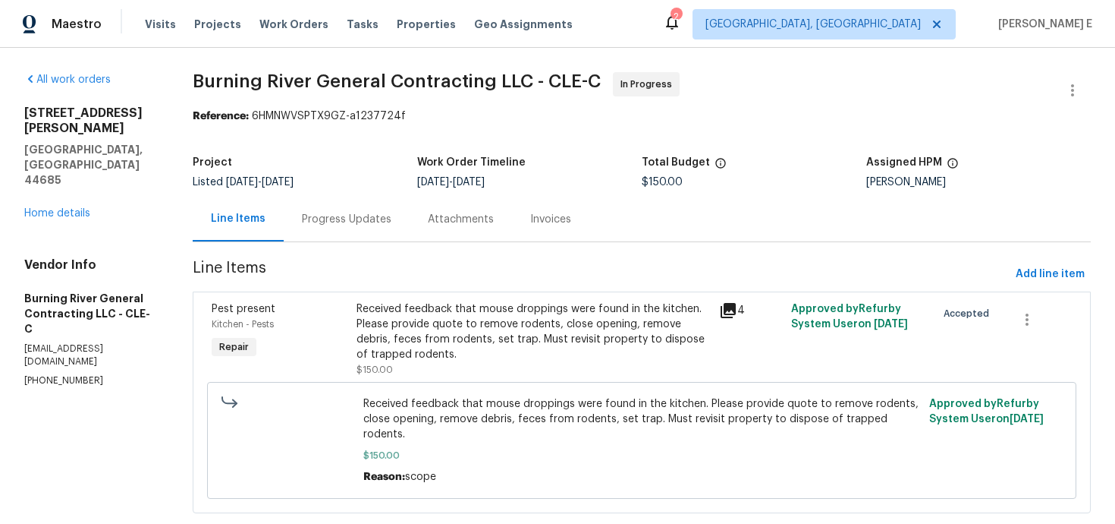
click at [340, 222] on div "Progress Updates" at bounding box center [347, 219] width 90 height 15
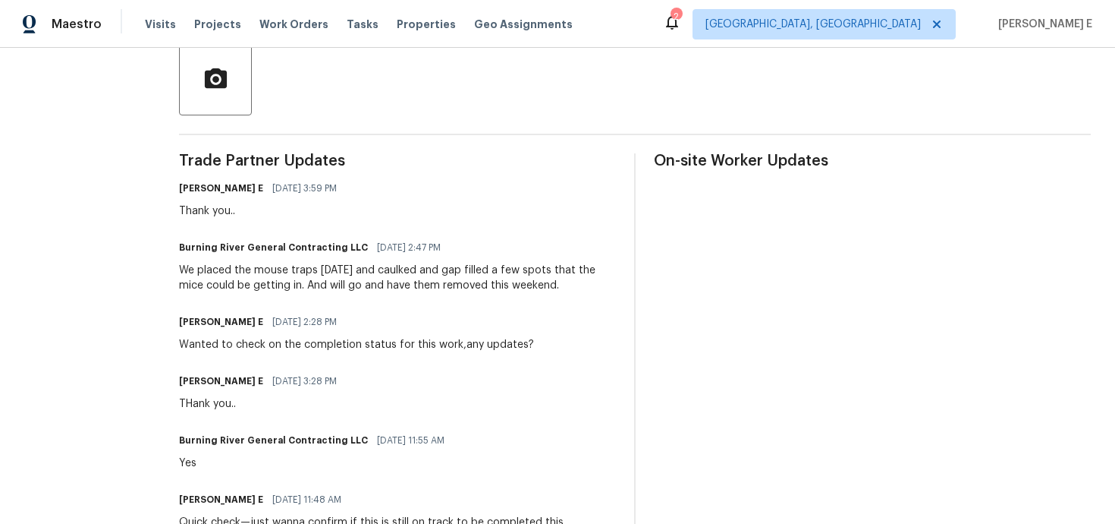
scroll to position [361, 0]
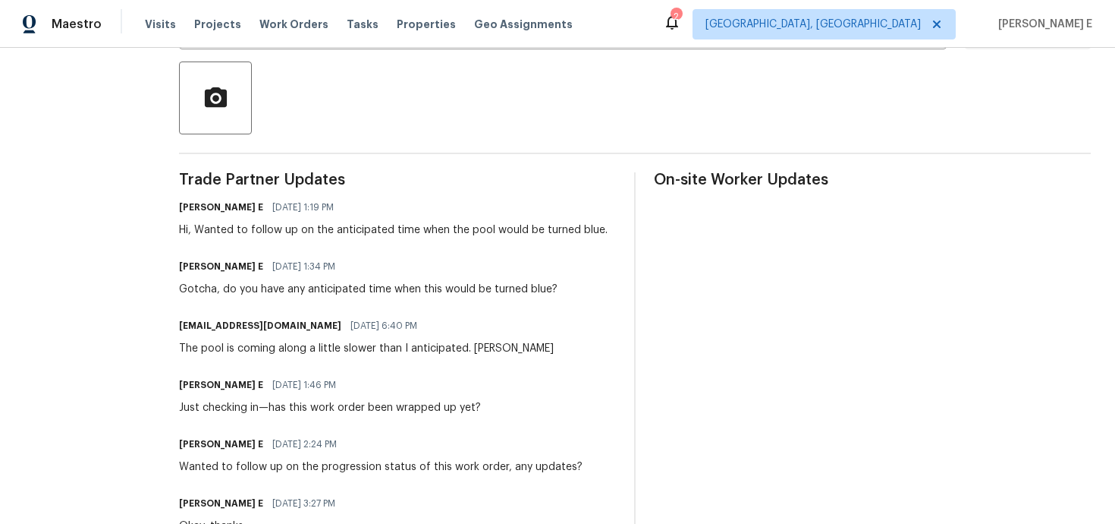
scroll to position [346, 0]
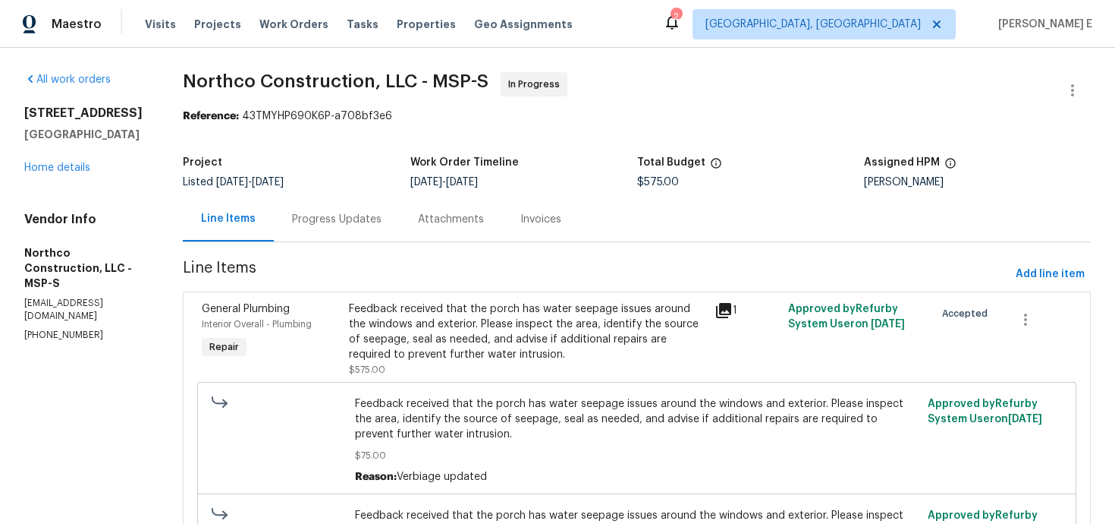
click at [340, 229] on div "Progress Updates" at bounding box center [337, 219] width 126 height 45
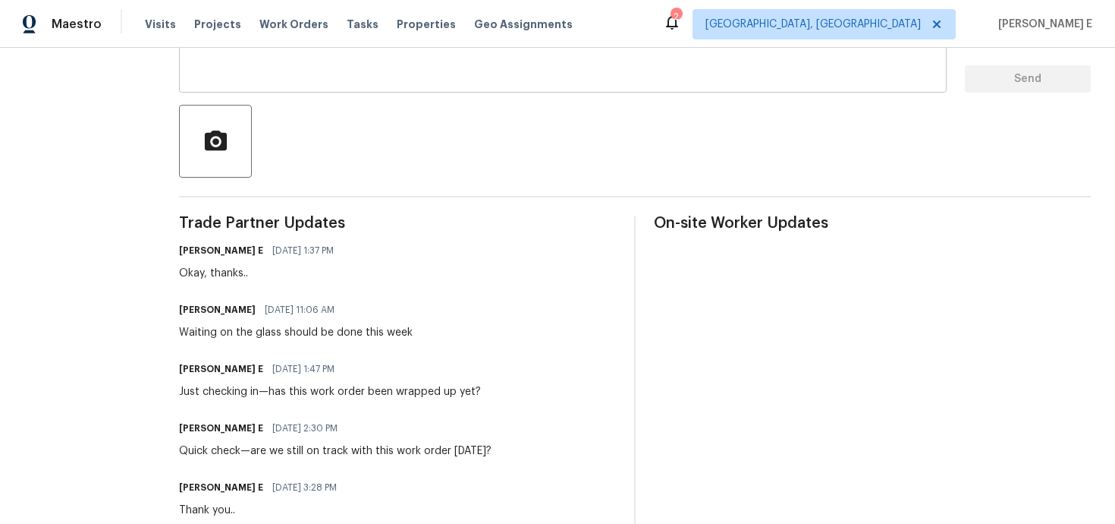
scroll to position [250, 0]
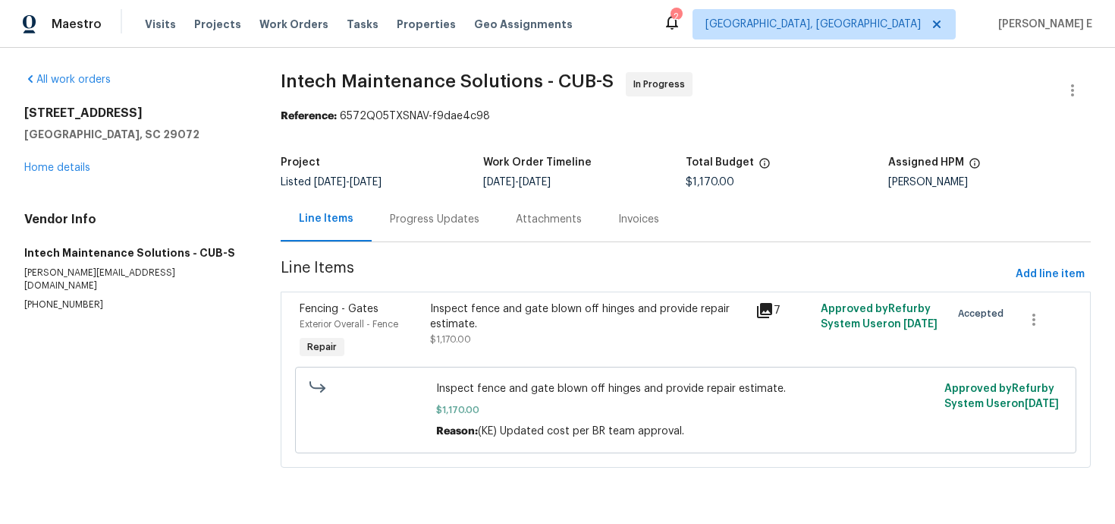
click at [379, 231] on div "Progress Updates" at bounding box center [435, 219] width 126 height 45
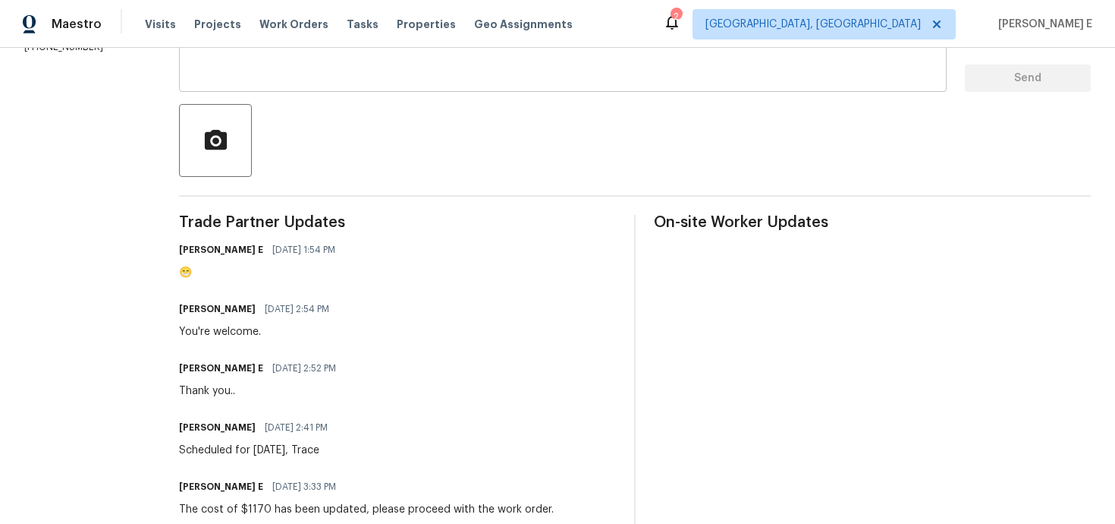
scroll to position [317, 0]
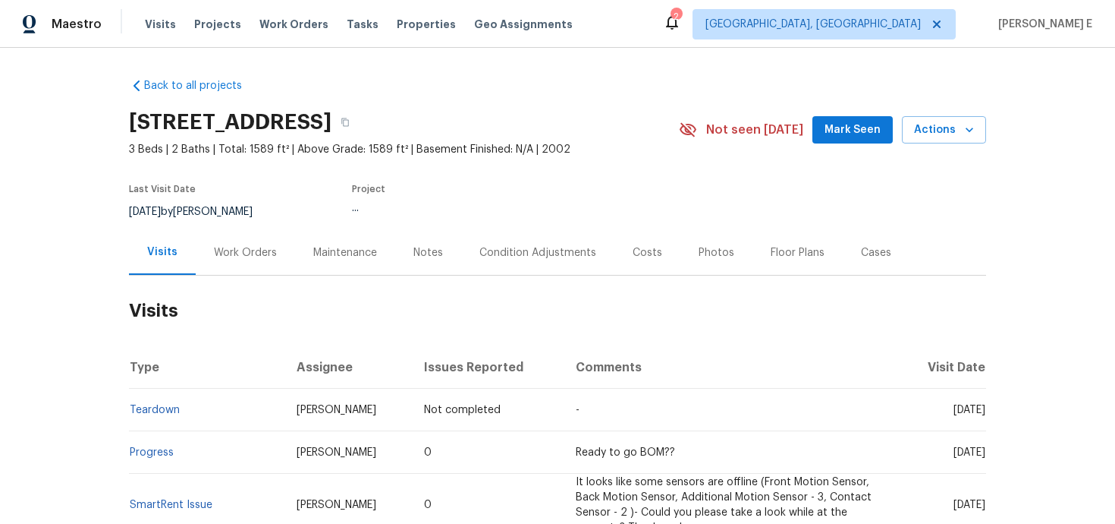
click at [234, 256] on div "Work Orders" at bounding box center [245, 252] width 63 height 15
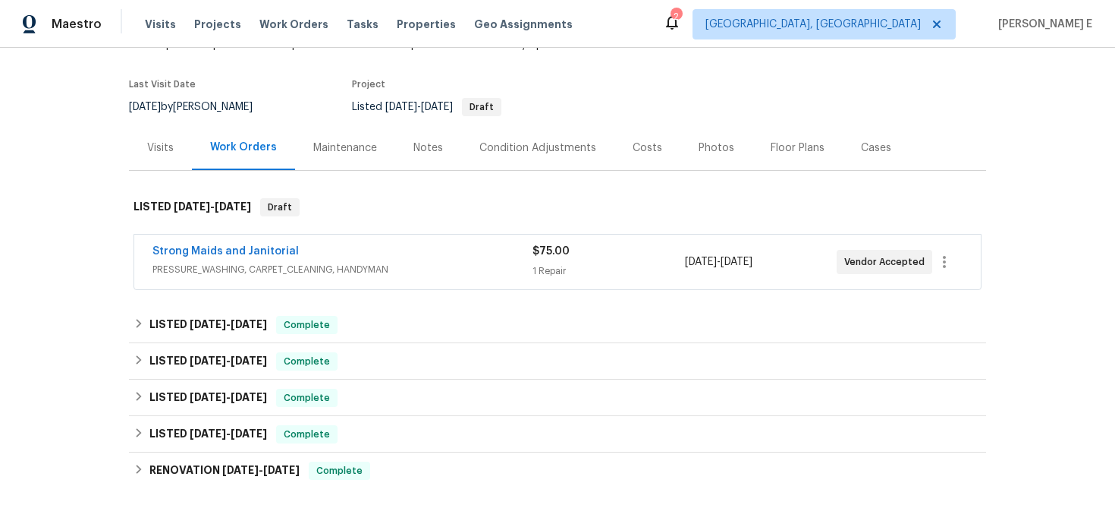
scroll to position [107, 0]
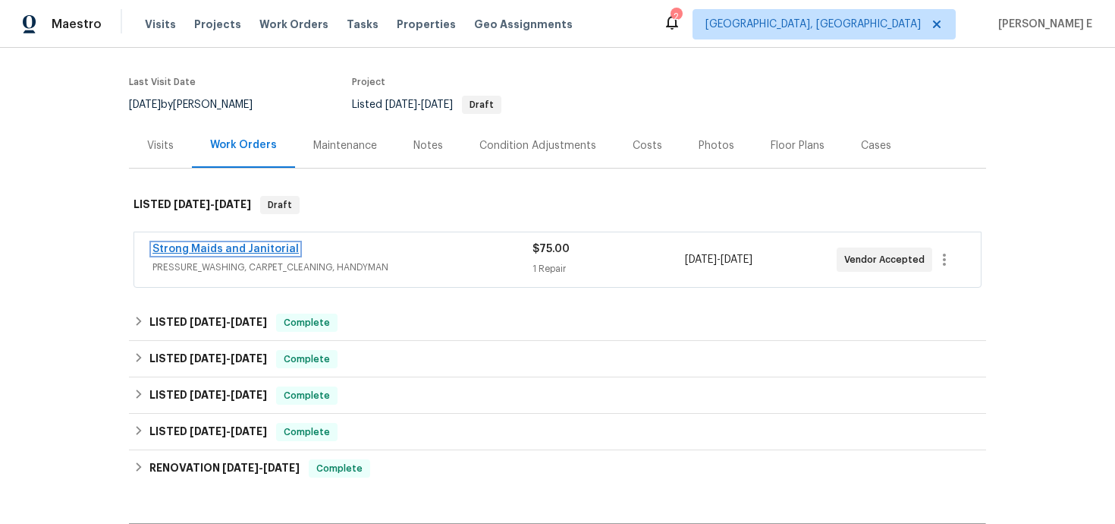
click at [277, 249] on link "Strong Maids and Janitorial" at bounding box center [226, 249] width 146 height 11
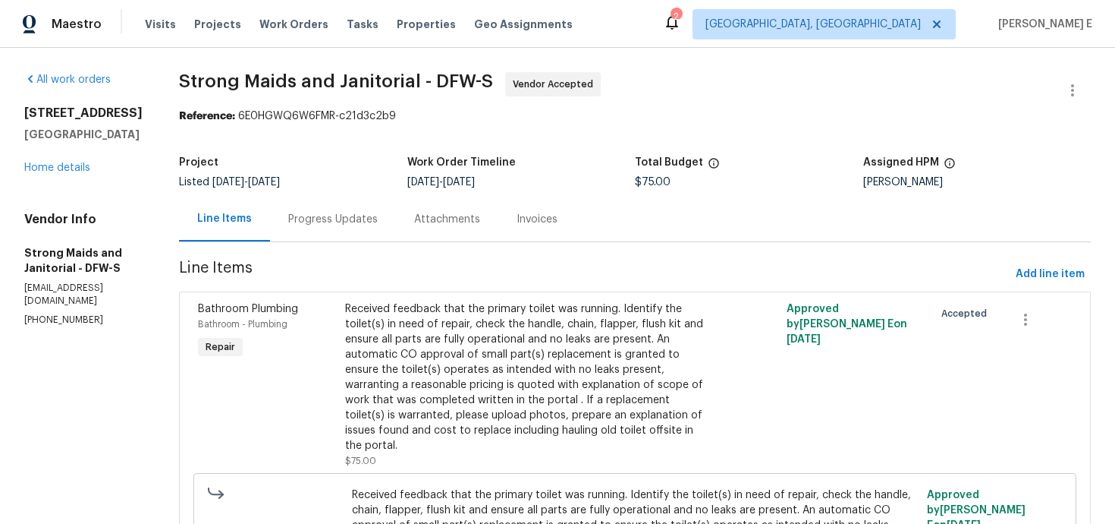
click at [353, 217] on div "Progress Updates" at bounding box center [333, 219] width 90 height 15
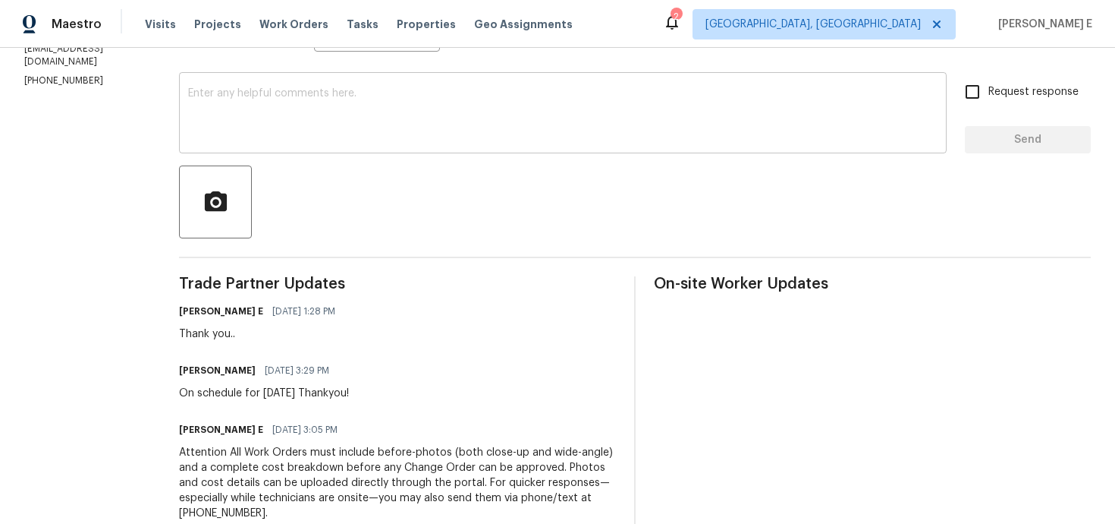
scroll to position [240, 0]
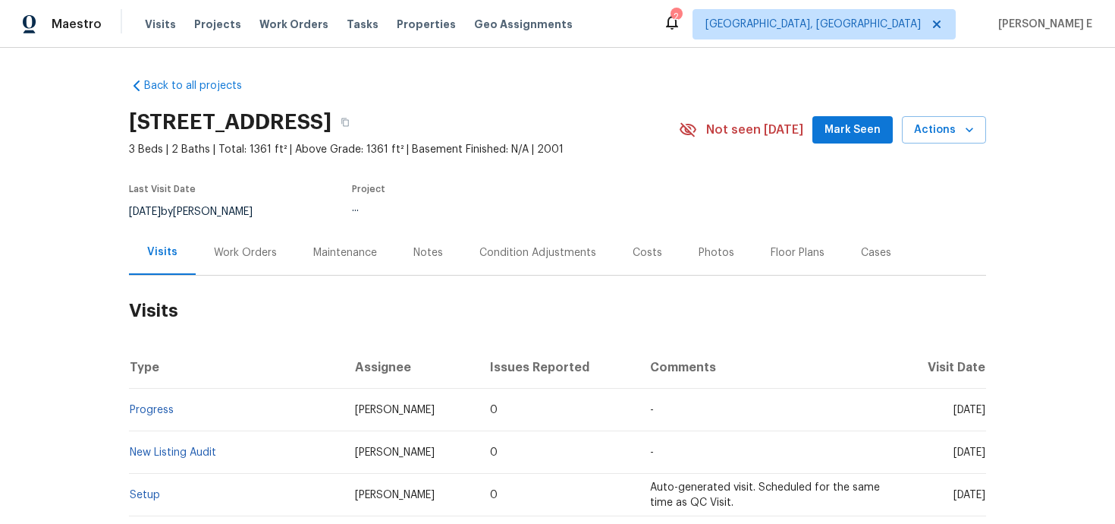
click at [233, 246] on div "Work Orders" at bounding box center [245, 252] width 63 height 15
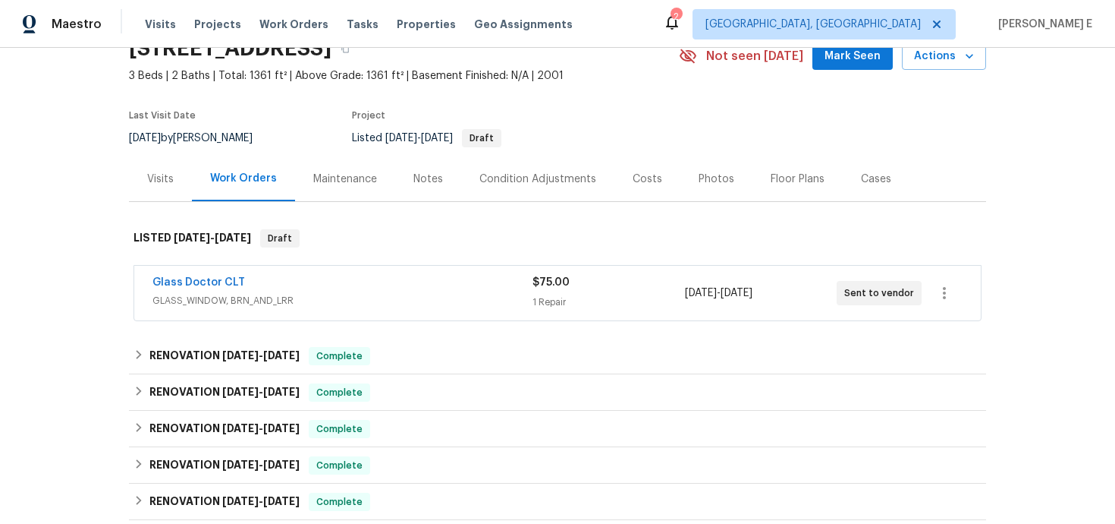
scroll to position [99, 0]
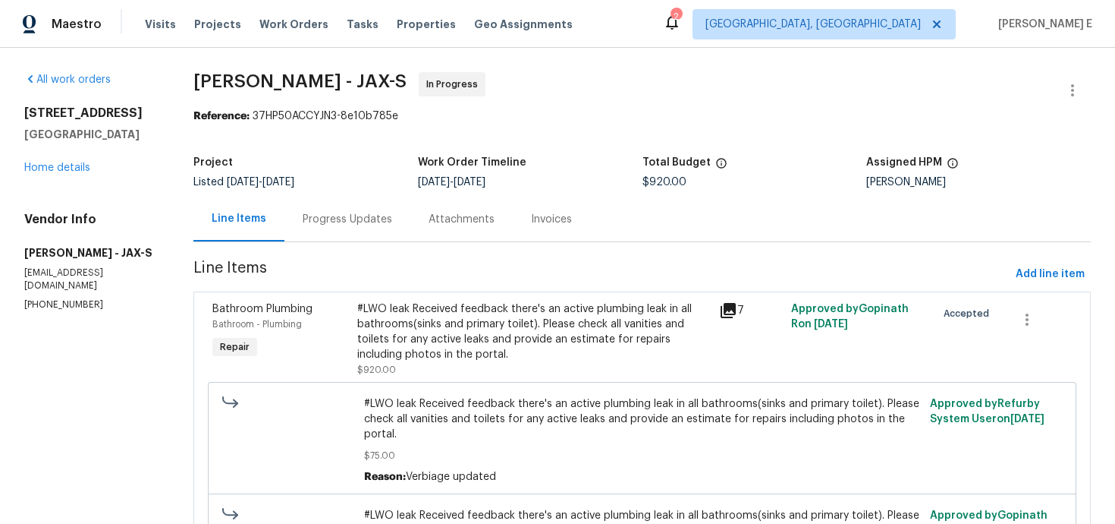
click at [326, 230] on div "Progress Updates" at bounding box center [348, 219] width 126 height 45
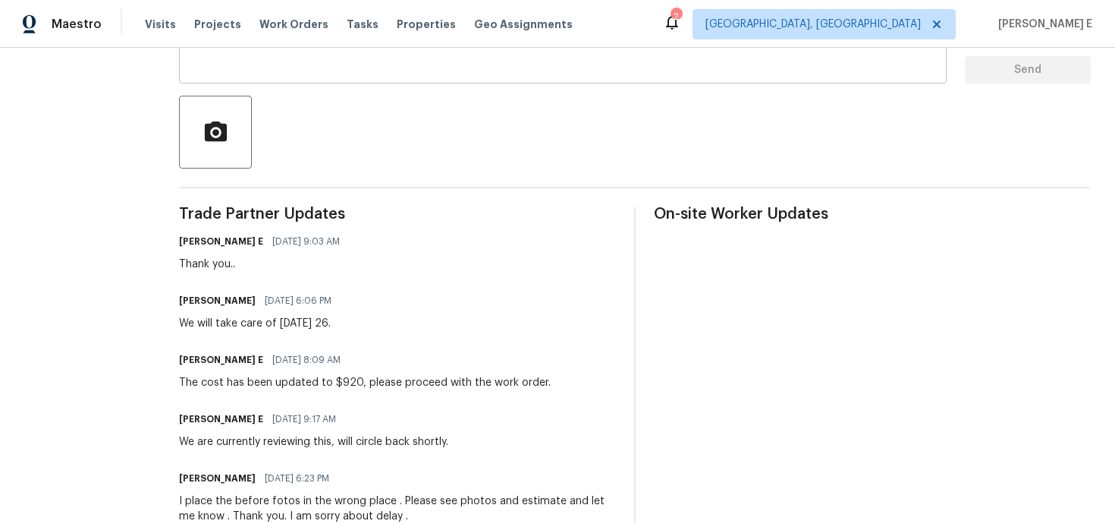
scroll to position [313, 0]
